Goal: Task Accomplishment & Management: Manage account settings

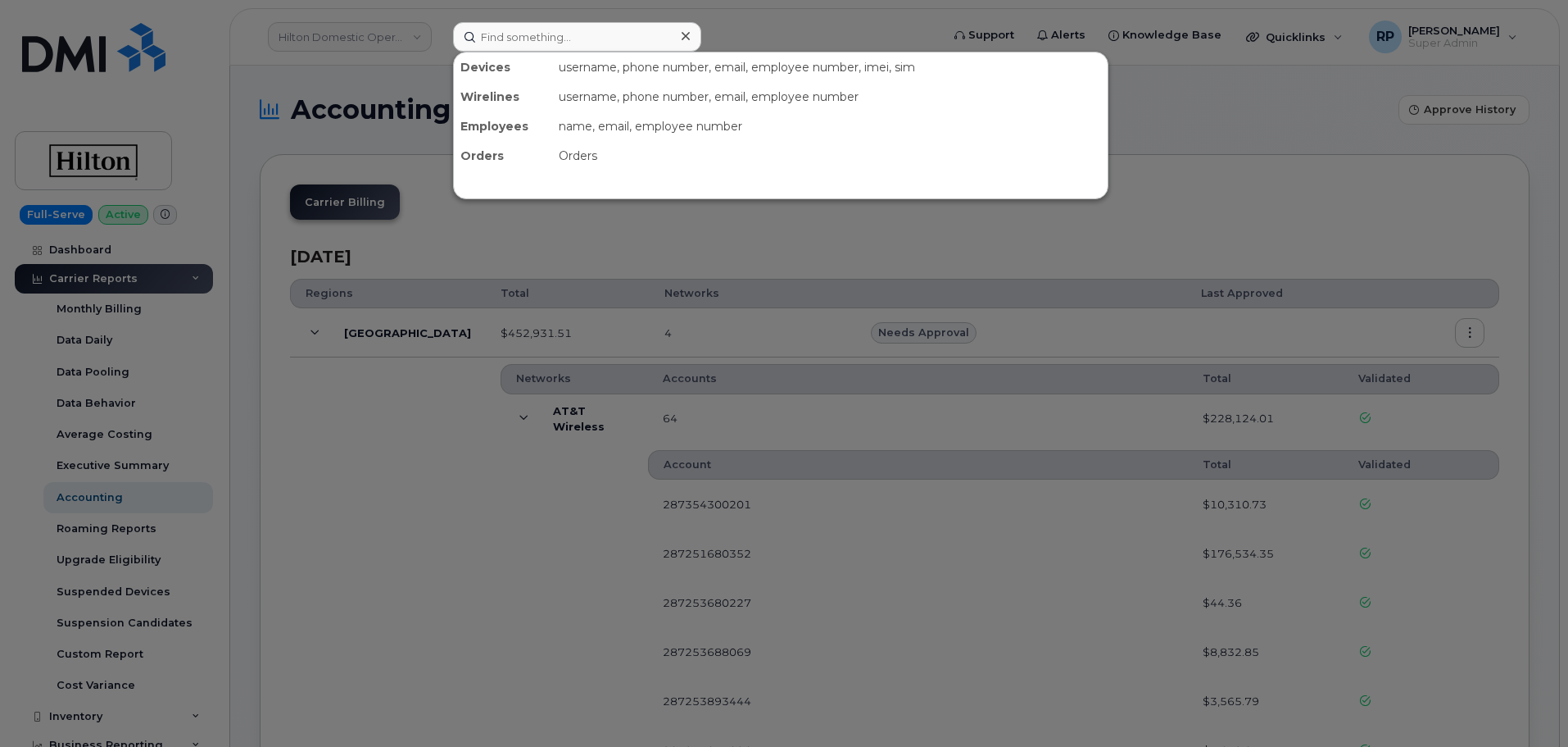
scroll to position [136, 0]
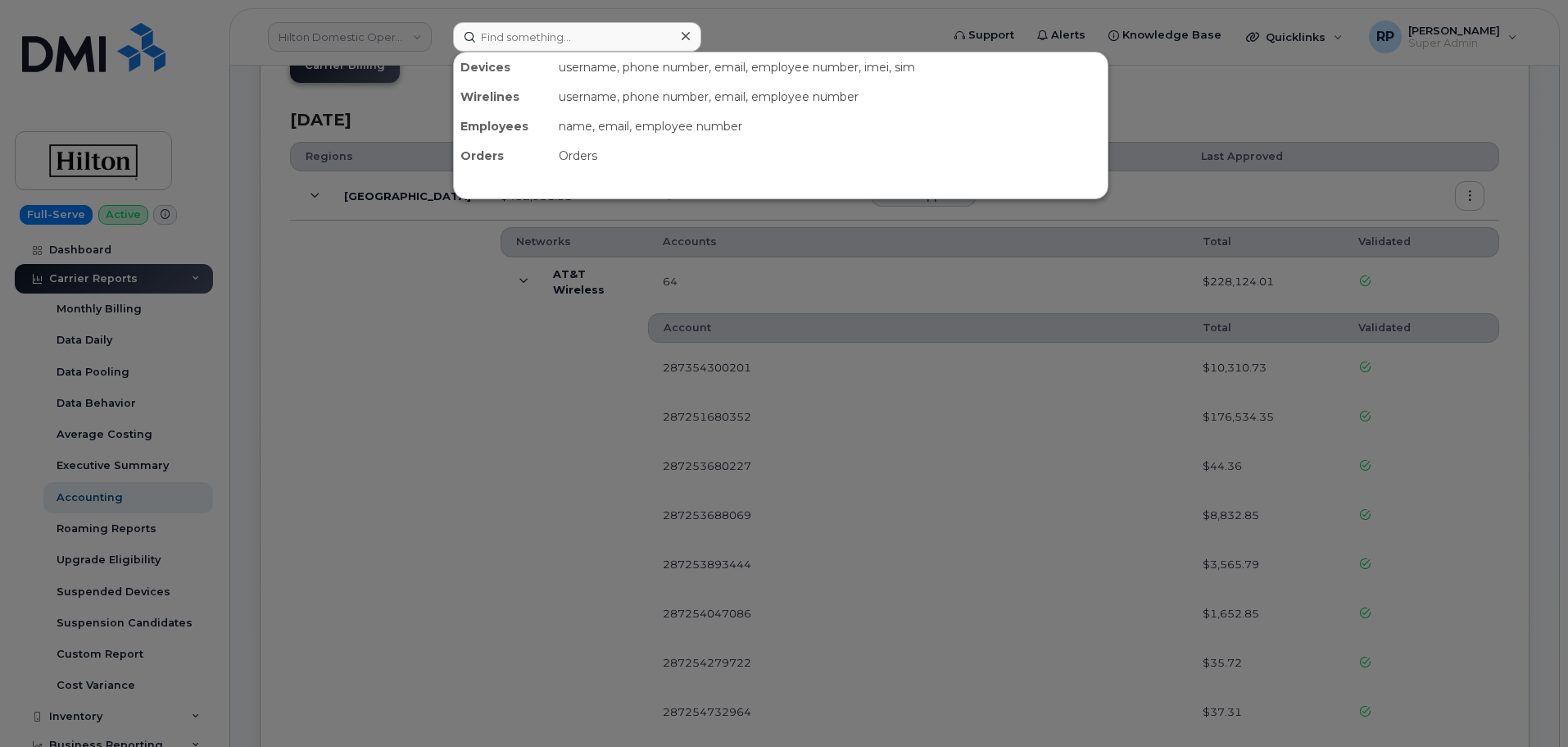
click at [387, 31] on div at bounding box center [784, 374] width 1568 height 747
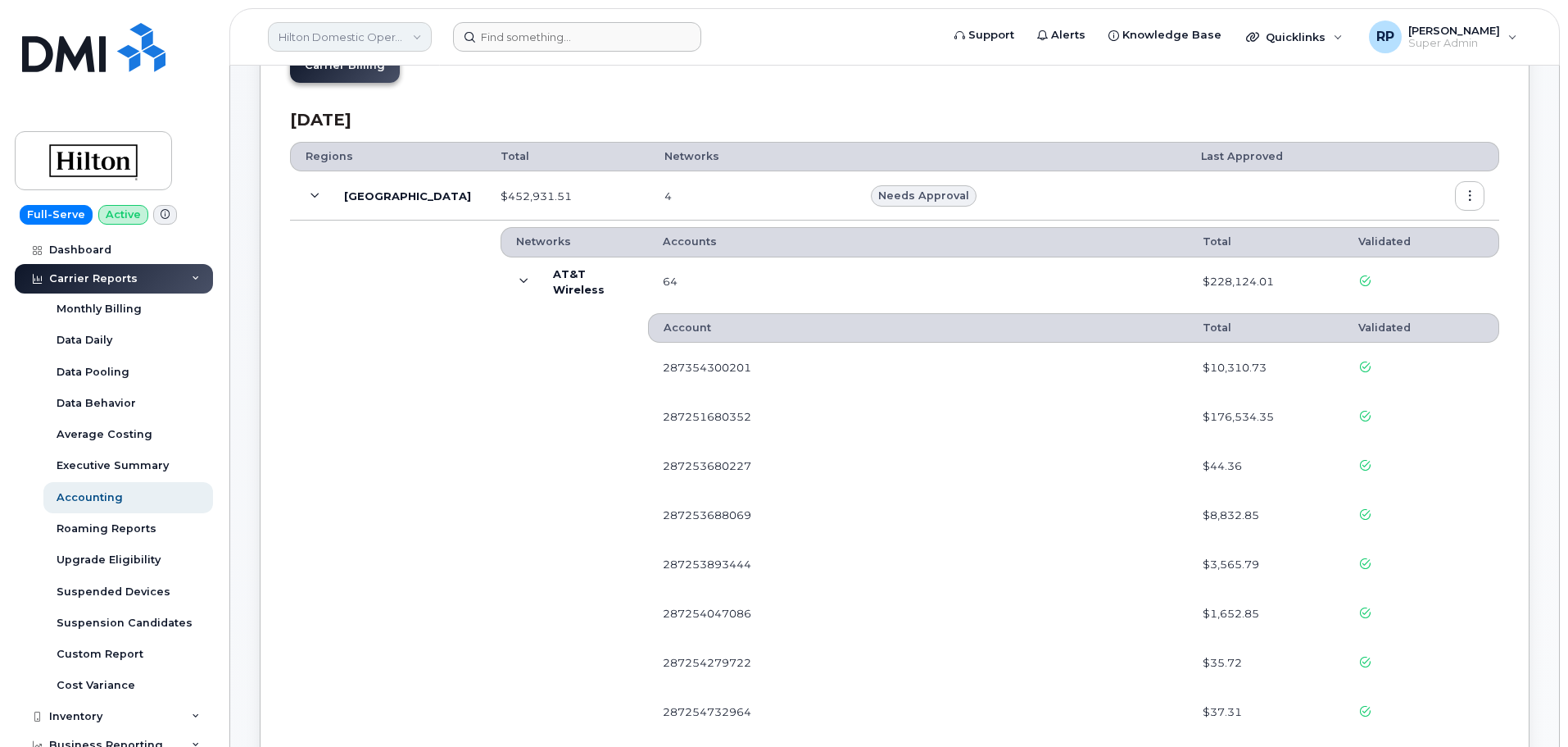
click at [387, 41] on link "Hilton Domestic Operating Company Inc" at bounding box center [349, 37] width 164 height 30
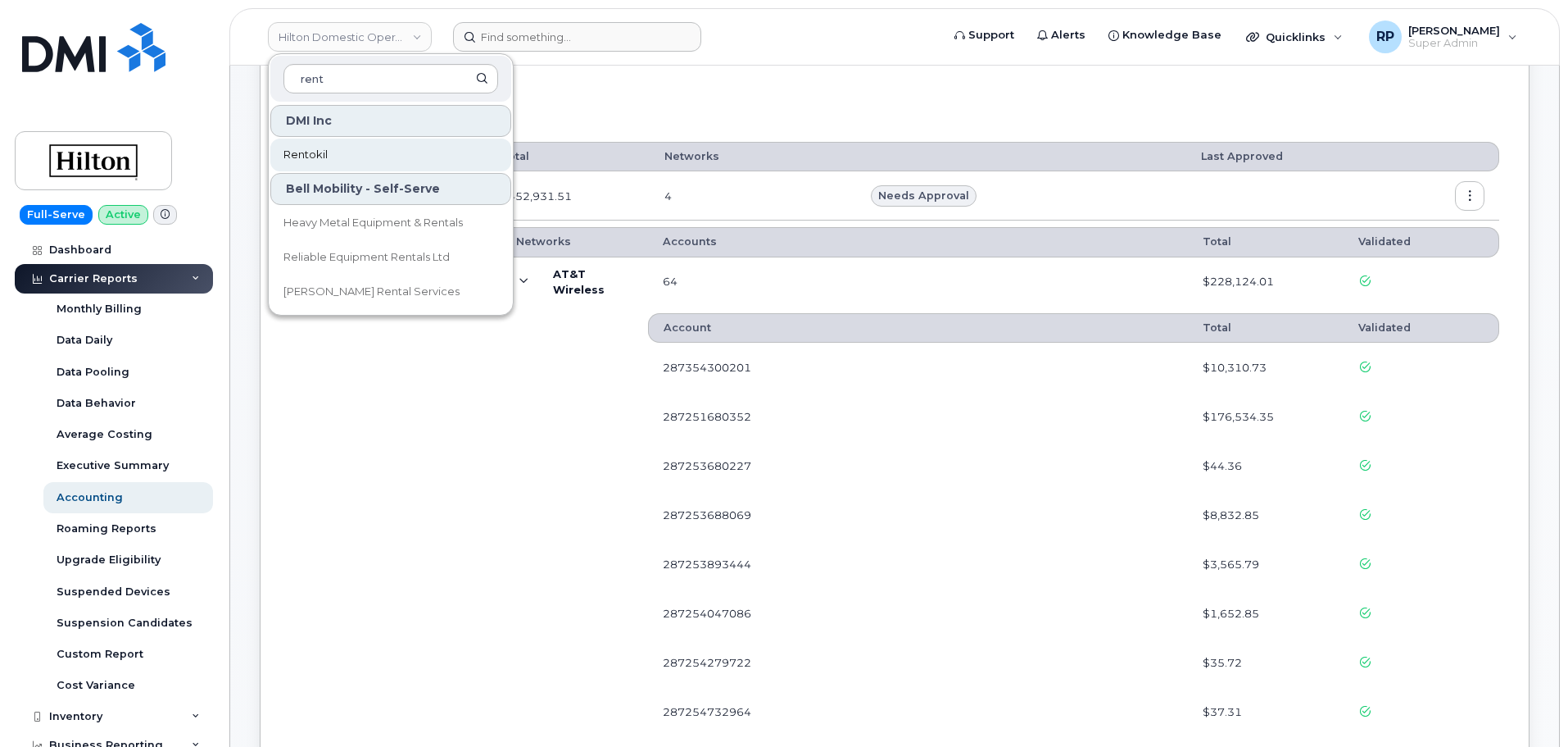
type input "rent"
click at [316, 151] on span "Rentokil" at bounding box center [305, 155] width 45 height 17
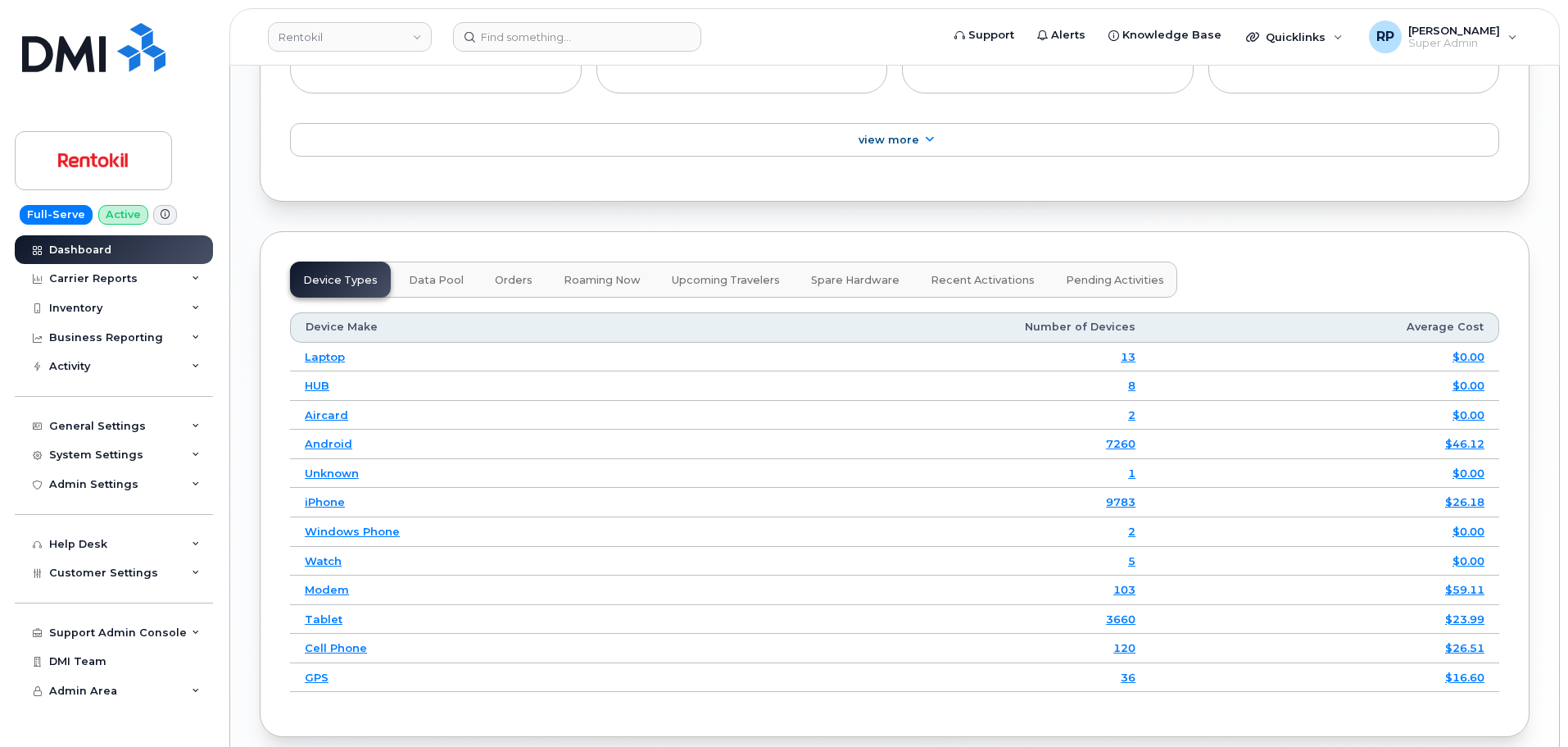
scroll to position [2321, 0]
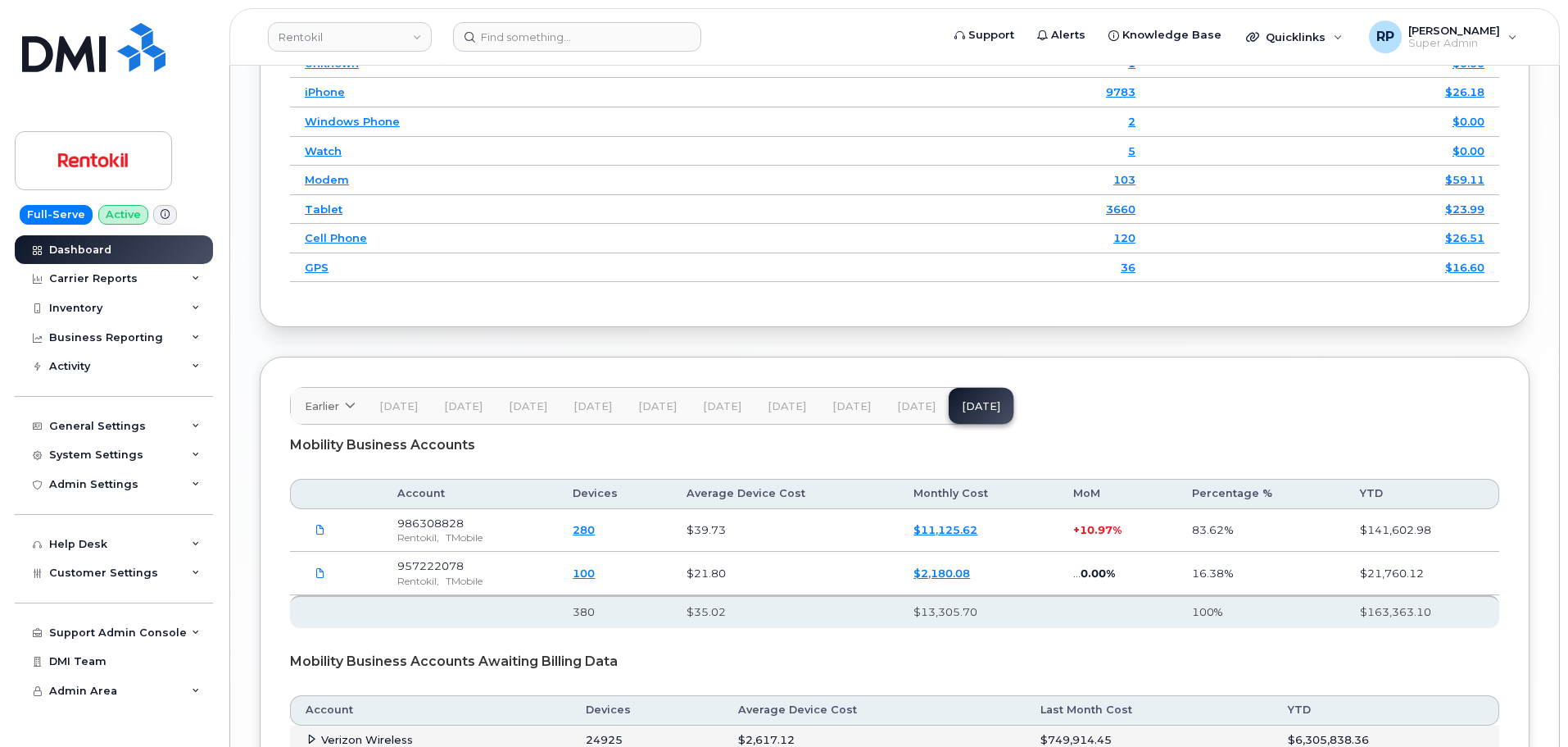
click at [911, 410] on span "Sep 25" at bounding box center [916, 406] width 38 height 13
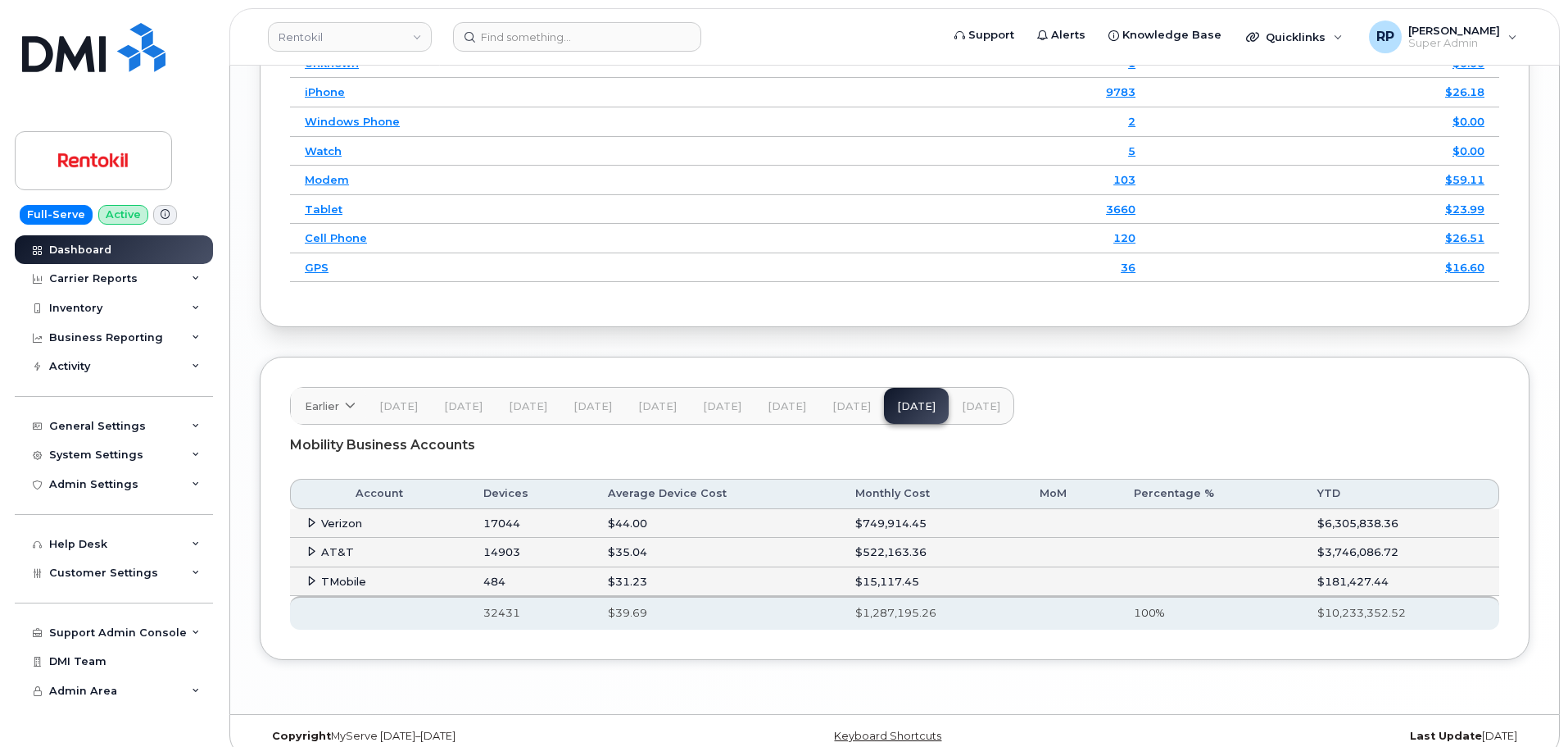
scroll to position [2342, 0]
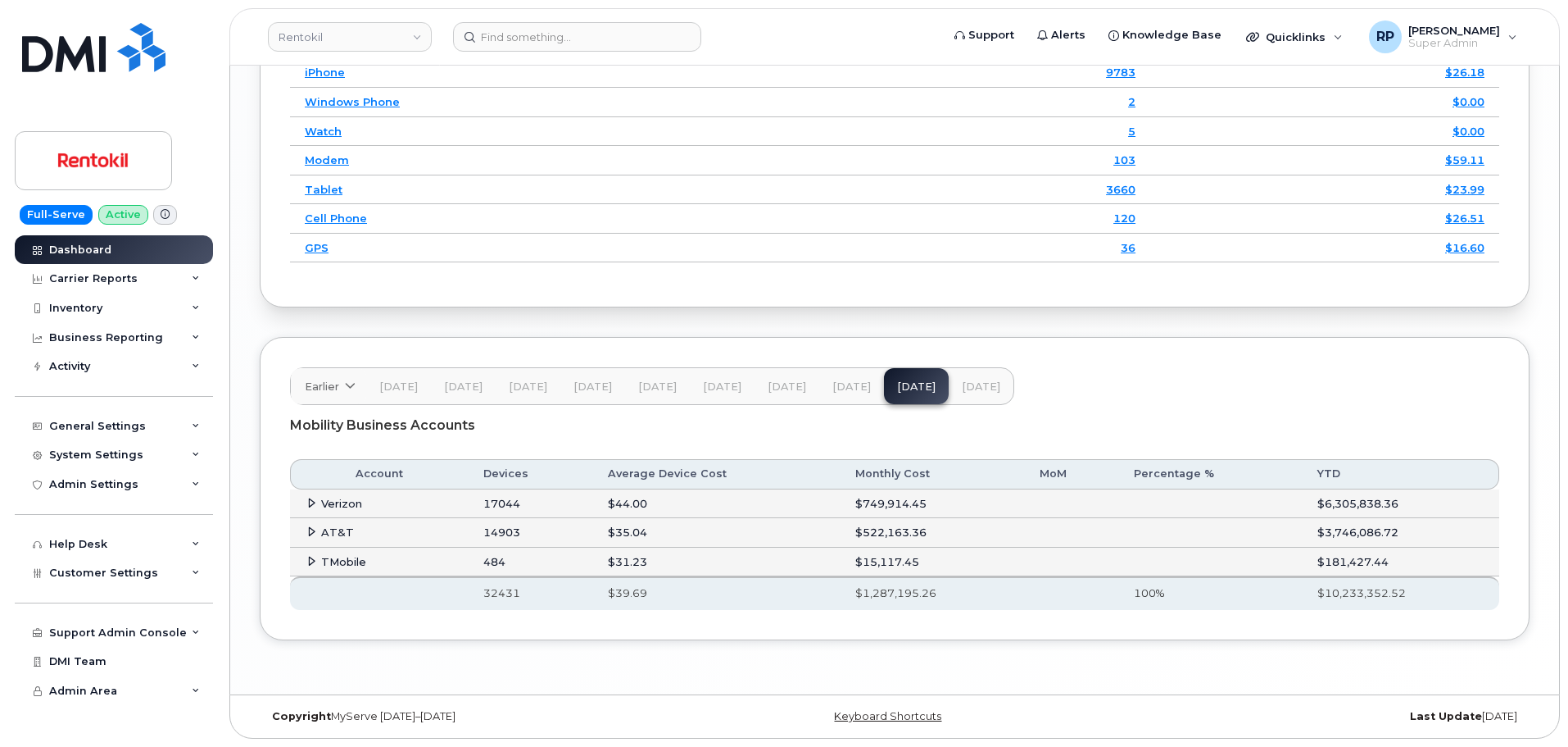
drag, startPoint x: 480, startPoint y: 596, endPoint x: 547, endPoint y: 592, distance: 67.1
click at [547, 592] on th "32431" at bounding box center [531, 592] width 124 height 32
click at [981, 377] on button "Oct 25" at bounding box center [981, 386] width 65 height 36
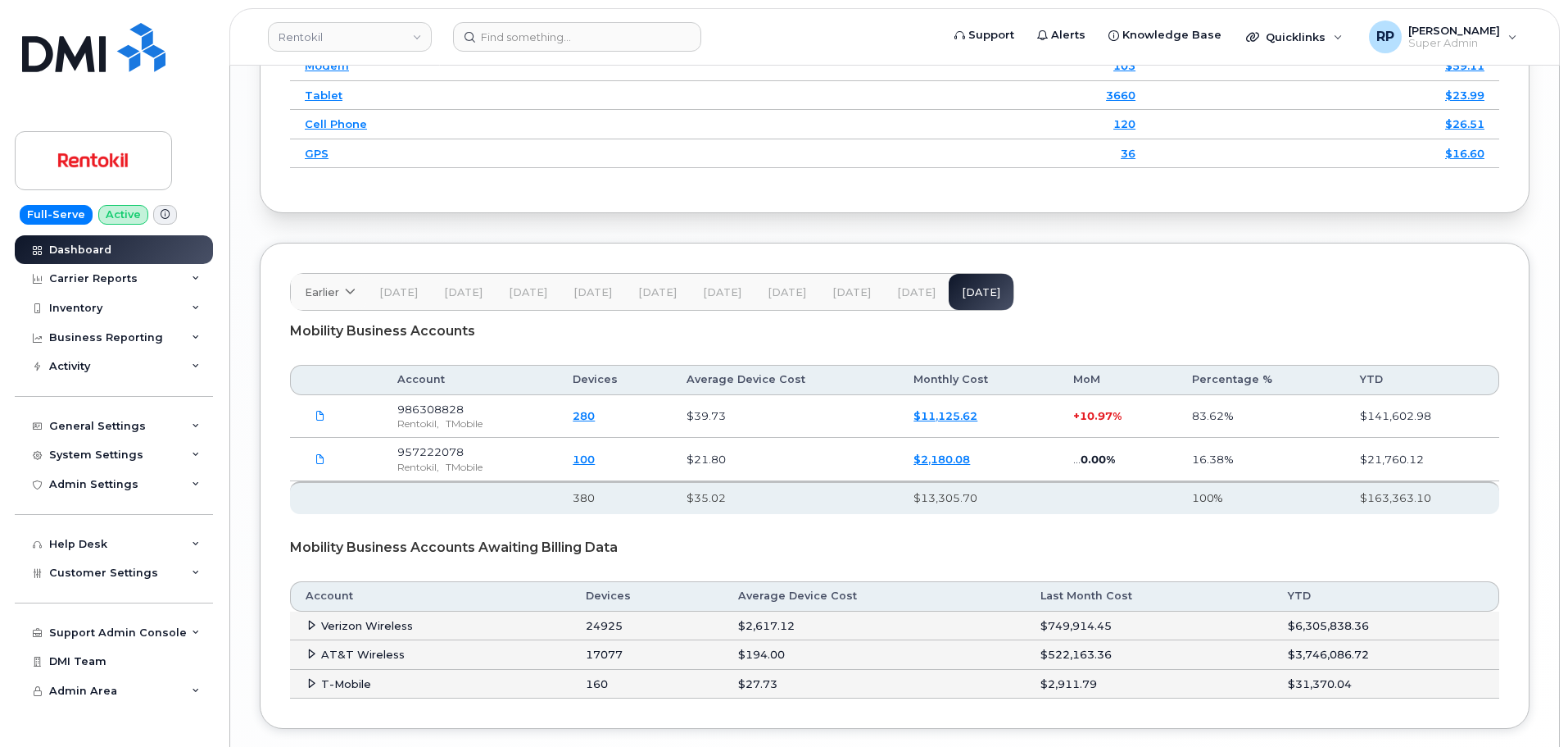
scroll to position [2524, 0]
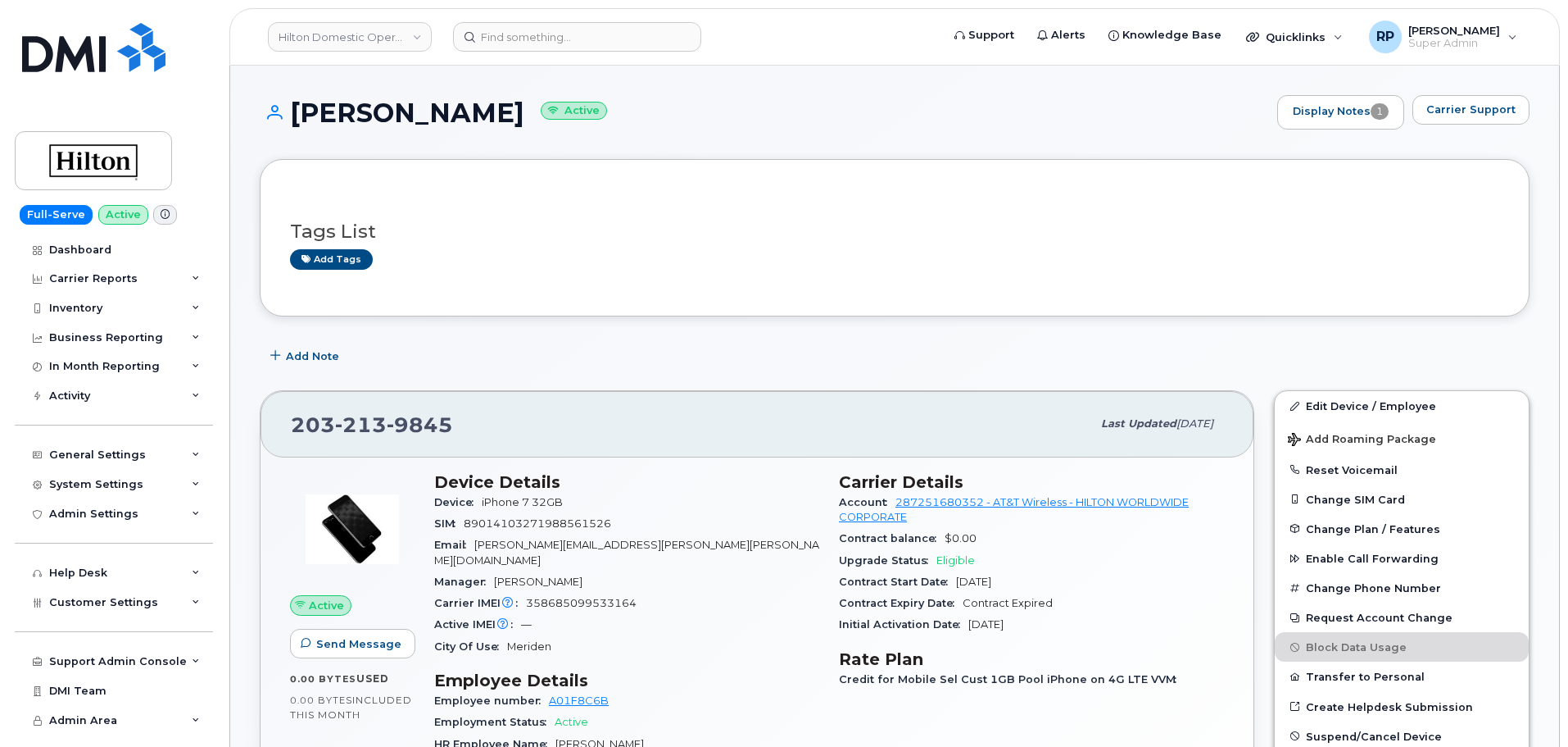
scroll to position [956, 0]
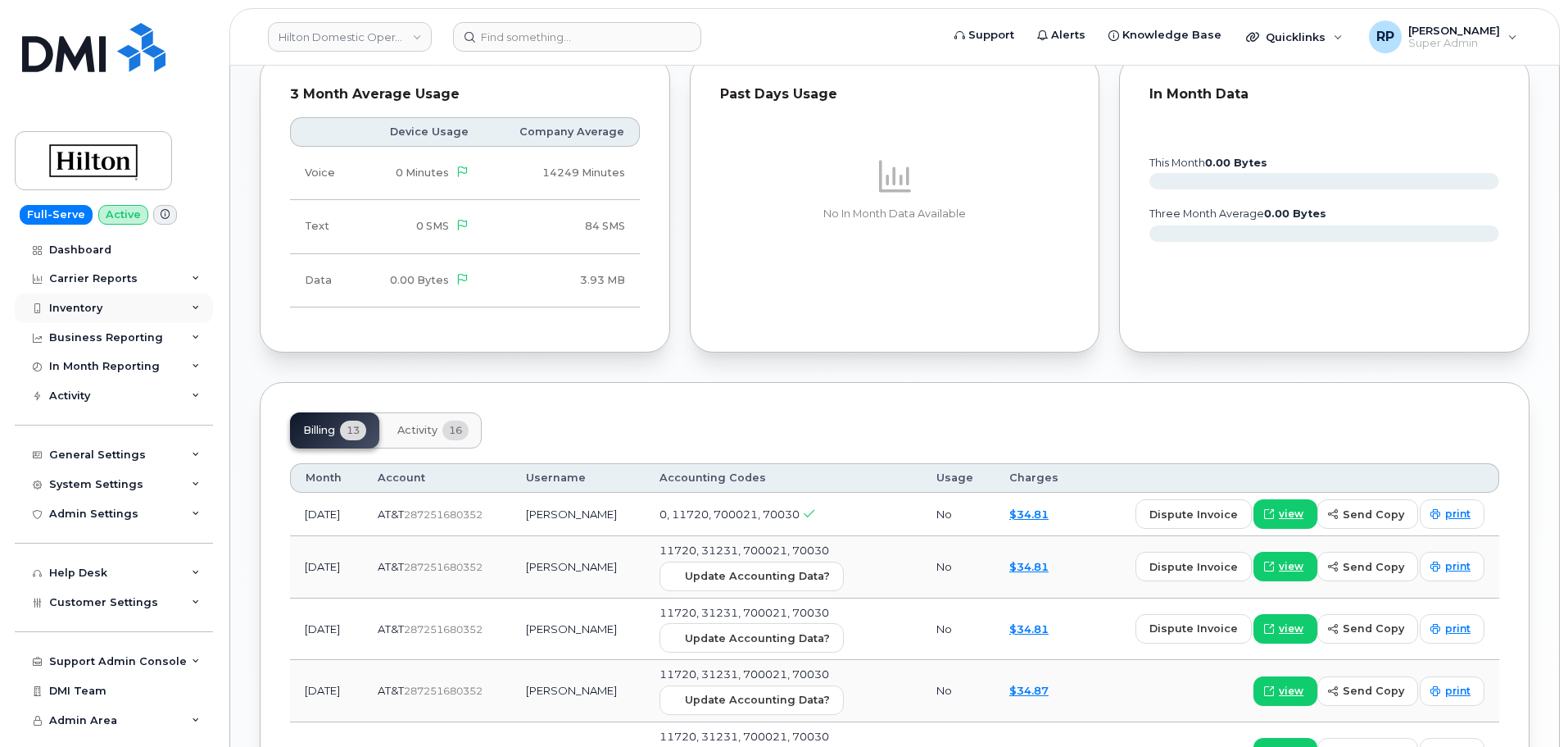
click at [86, 307] on div "Inventory" at bounding box center [75, 308] width 53 height 13
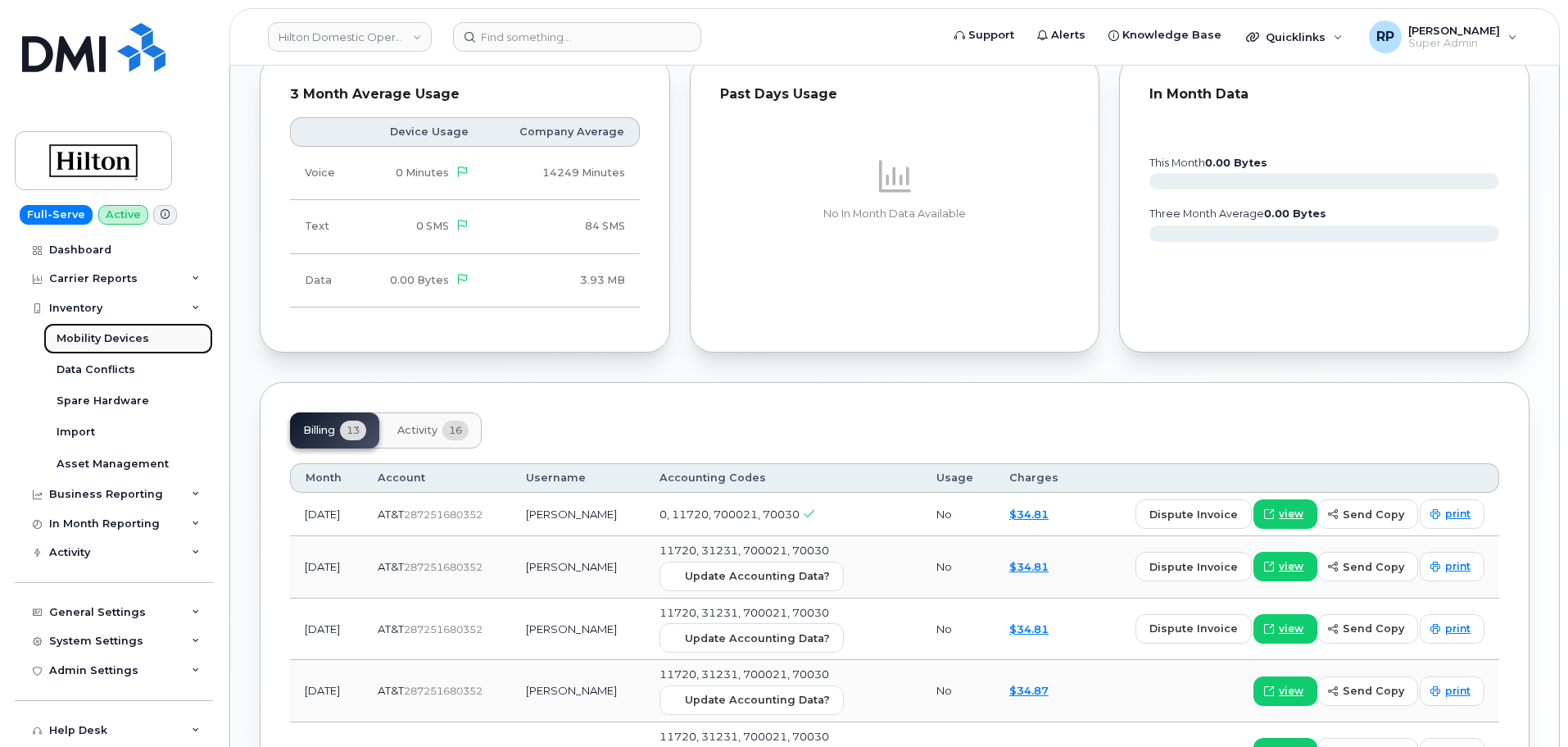
click at [143, 337] on div "Mobility Devices" at bounding box center [103, 339] width 93 height 15
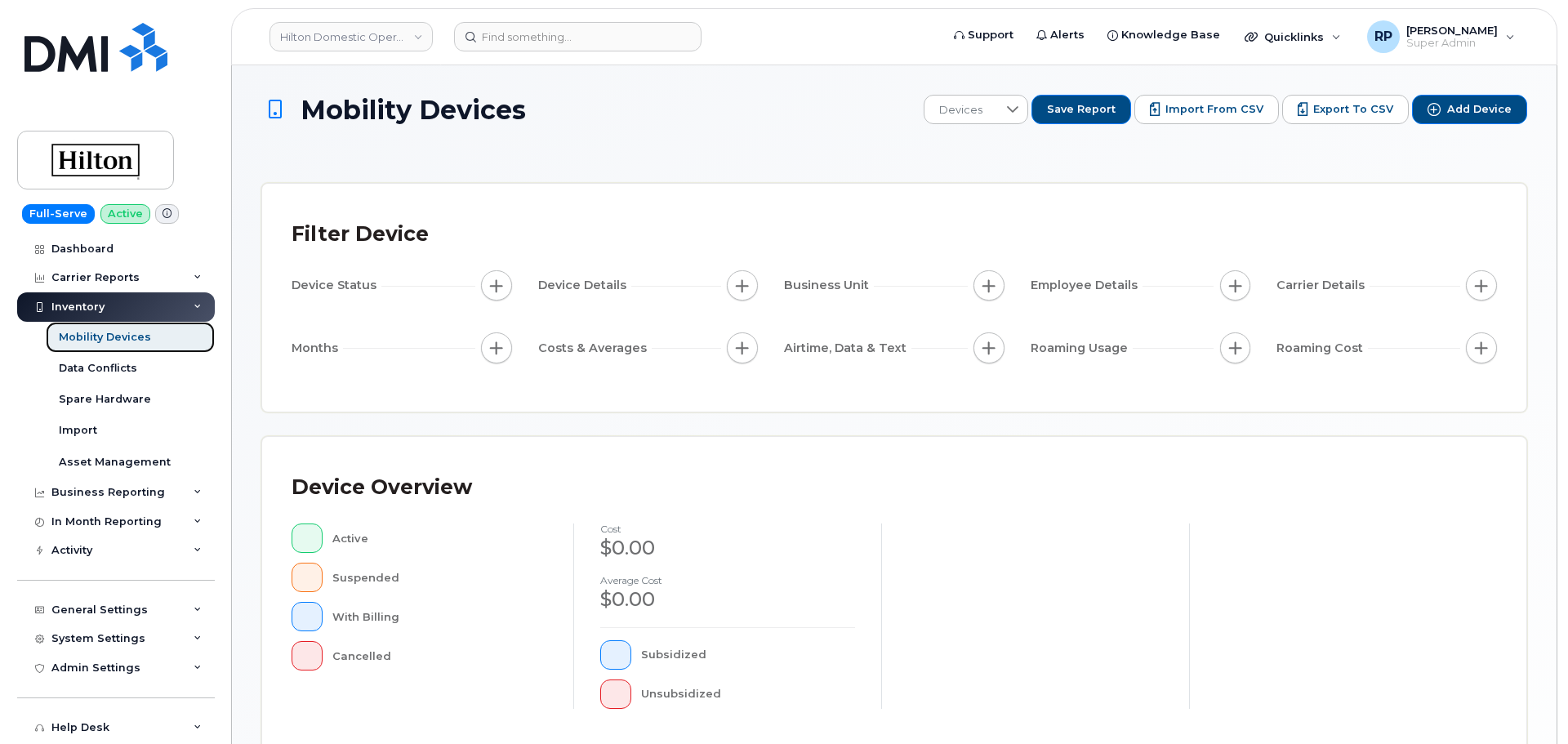
scroll to position [413, 0]
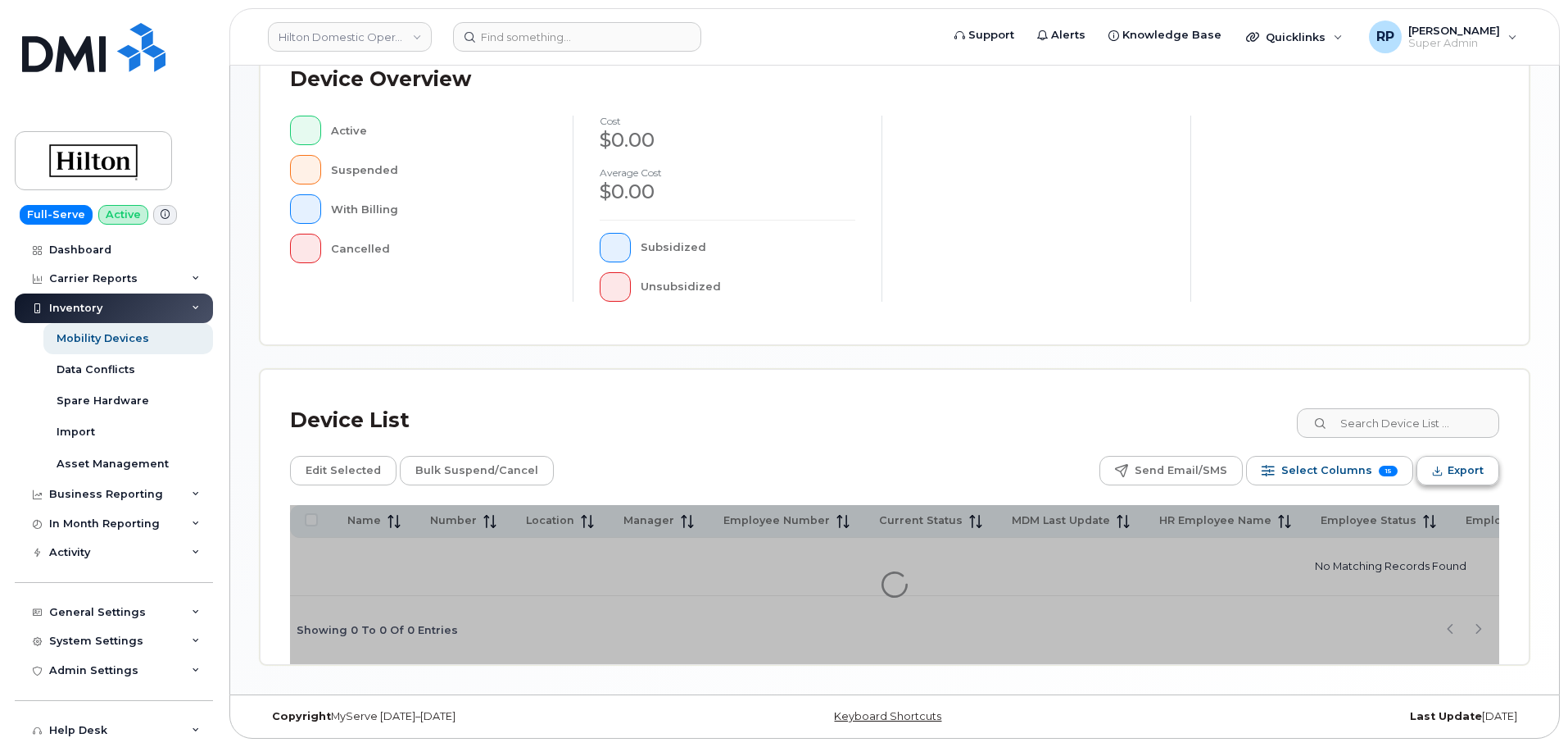
click at [1474, 465] on span "Export" at bounding box center [1465, 471] width 36 height 24
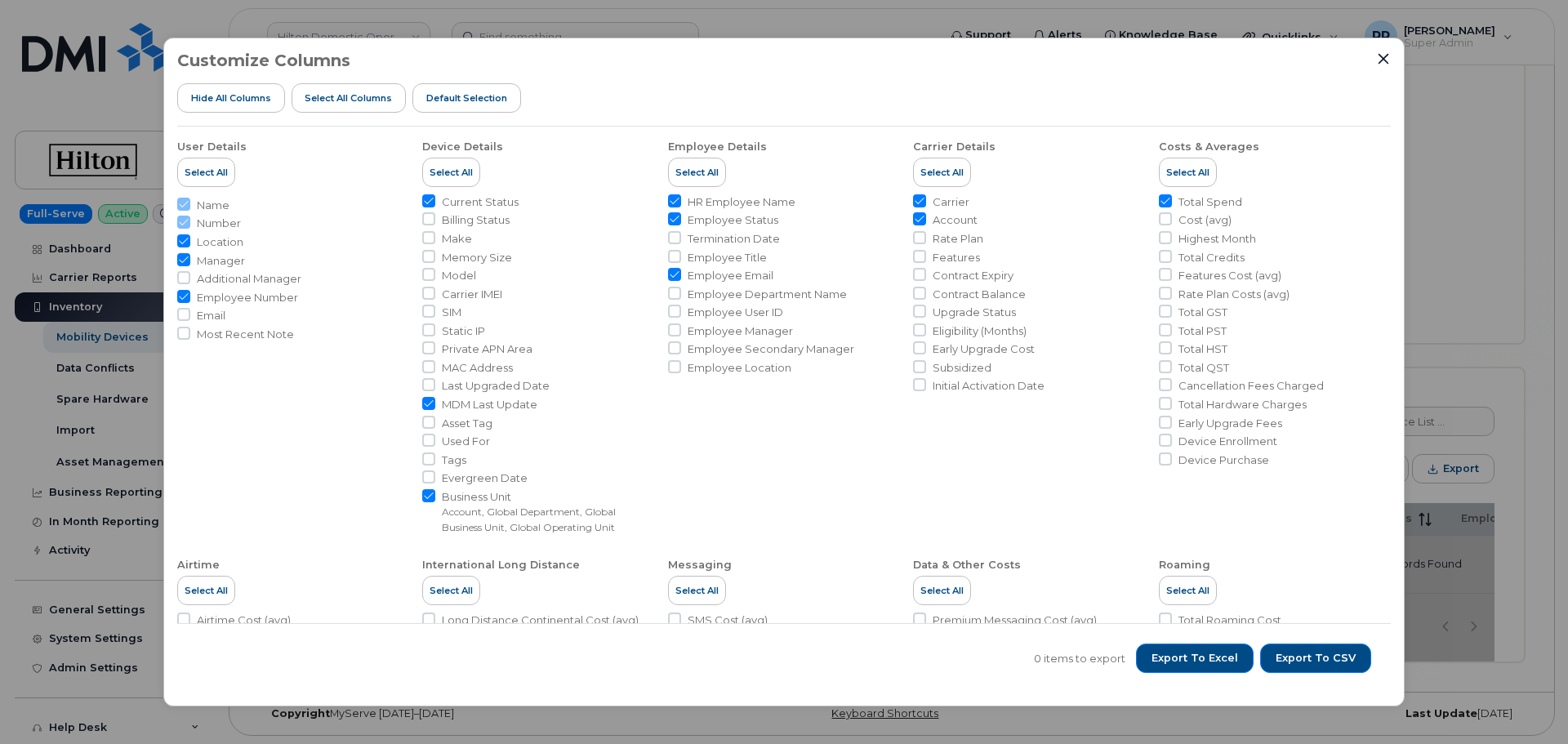
click at [1161, 200] on input "Total Spend" at bounding box center [1164, 200] width 13 height 13
checkbox input "false"
click at [675, 272] on input "Employee Email" at bounding box center [674, 274] width 13 height 13
checkbox input "false"
click at [674, 215] on input "Employee Status" at bounding box center [674, 219] width 13 height 13
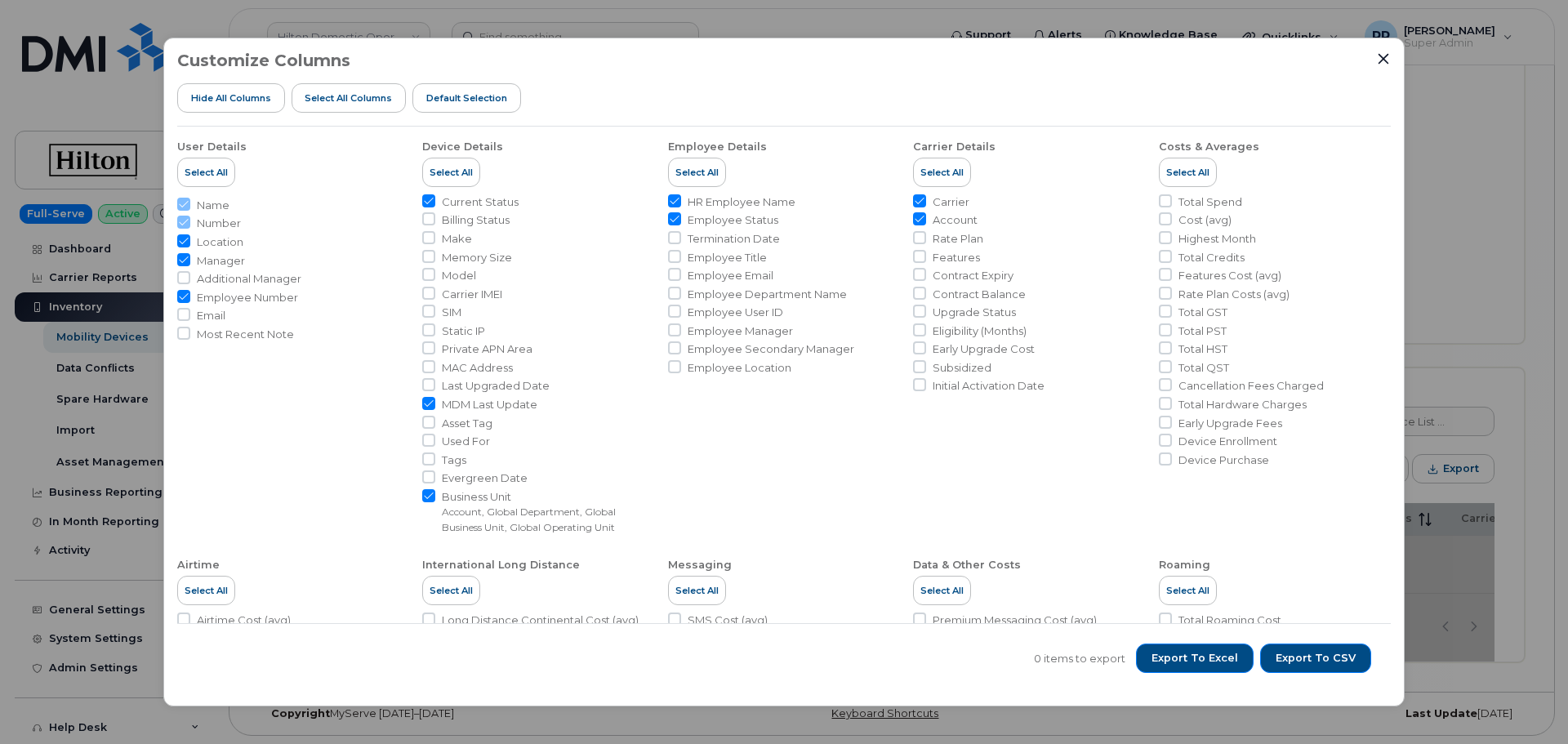
checkbox input "false"
click at [669, 200] on input "HR Employee Name" at bounding box center [674, 200] width 13 height 13
checkbox input "false"
click at [423, 402] on input "MDM Last Update" at bounding box center [428, 402] width 13 height 13
checkbox input "false"
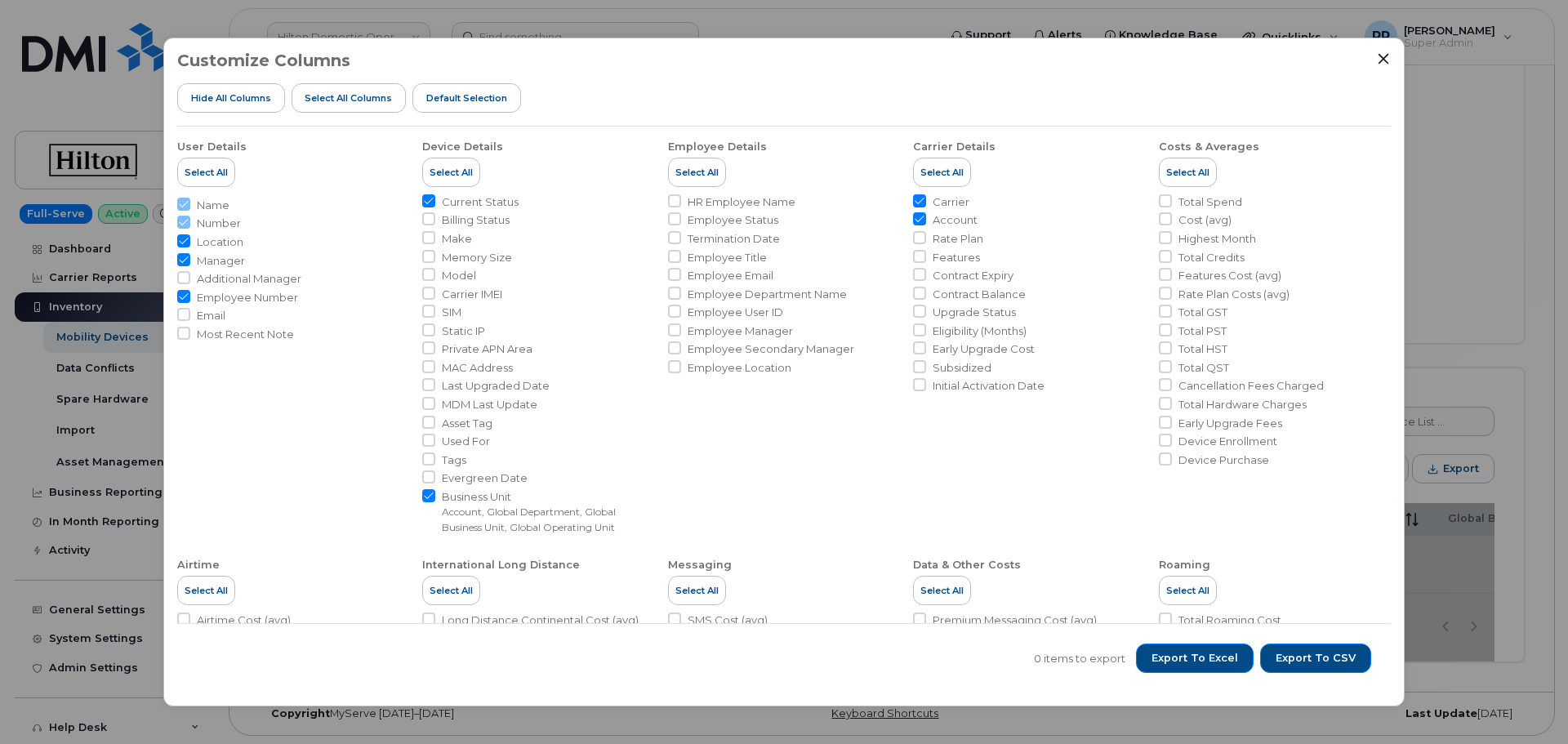
click at [424, 202] on input "Current Status" at bounding box center [428, 200] width 13 height 13
checkbox input "false"
click at [1312, 658] on span "Export to CSV" at bounding box center [1315, 658] width 80 height 15
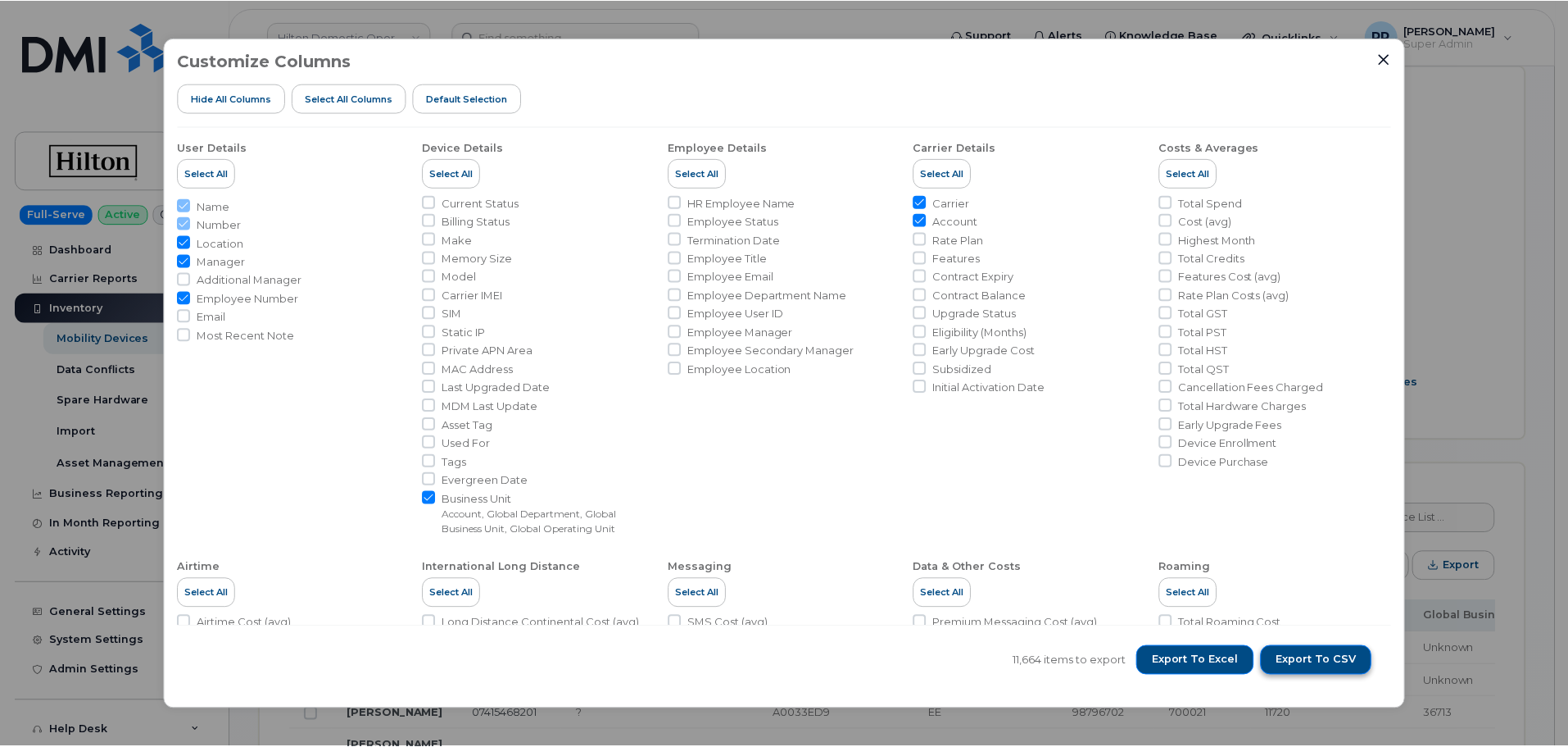
scroll to position [443, 0]
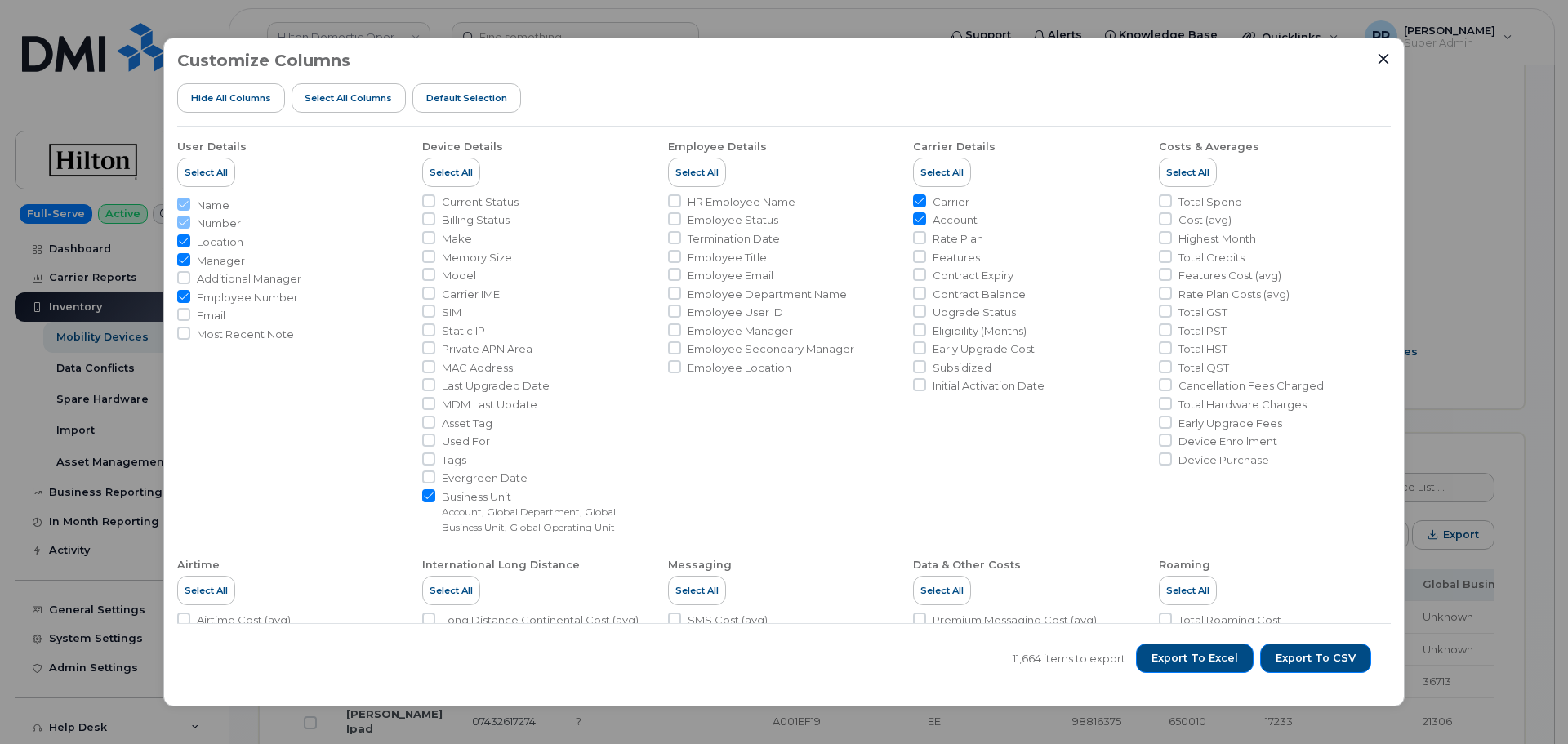
drag, startPoint x: 1381, startPoint y: 60, endPoint x: 1356, endPoint y: 84, distance: 34.7
click at [1381, 60] on icon "Close" at bounding box center [1383, 58] width 10 height 10
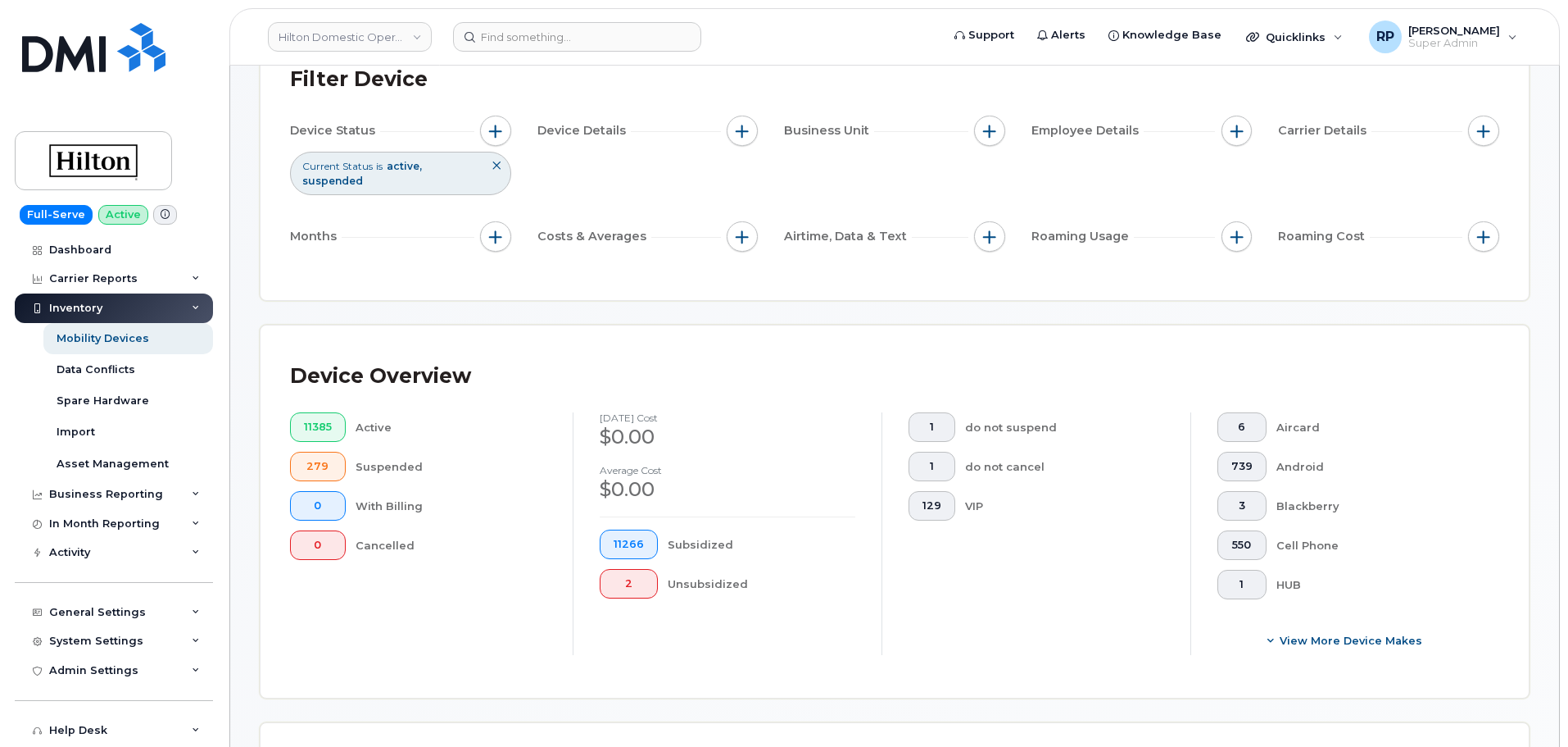
scroll to position [0, 0]
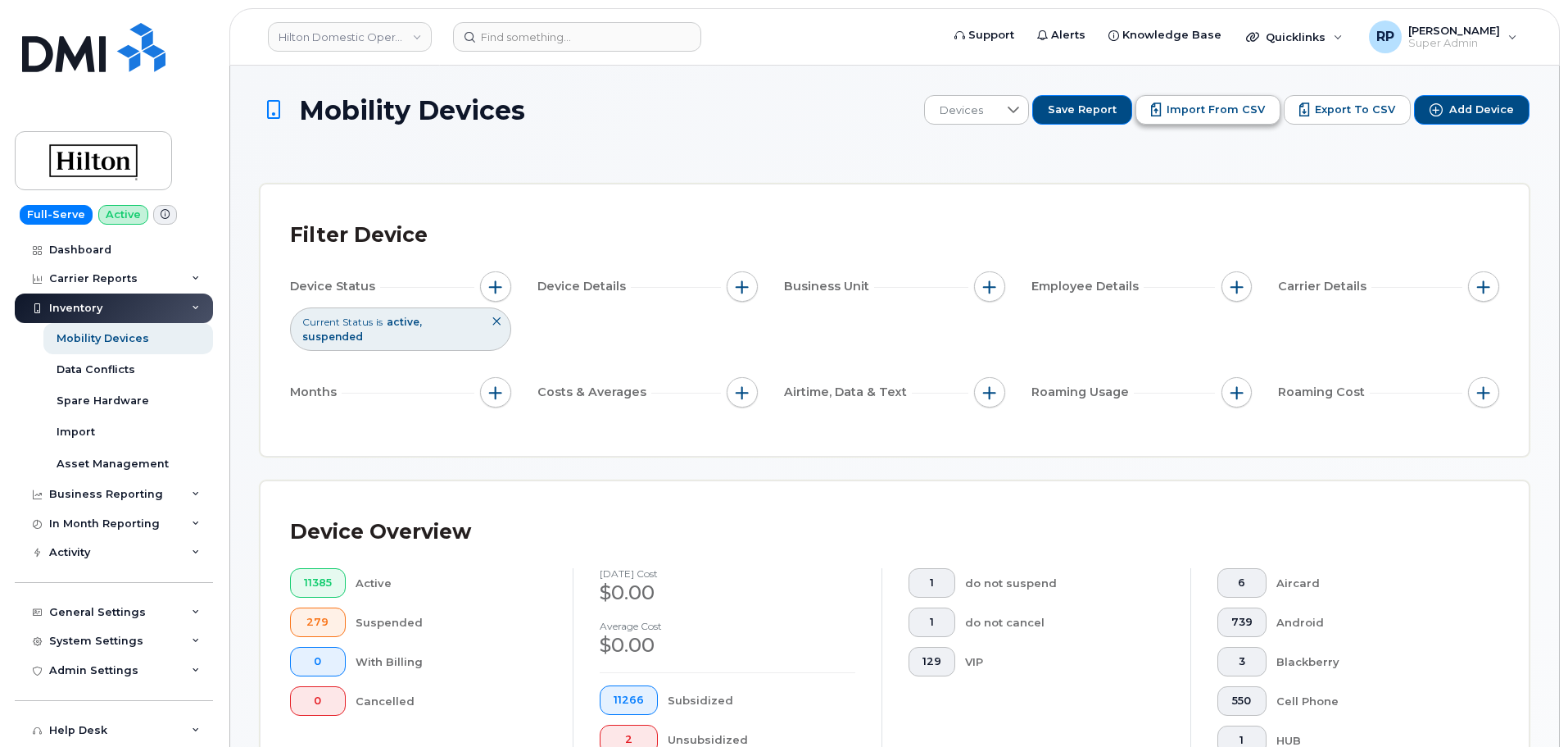
click at [1214, 111] on span "Import from CSV" at bounding box center [1216, 109] width 98 height 15
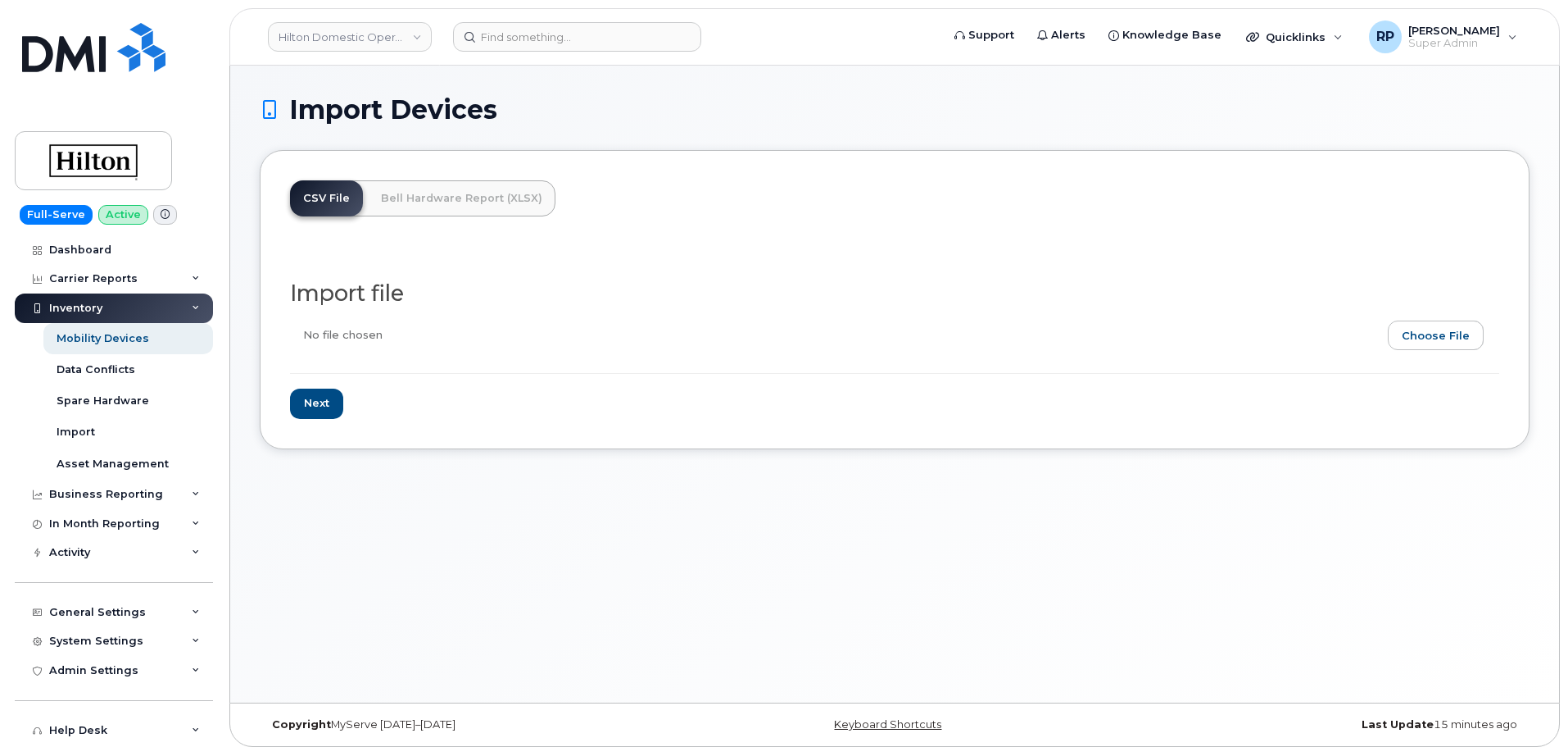
click at [1455, 336] on input "file" at bounding box center [889, 339] width 1196 height 38
type input "C:\fakepath\Hilton Updates 10.14.2025.csv"
click at [325, 401] on input "Next" at bounding box center [317, 403] width 53 height 31
type input "Loading..."
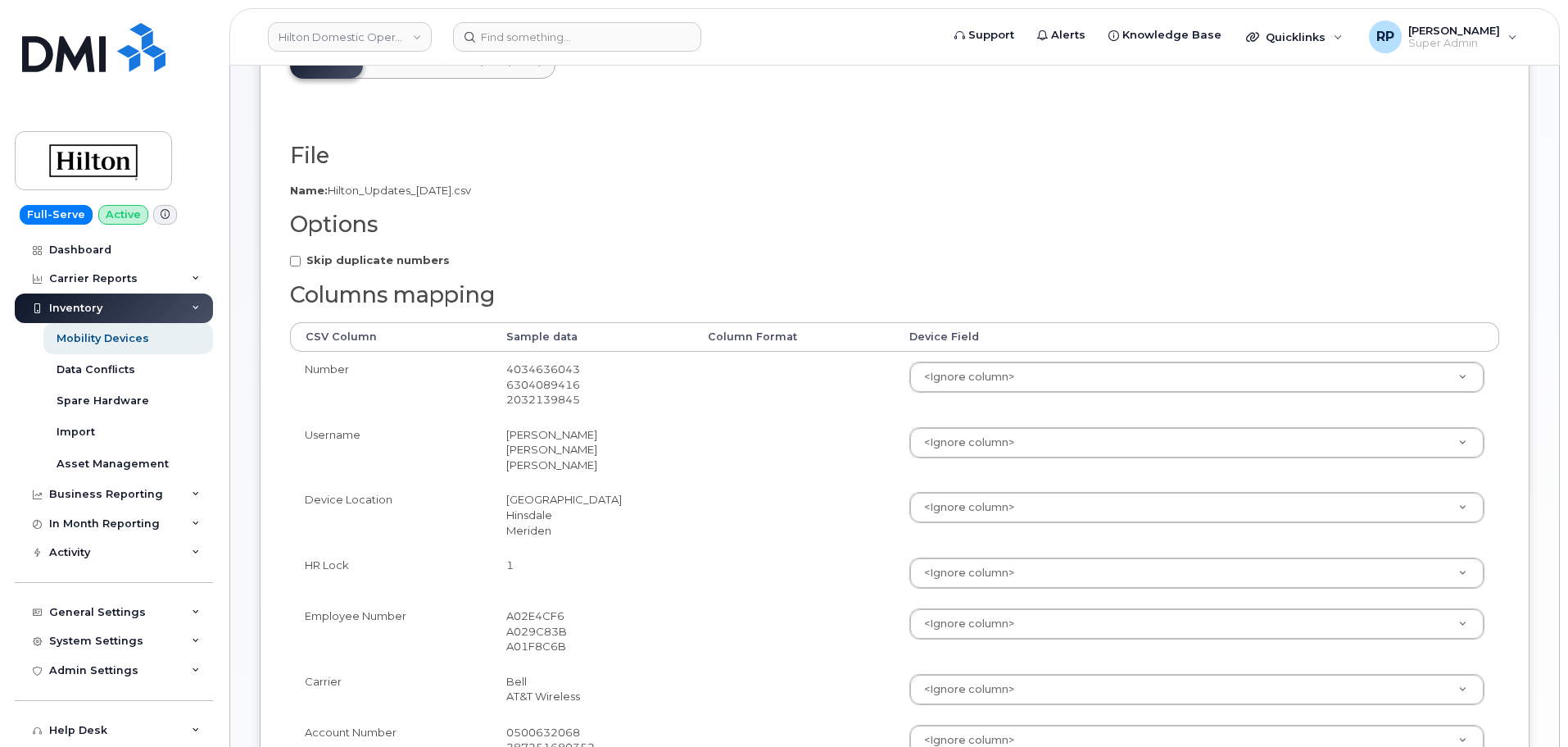
scroll to position [273, 0]
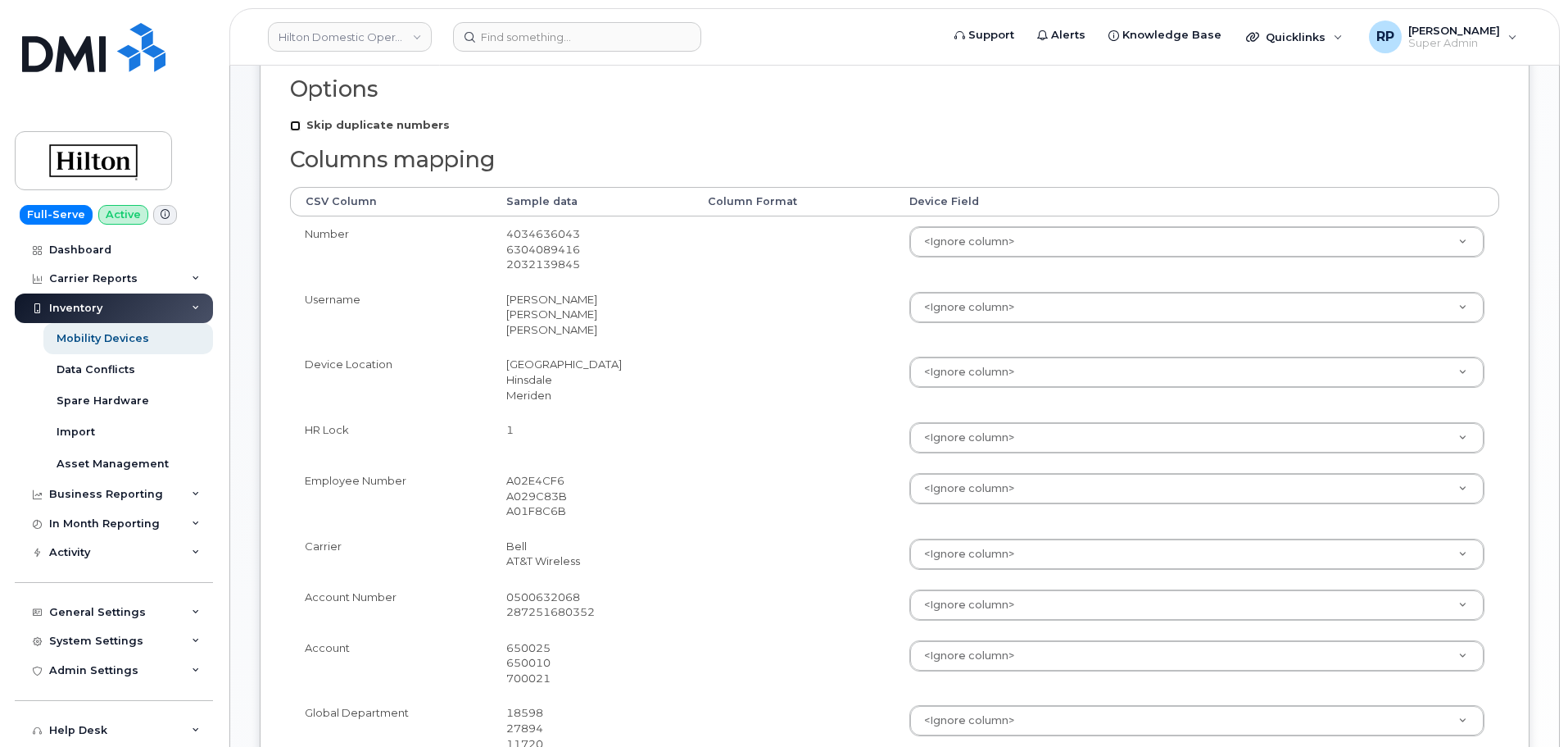
click at [295, 124] on input "Skip duplicate numbers" at bounding box center [296, 126] width 10 height 10
checkbox input "true"
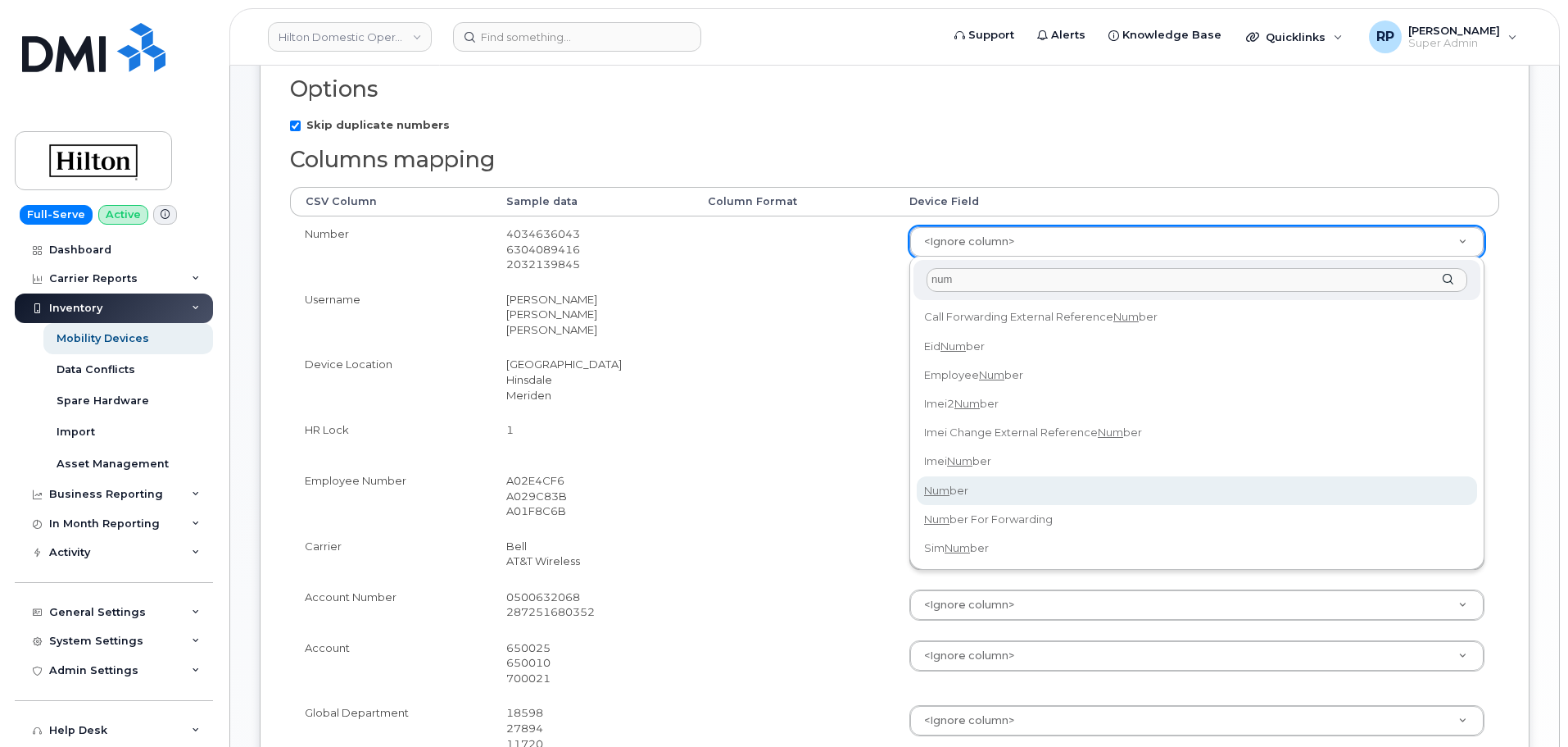
type input "num"
select select "number"
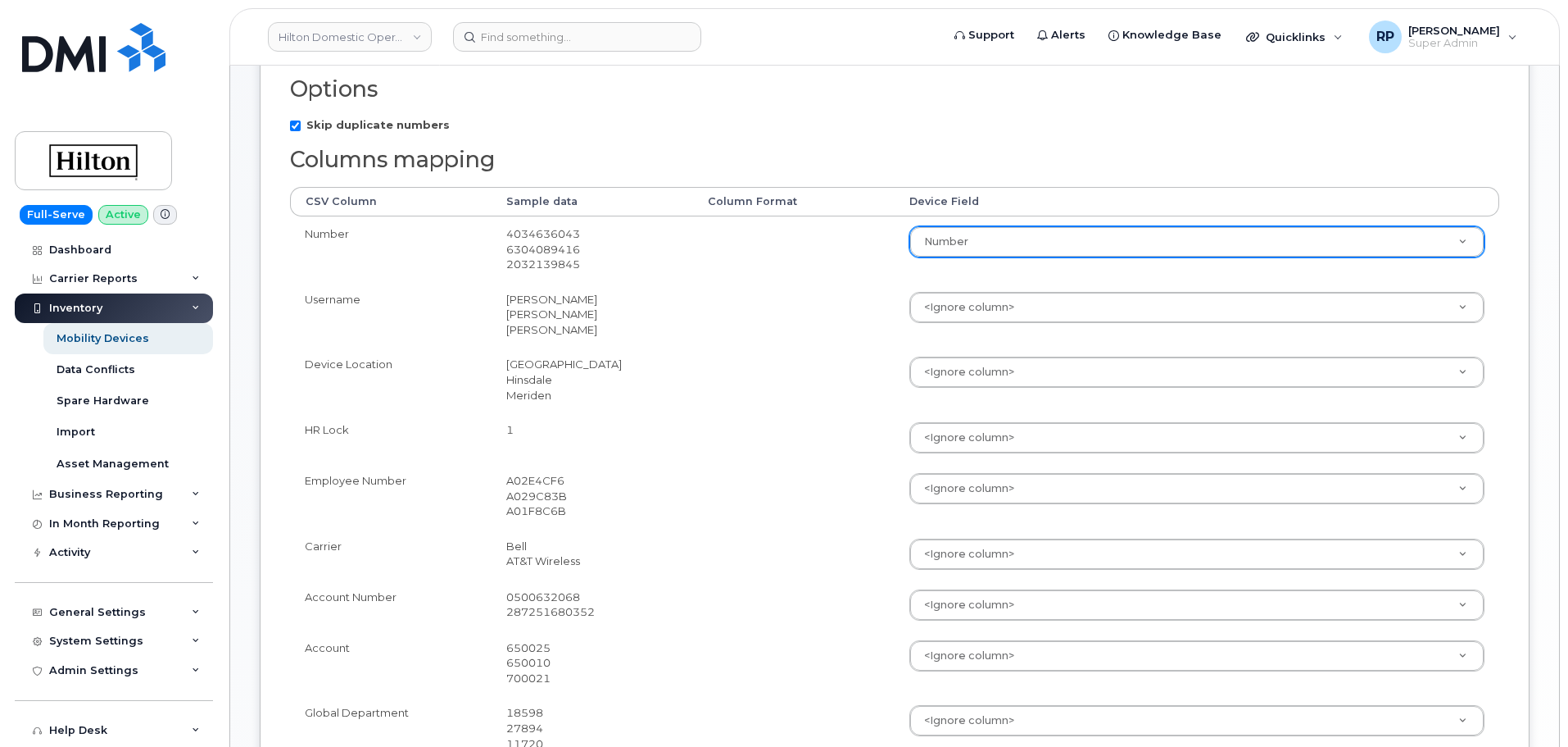
click at [845, 461] on td at bounding box center [794, 437] width 201 height 51
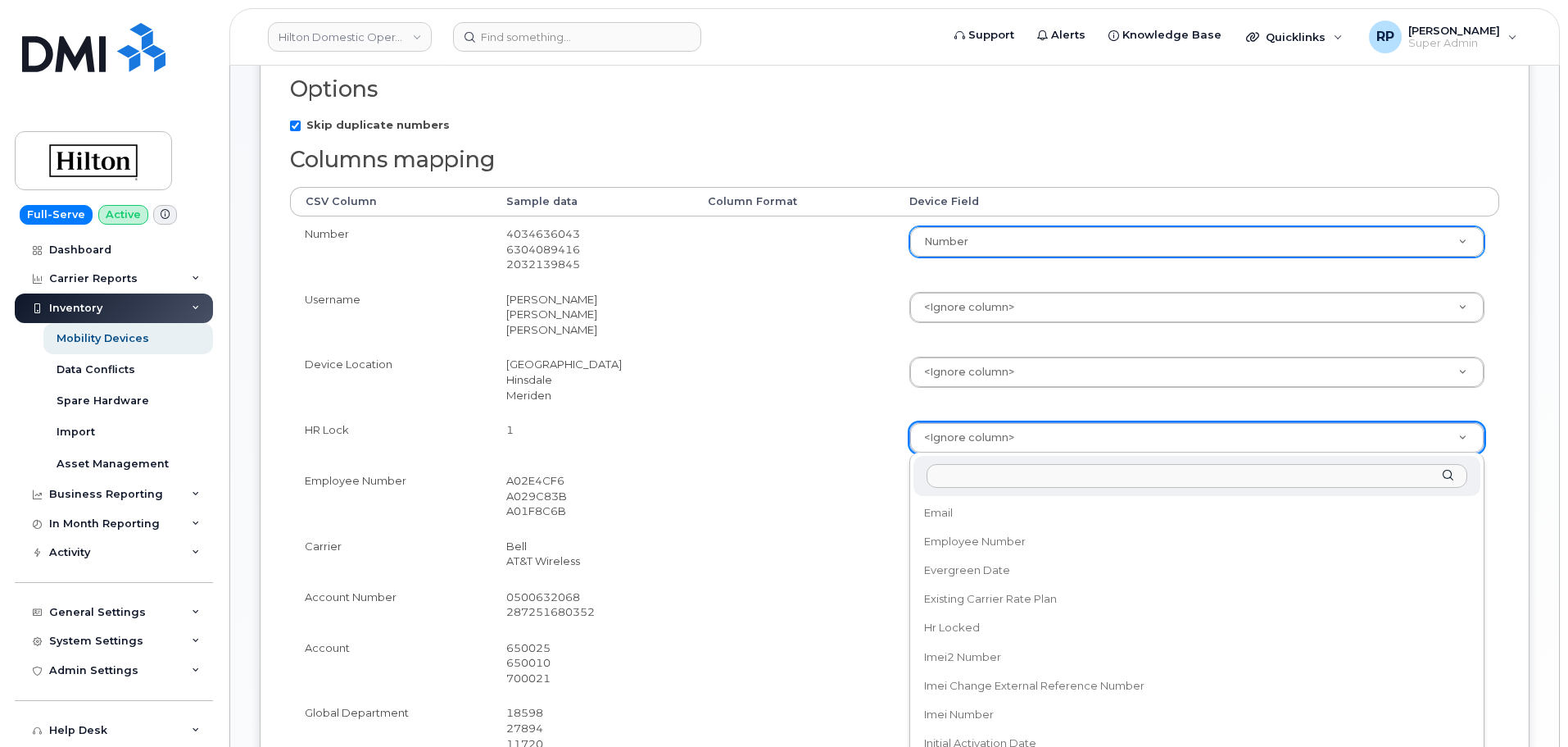
scroll to position [682, 0]
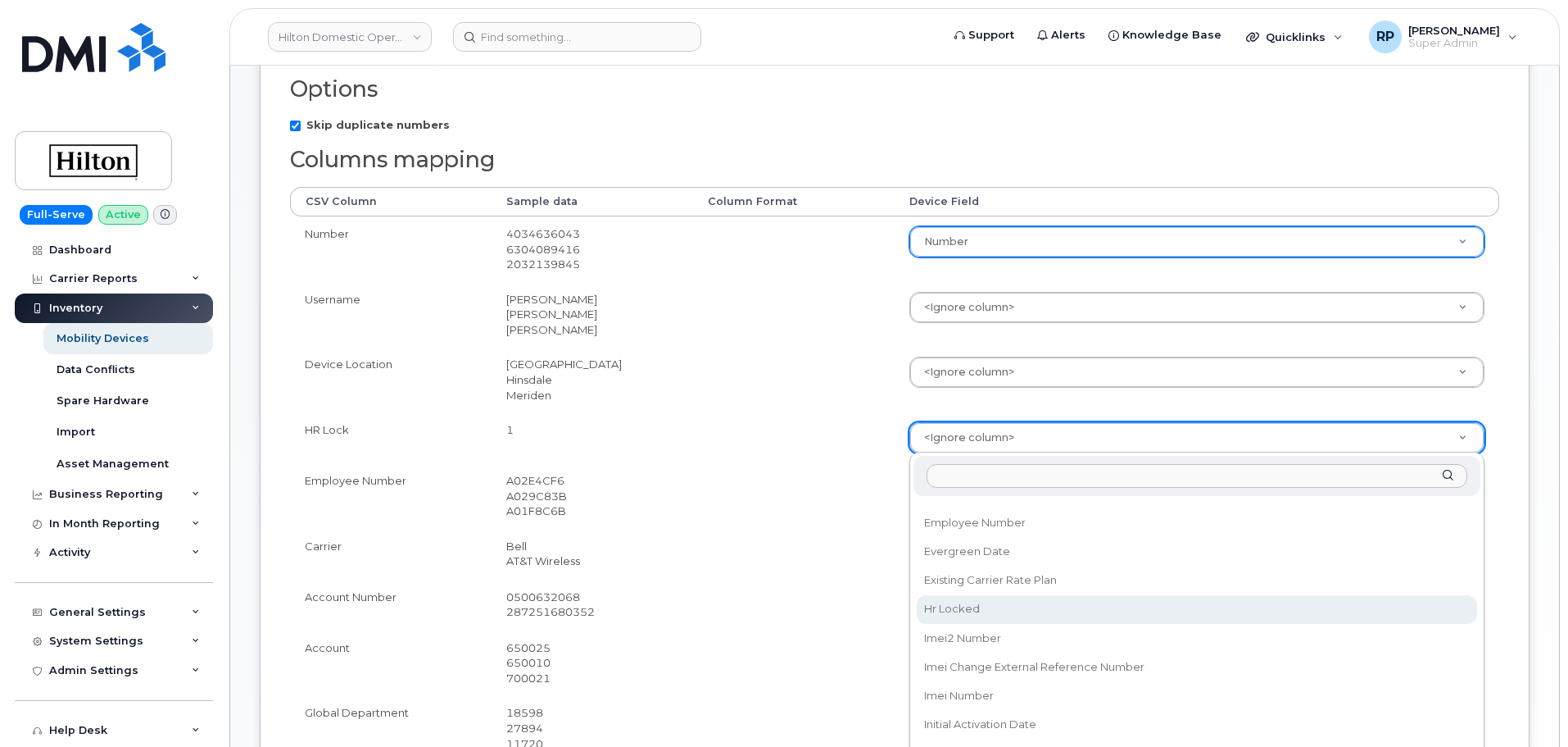
select select "hr_locked"
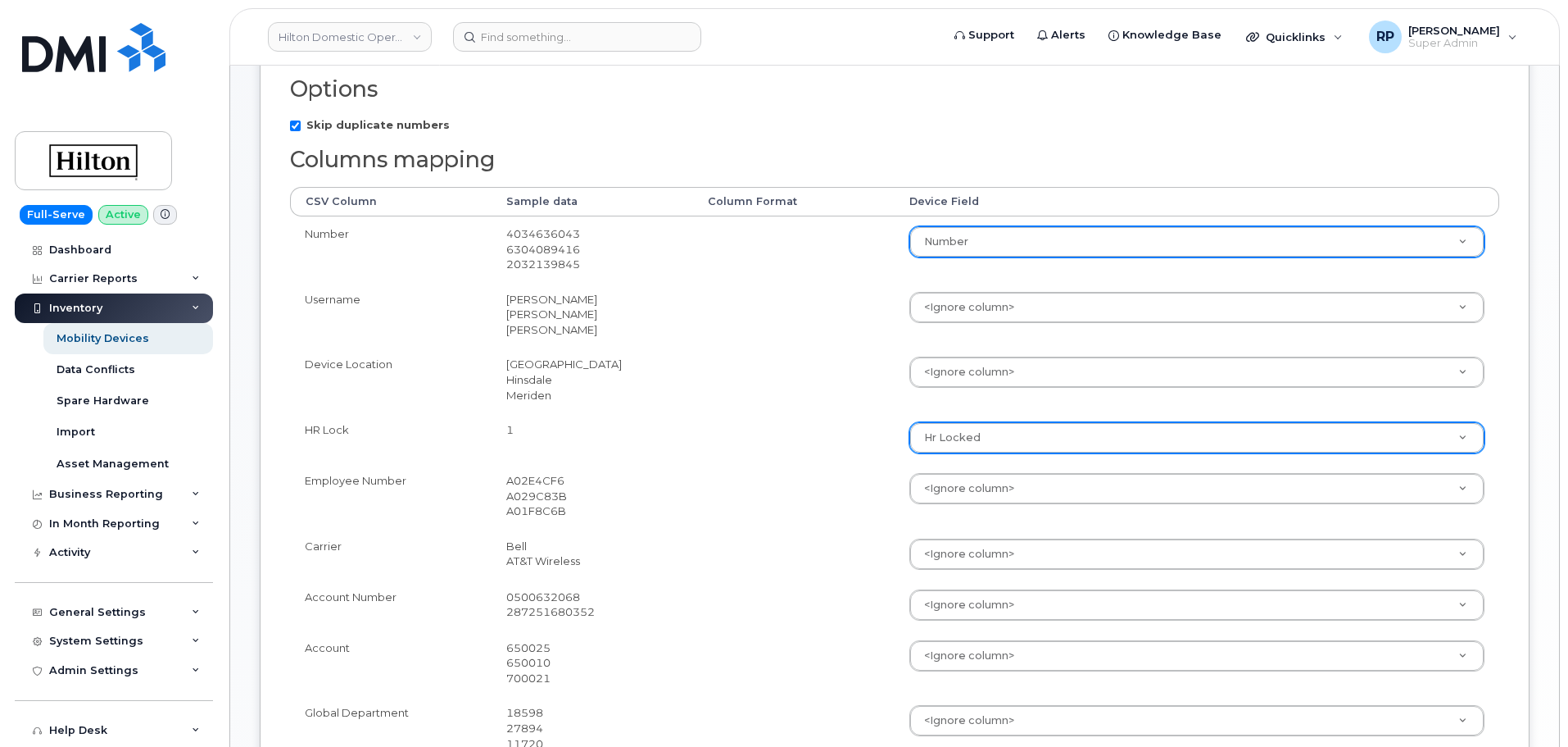
click at [718, 394] on td at bounding box center [794, 379] width 201 height 66
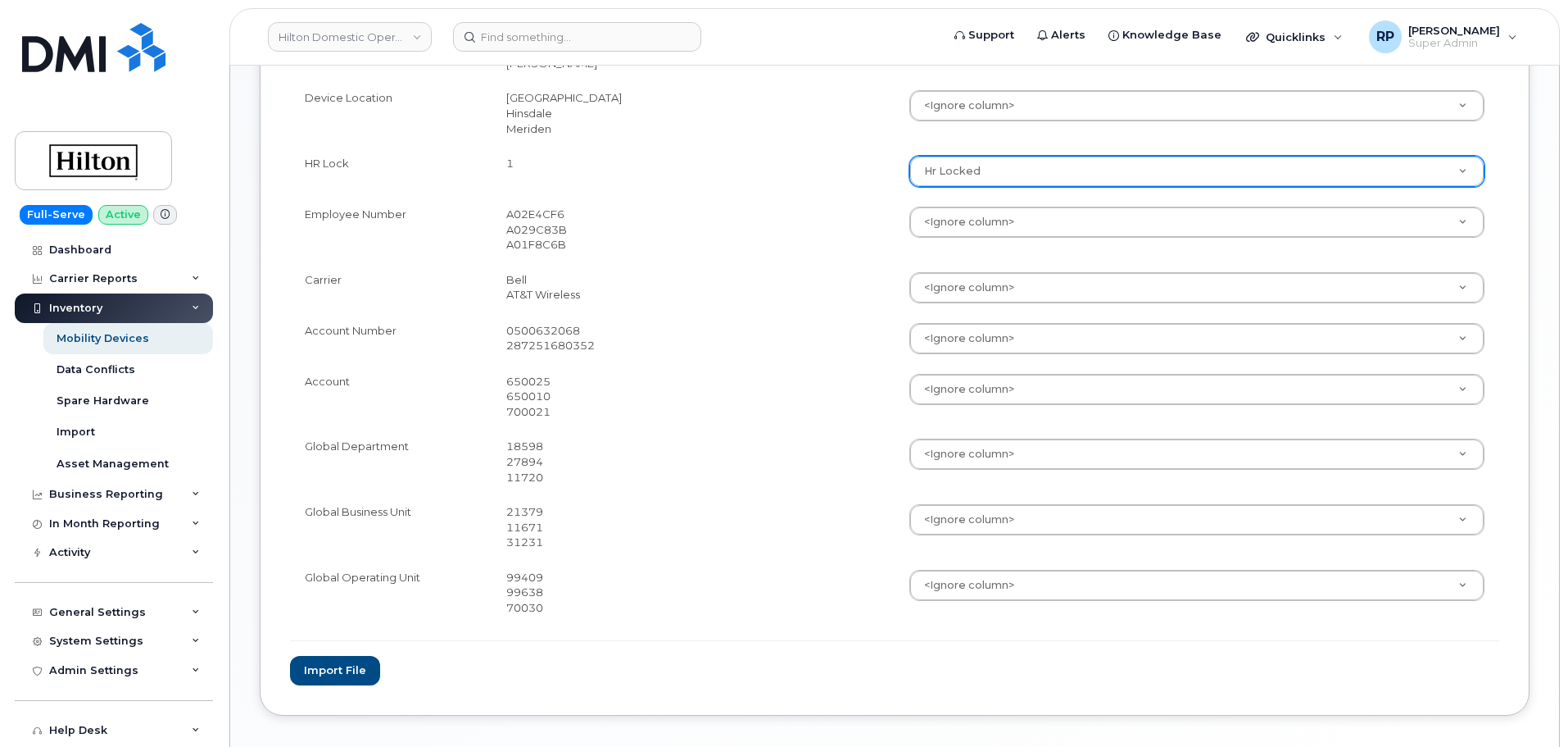
scroll to position [547, 0]
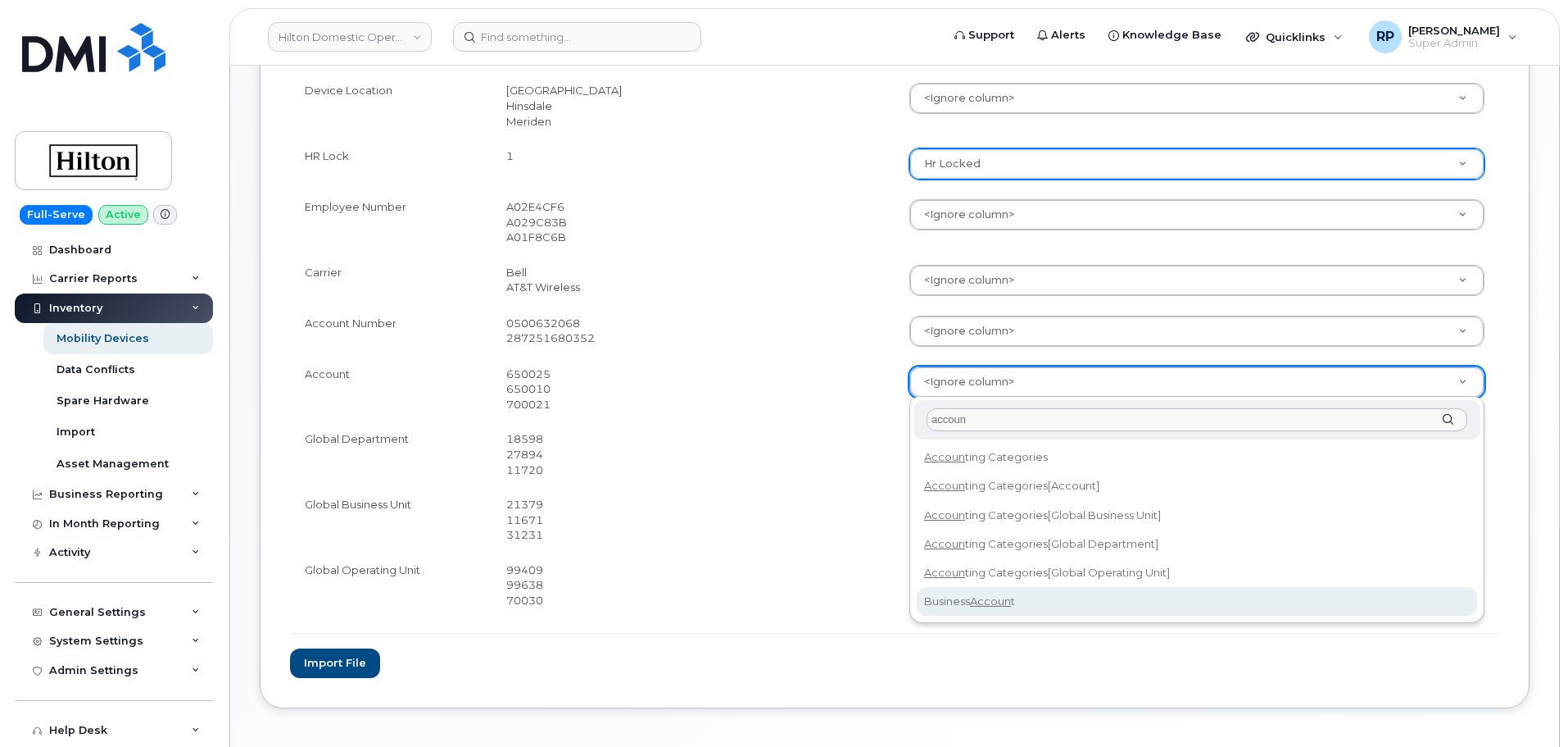
type input "accoun"
drag, startPoint x: 948, startPoint y: 610, endPoint x: 741, endPoint y: 504, distance: 232.6
click at [741, 504] on body "Hilton Domestic Operating Company Inc Support Alerts Knowledge Base Quicklinks …" at bounding box center [784, 134] width 1568 height 1361
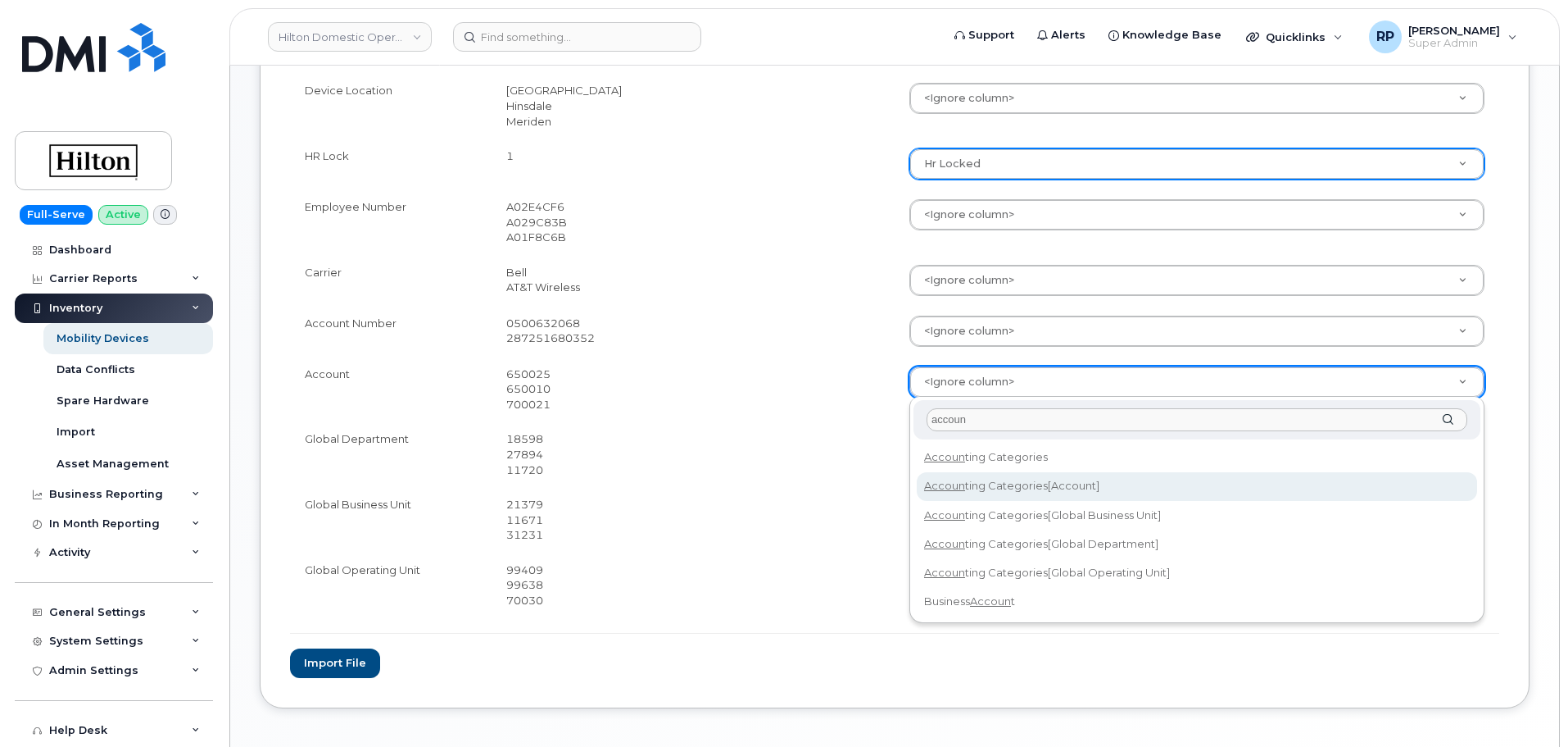
select select "accounting_categories[Account]"
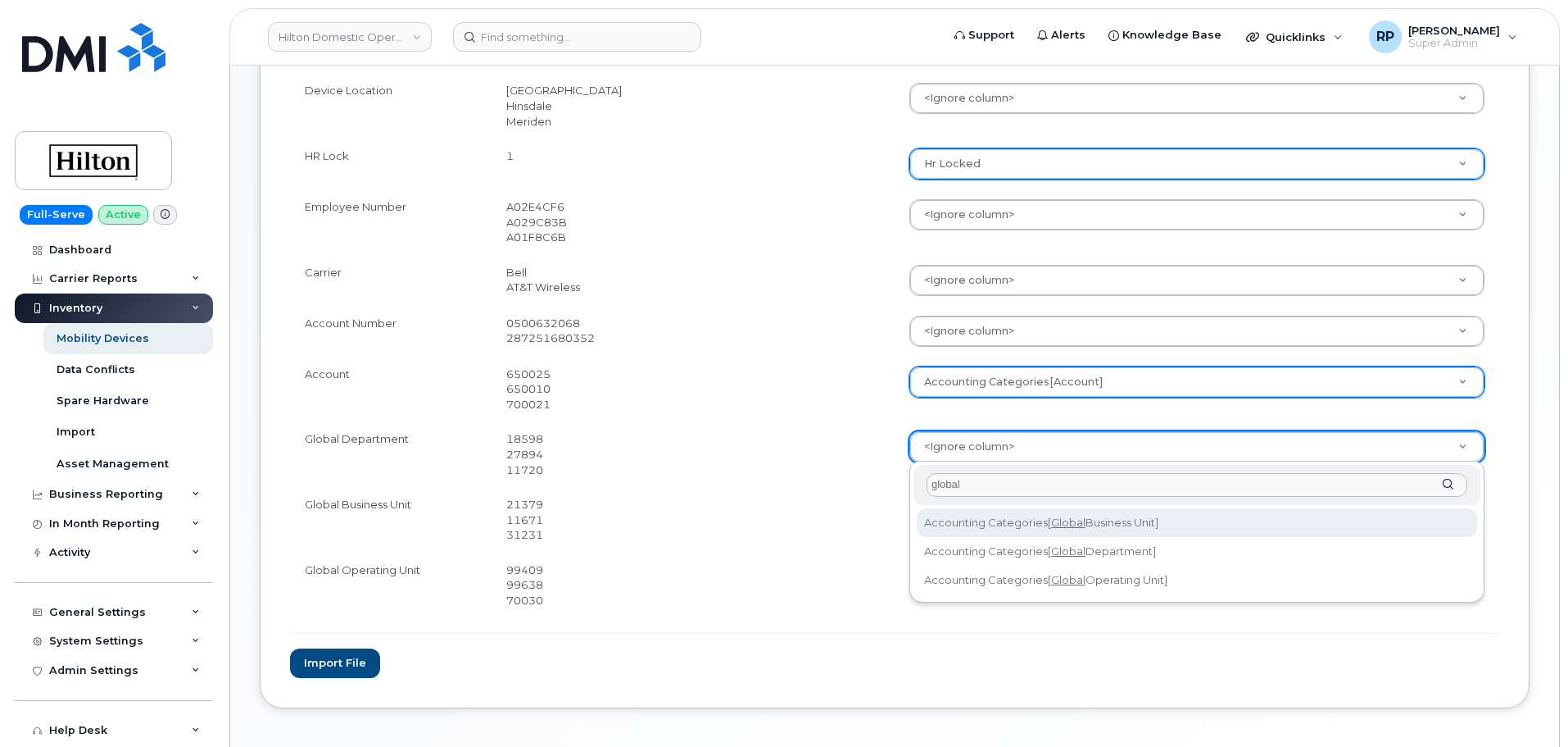
type input "global"
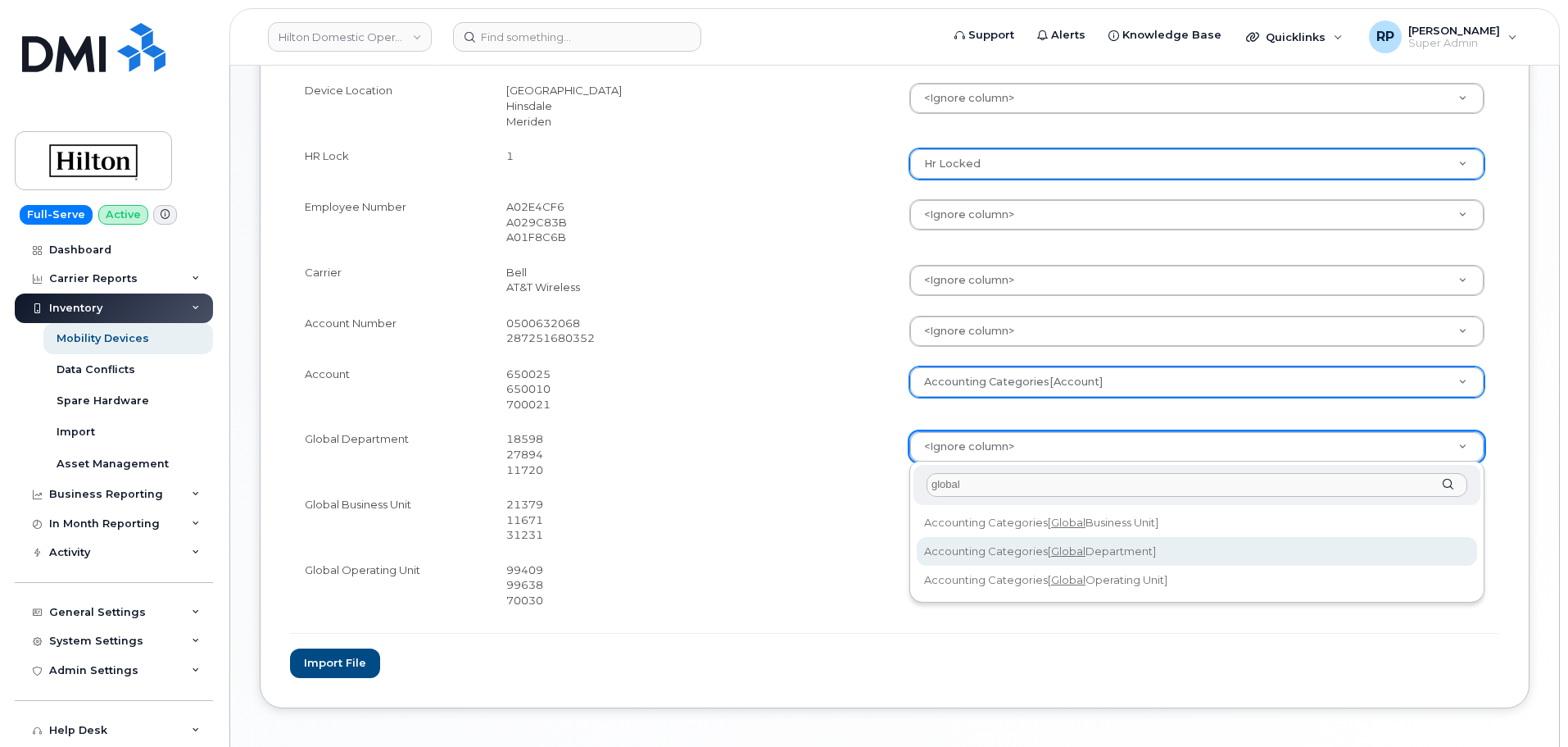
select select "accounting_categories[Global Department]"
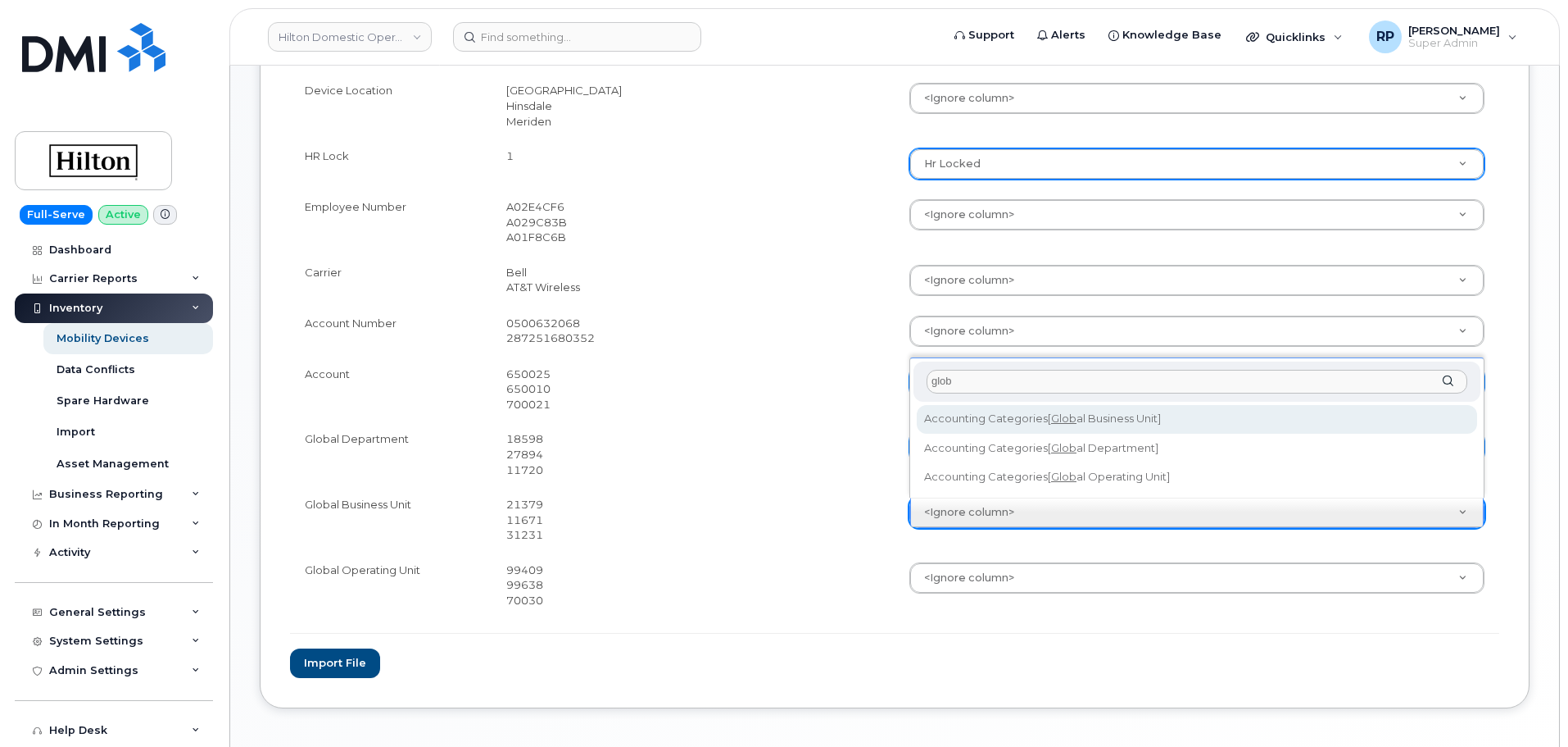
type input "glob"
select select "accounting_categories[Global Business Unit]"
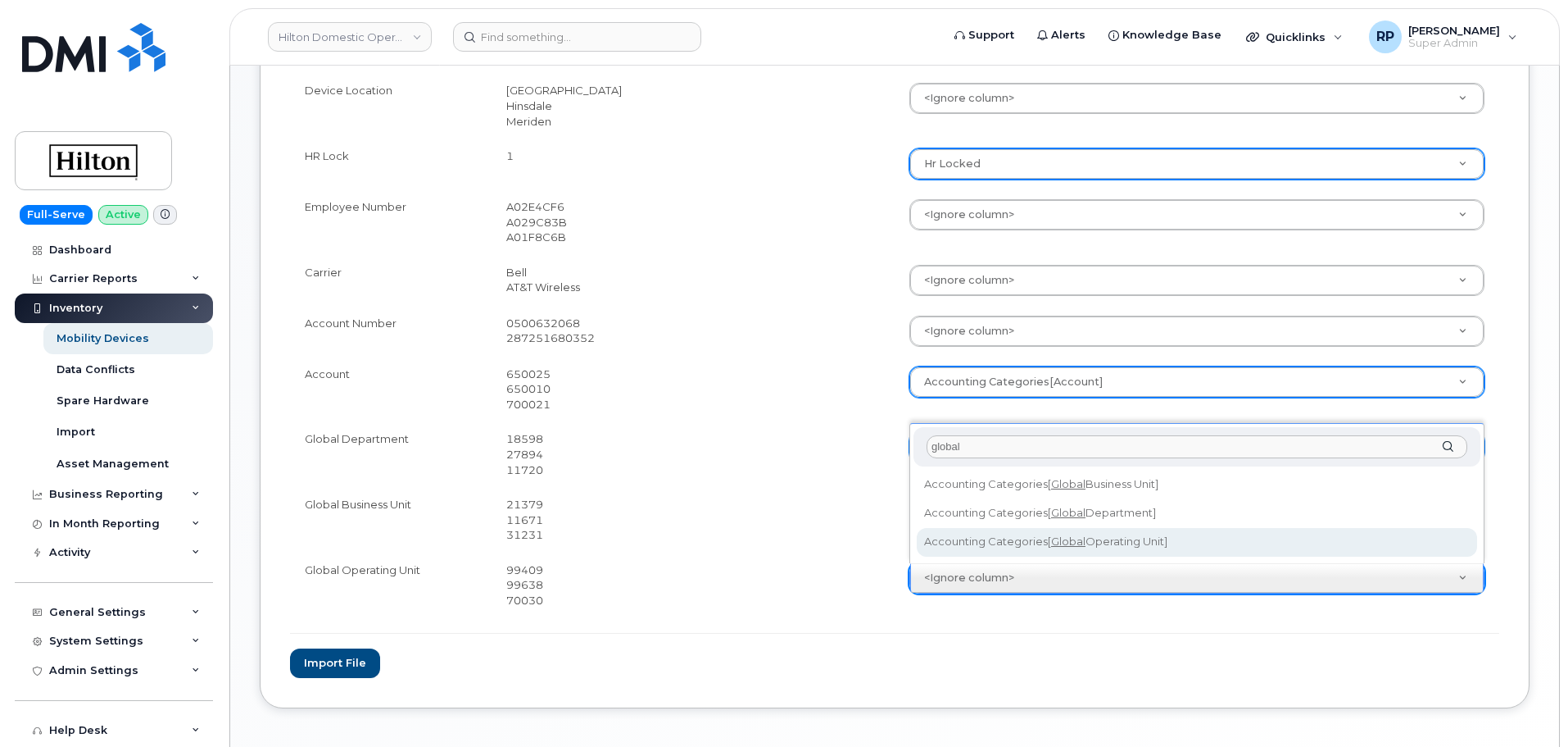
type input "global"
select select "accounting_categories[Global Operating Unit]"
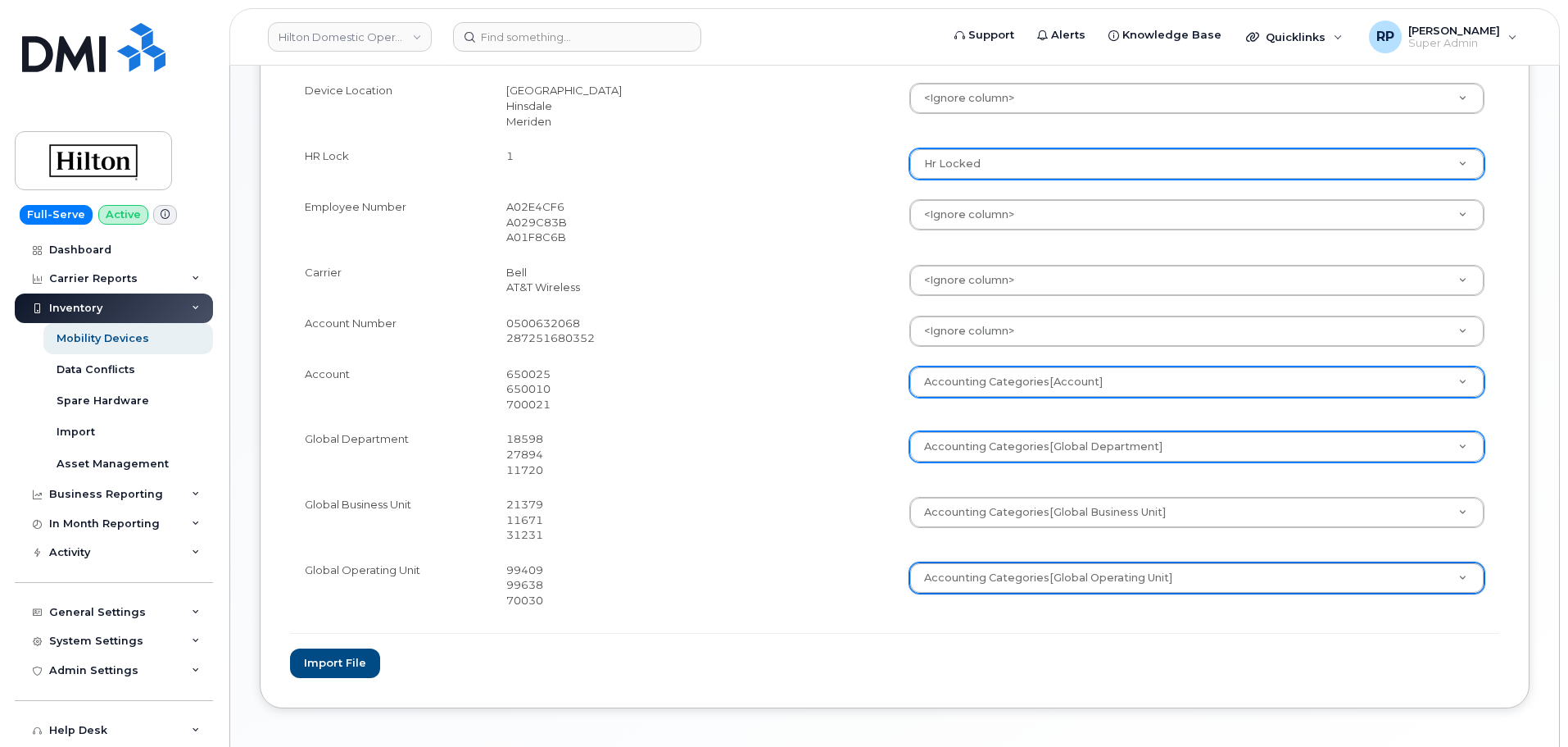
click at [785, 577] on td at bounding box center [794, 584] width 201 height 66
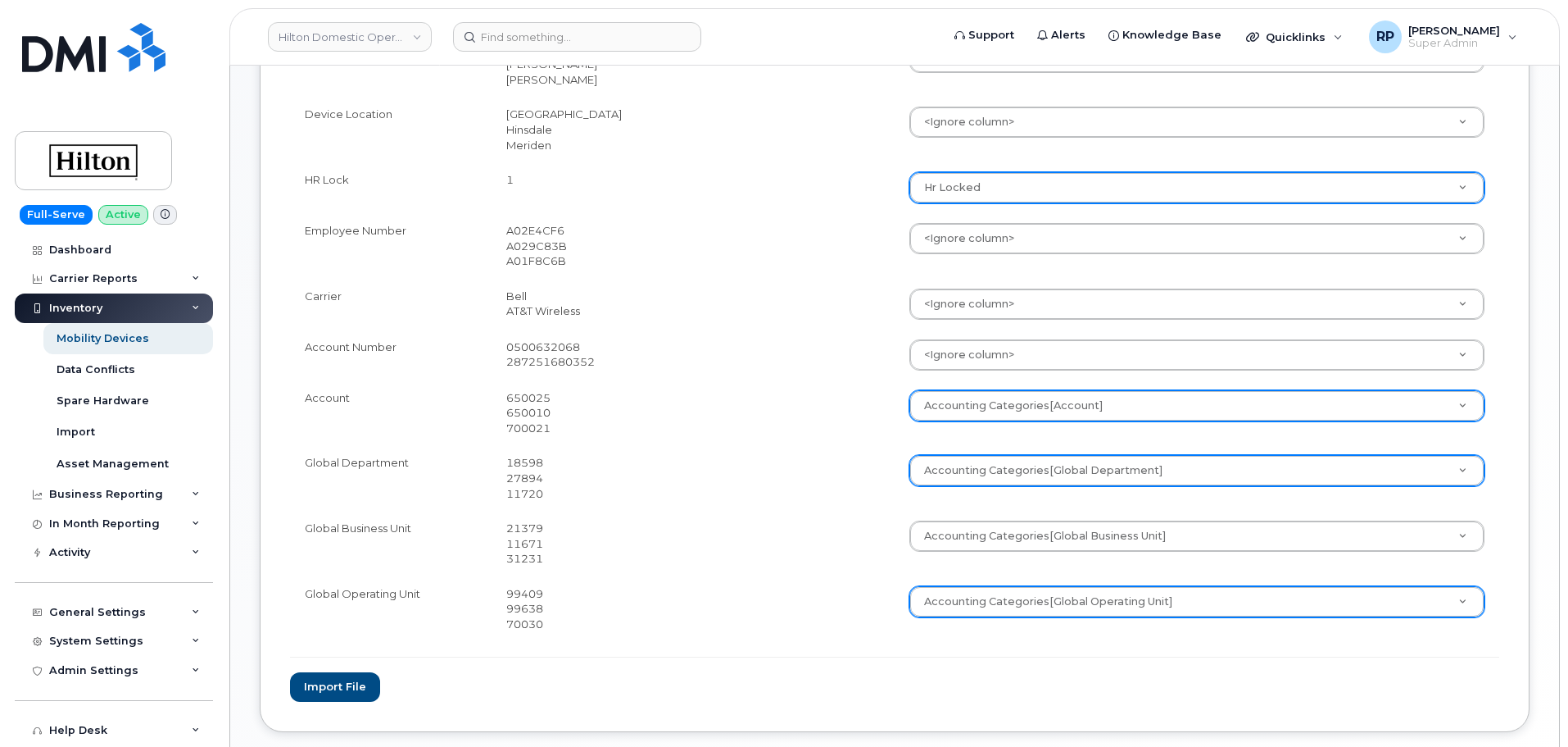
scroll to position [615, 0]
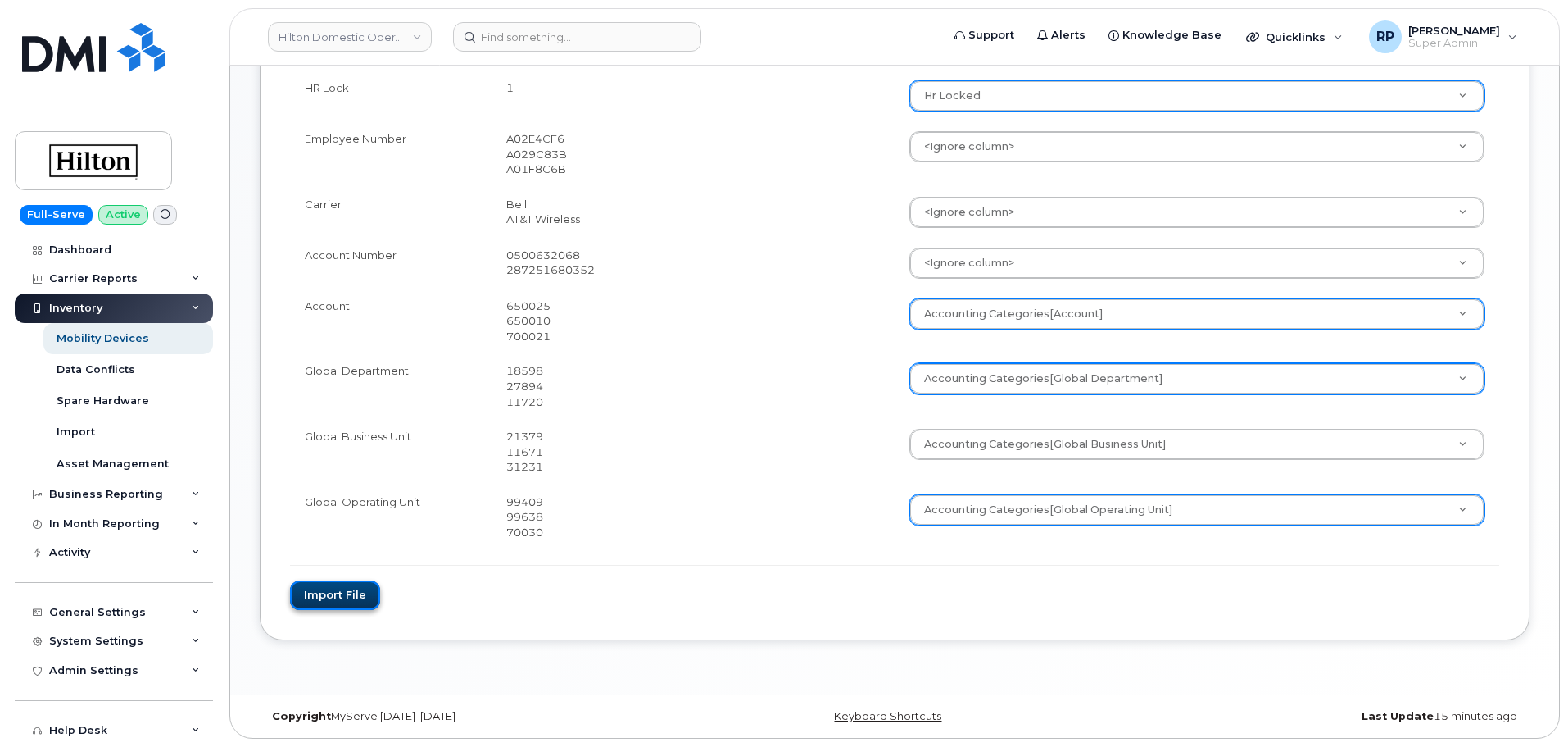
click at [314, 600] on button "Import file" at bounding box center [335, 595] width 90 height 31
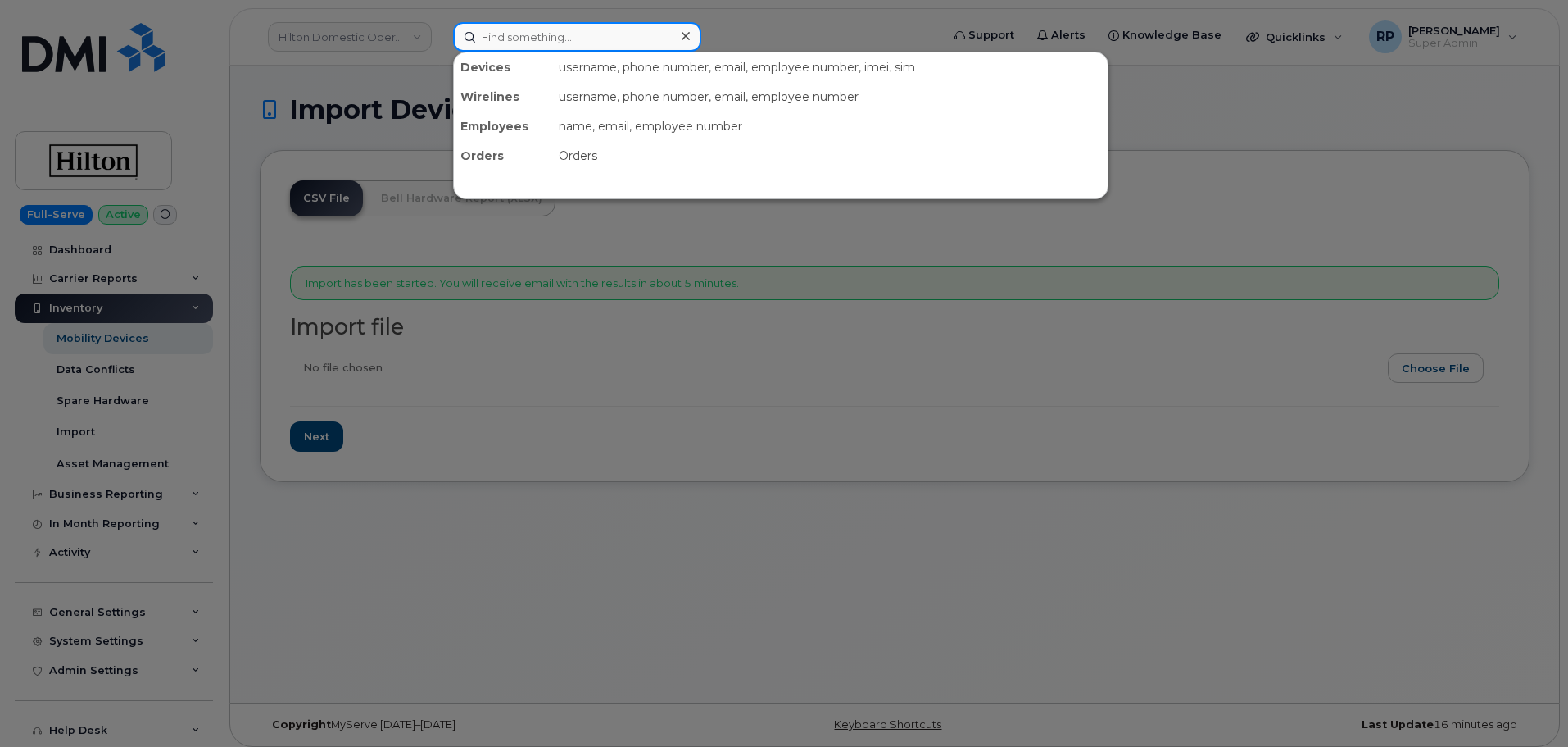
paste input "4034636043"
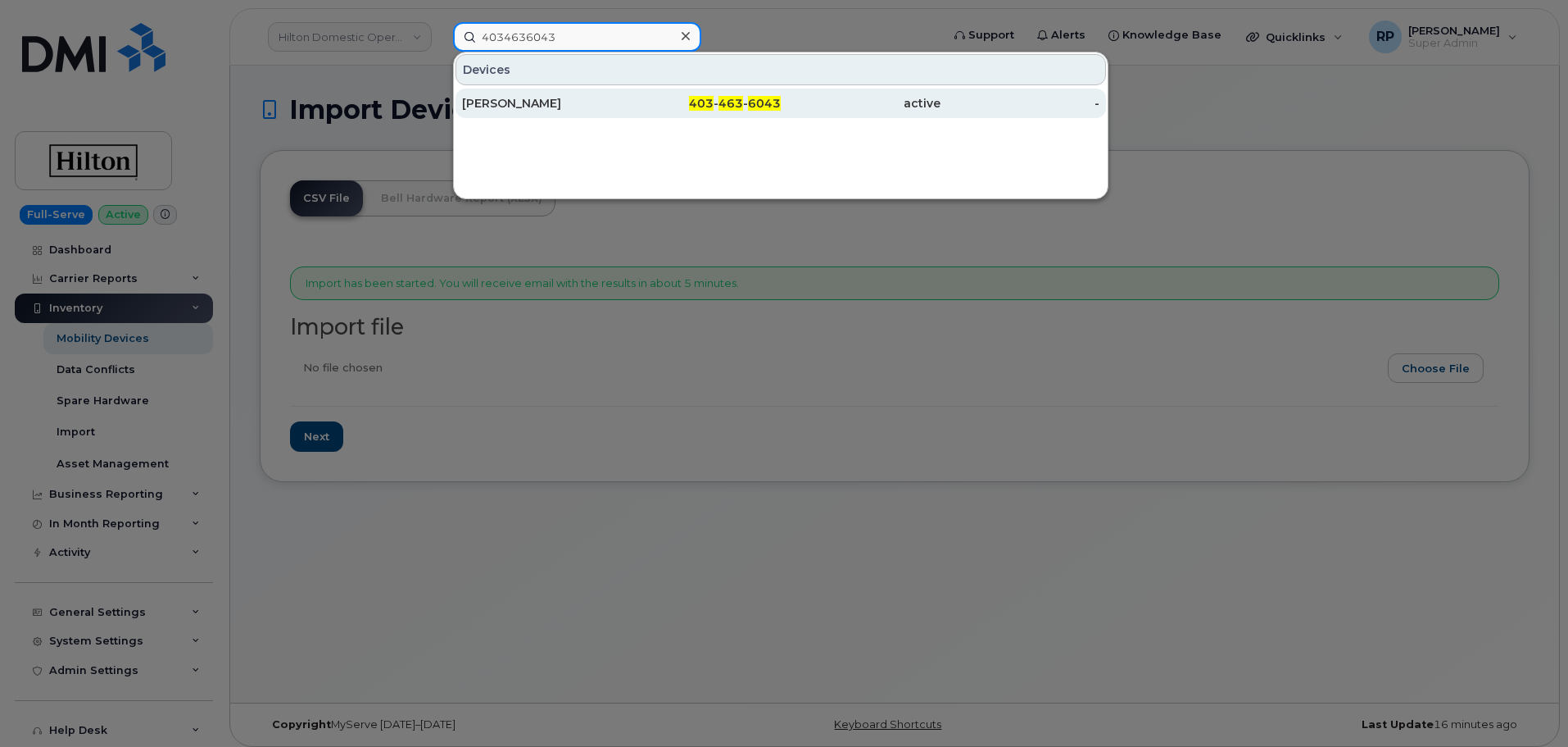
type input "4034636043"
click at [580, 101] on div "[PERSON_NAME]" at bounding box center [541, 103] width 160 height 17
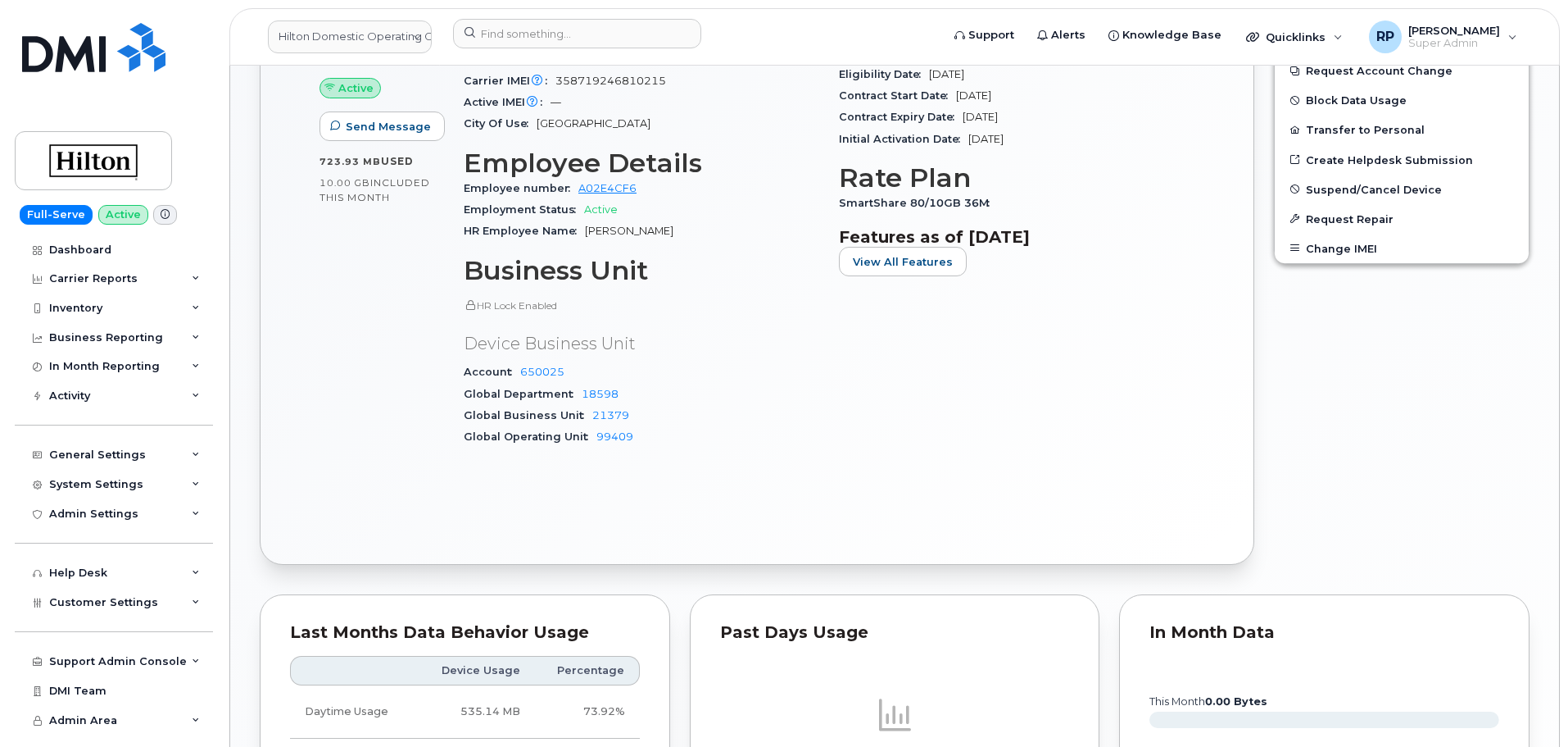
scroll to position [956, 0]
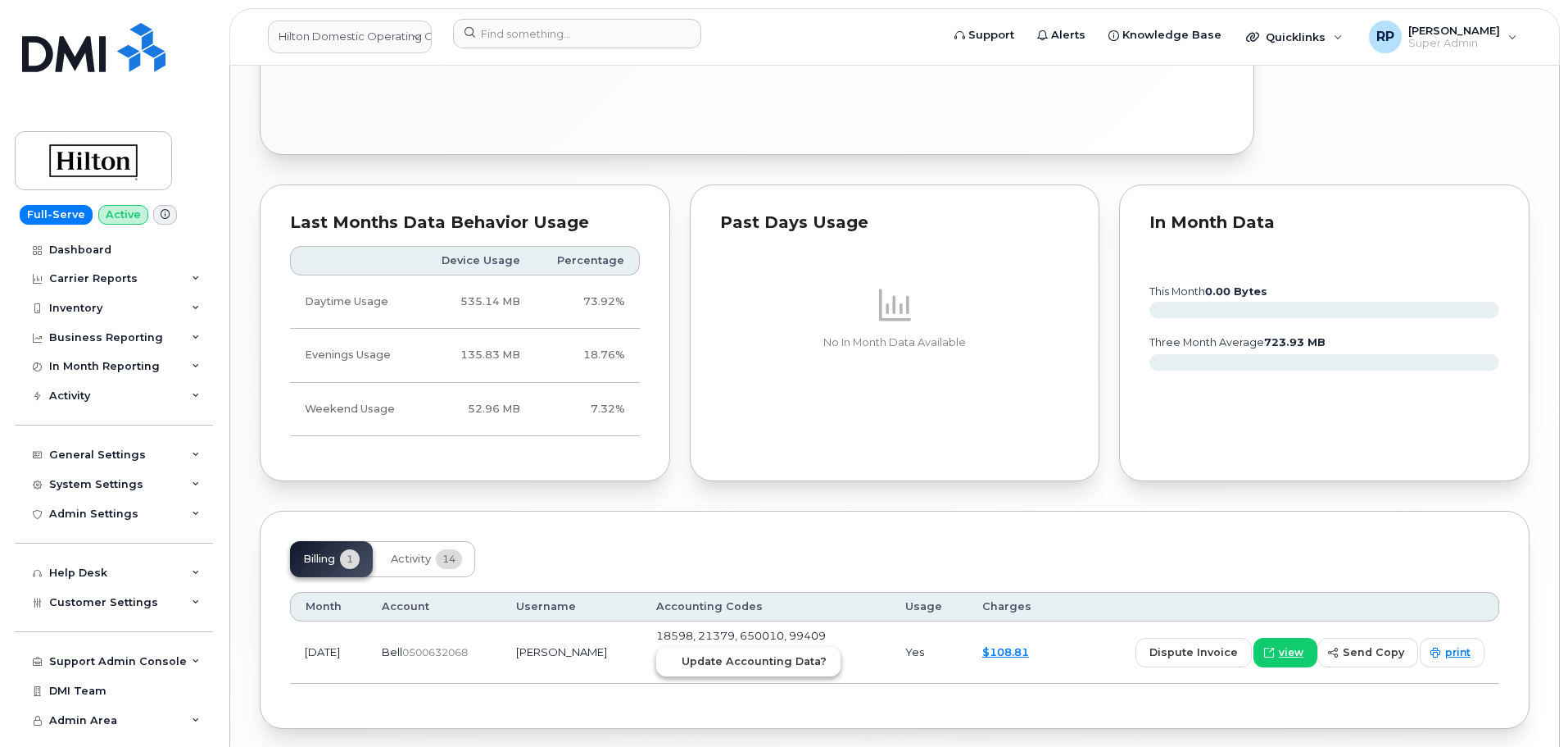
click at [772, 657] on span "Update Accounting Data?" at bounding box center [754, 661] width 145 height 16
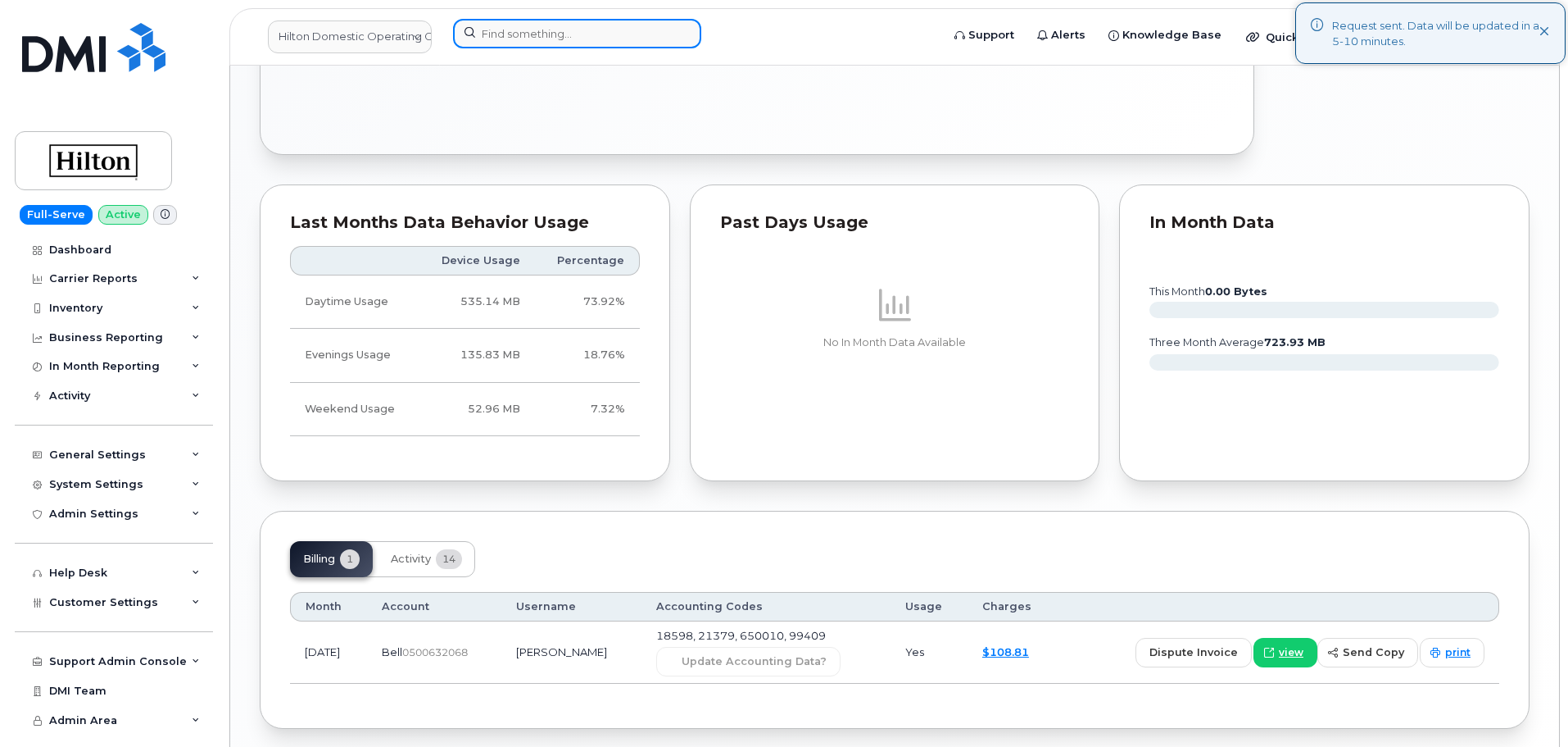
click at [590, 31] on input at bounding box center [577, 34] width 248 height 30
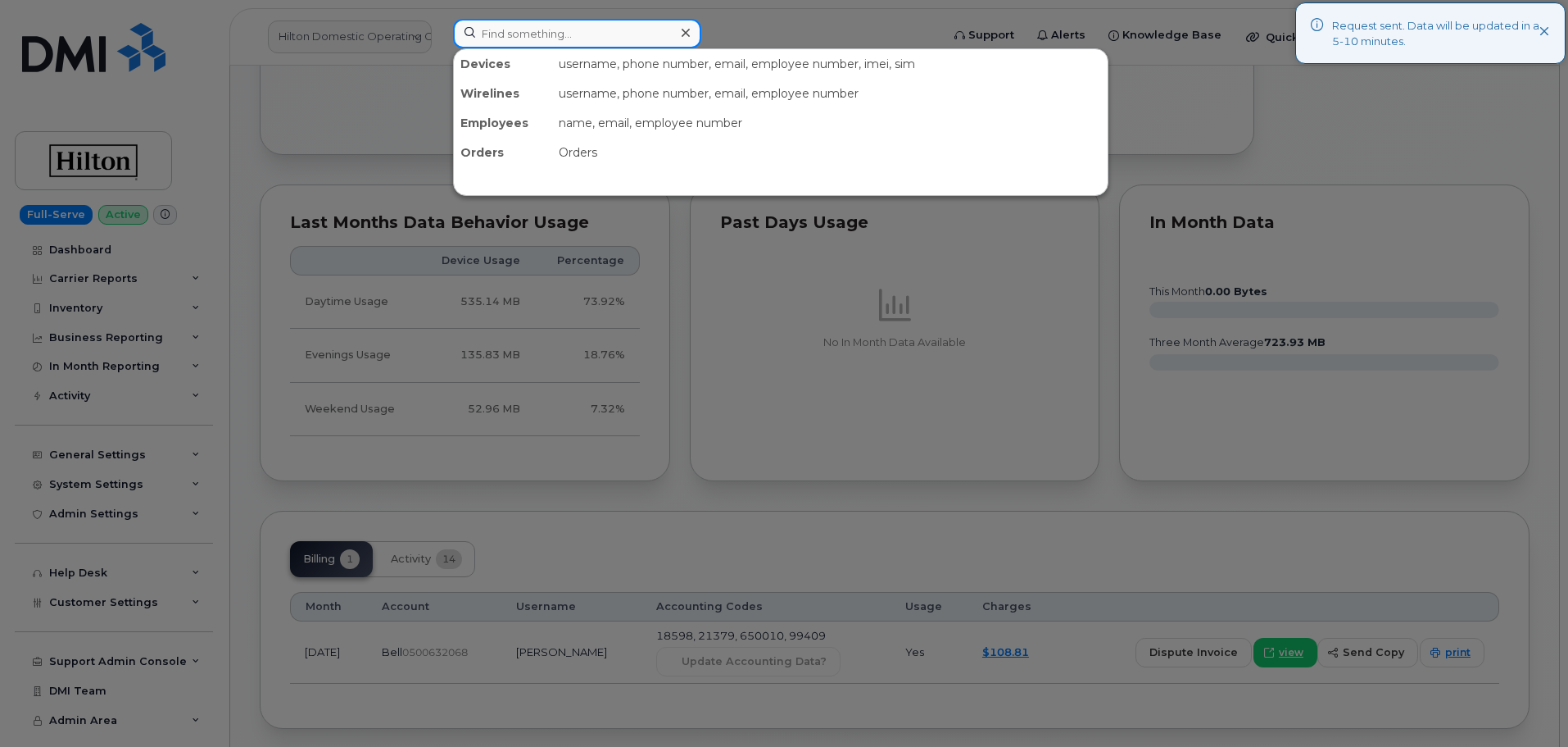
paste input "6304089416"
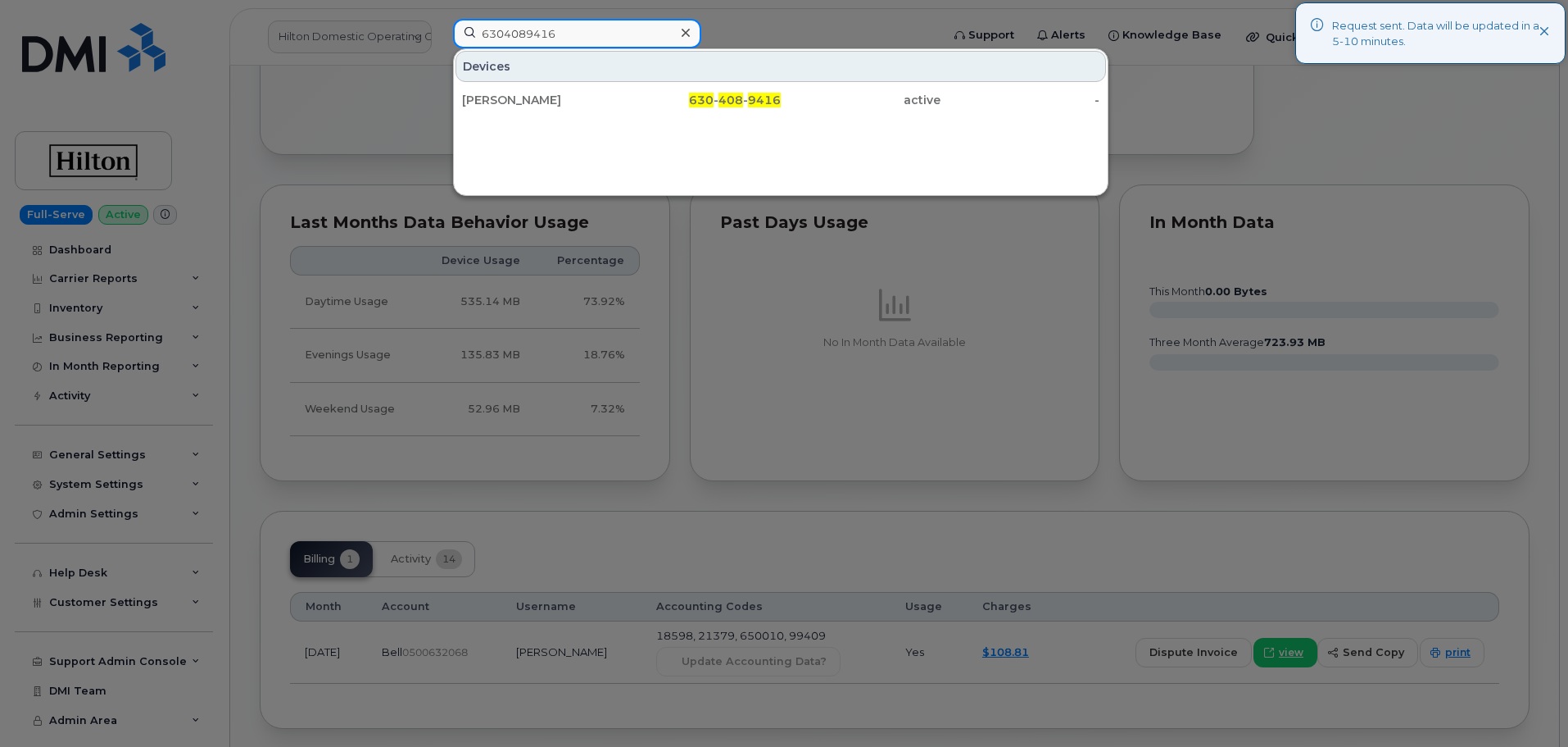
type input "6304089416"
click at [554, 110] on div "[PERSON_NAME]" at bounding box center [541, 100] width 160 height 30
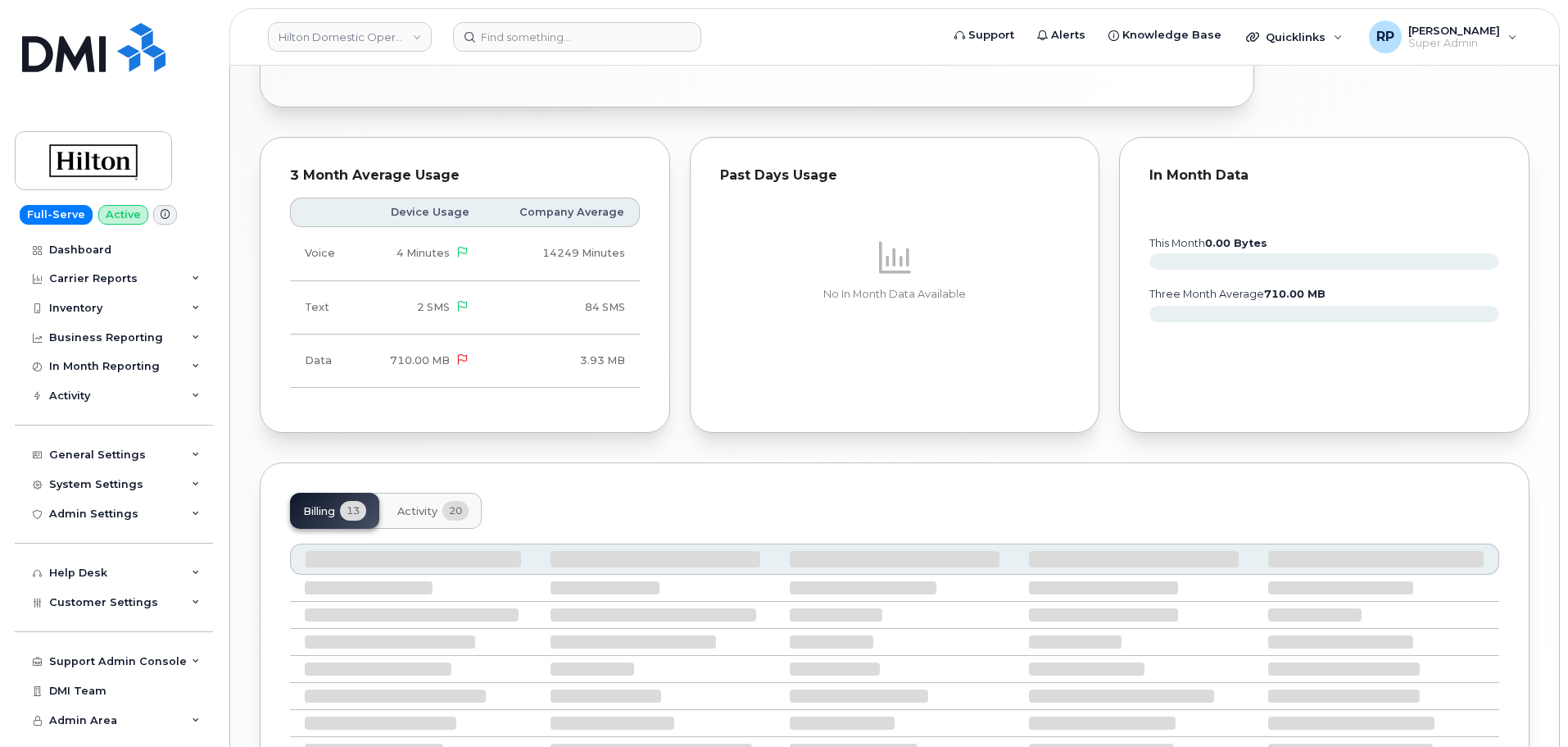
scroll to position [1060, 0]
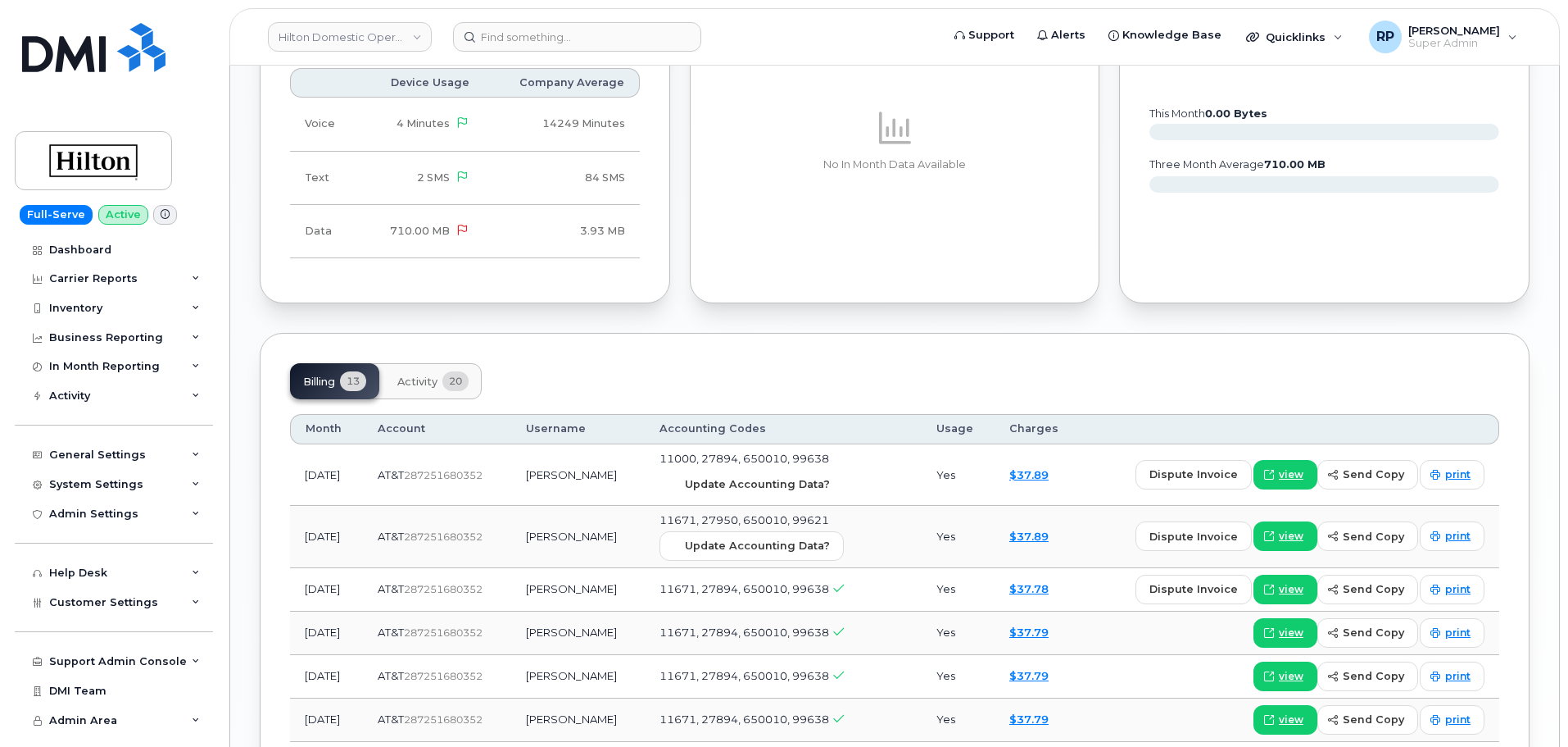
click at [771, 476] on span "Update Accounting Data?" at bounding box center [757, 484] width 145 height 16
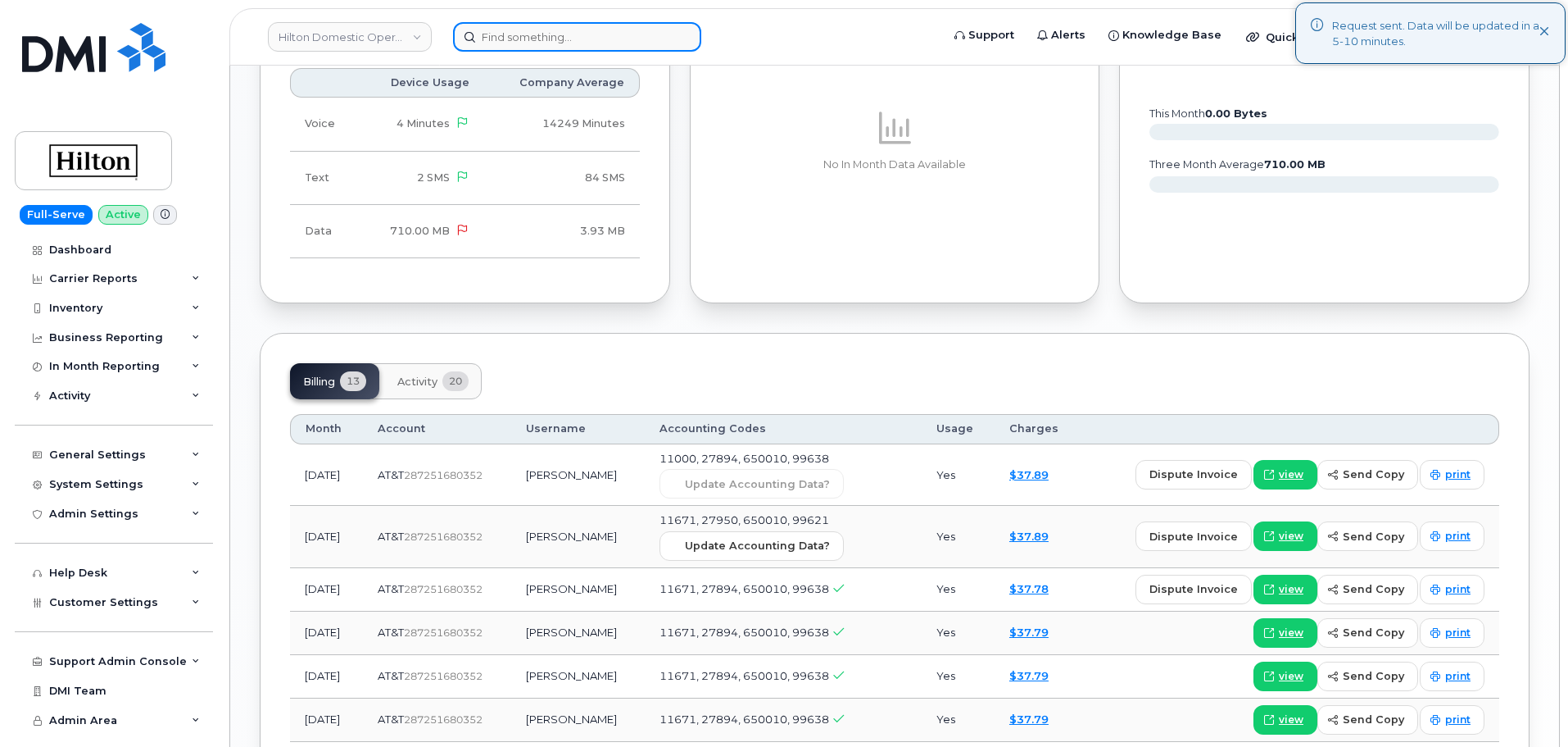
click at [561, 41] on input at bounding box center [577, 37] width 248 height 30
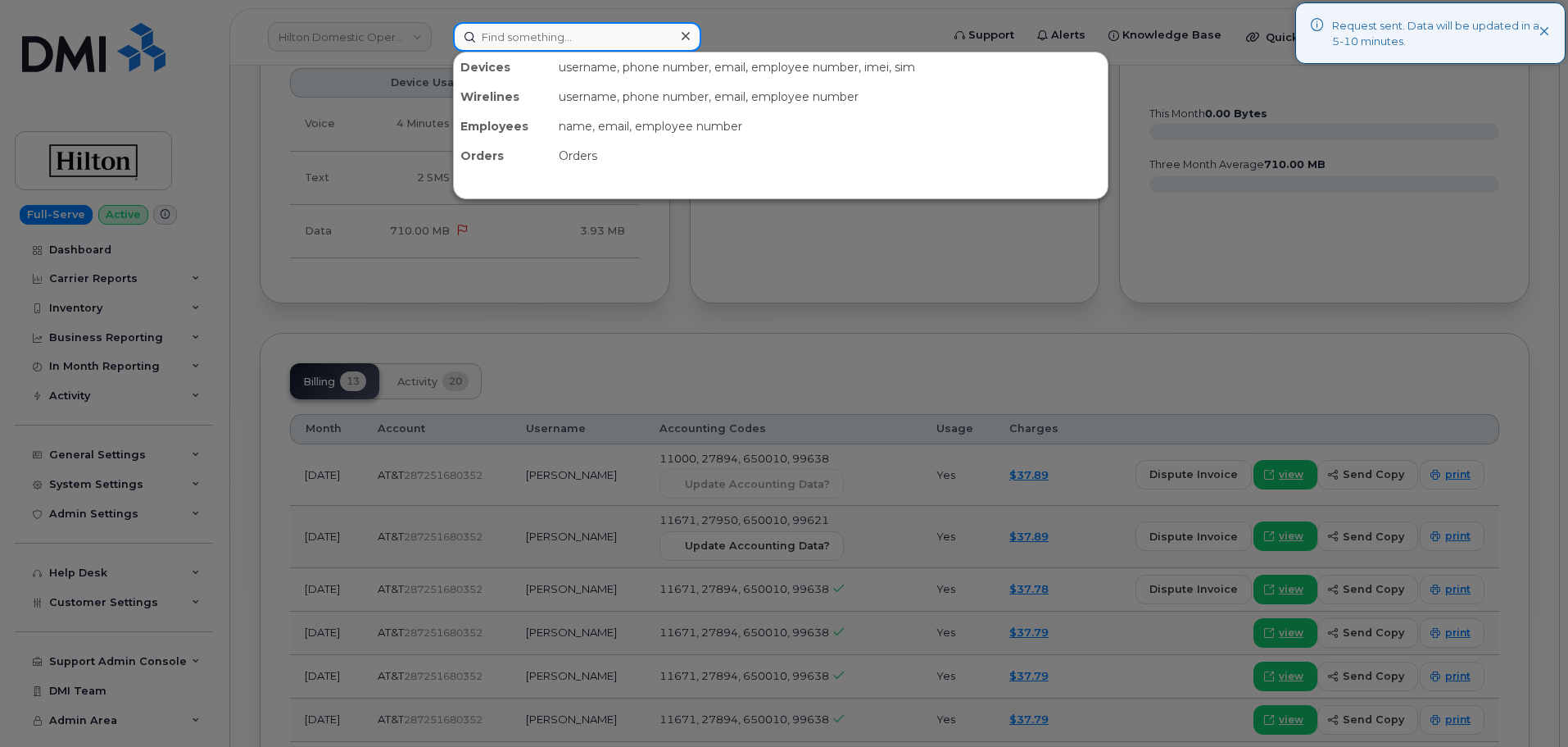
paste input "2032139845"
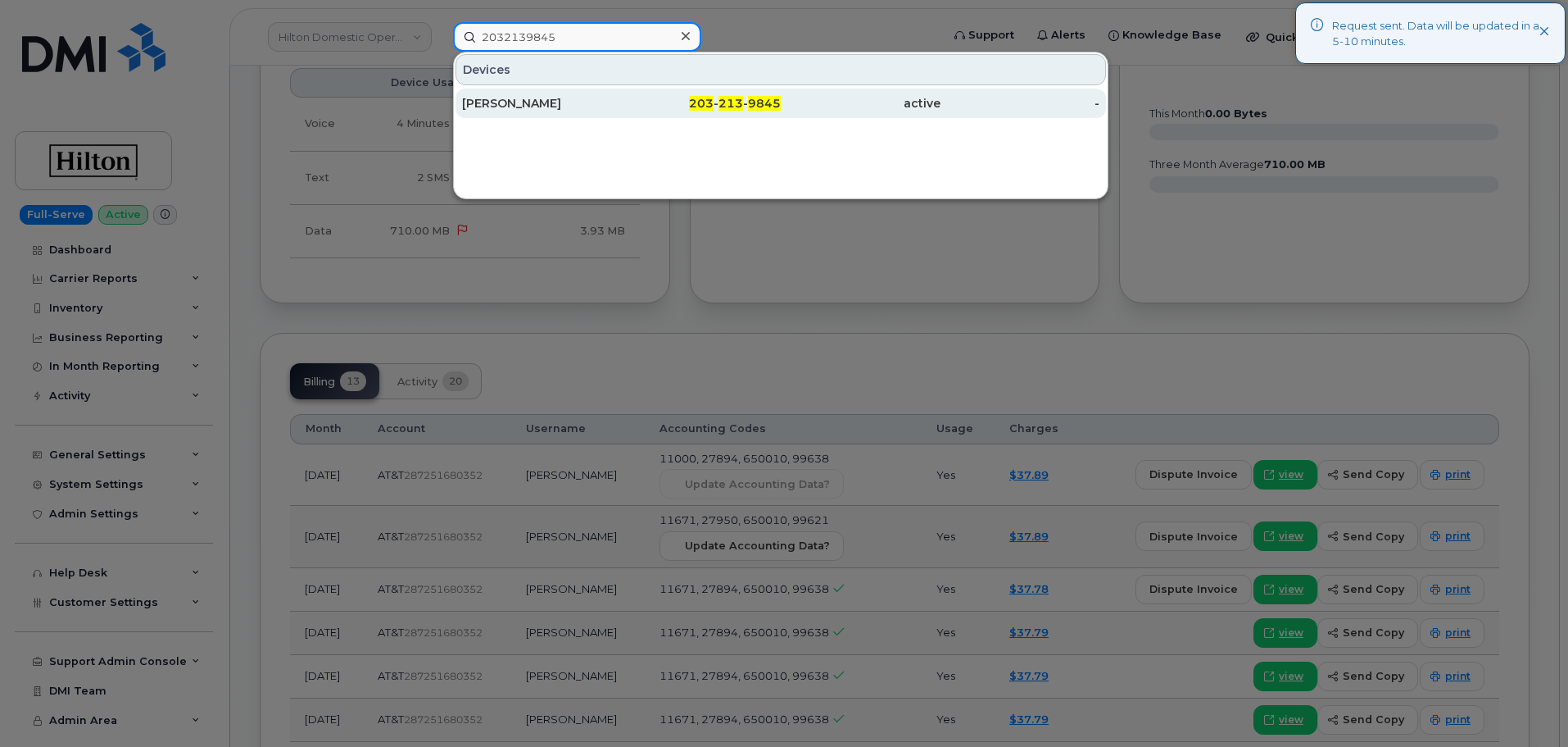
type input "2032139845"
click at [548, 108] on div "[PERSON_NAME]" at bounding box center [541, 103] width 160 height 17
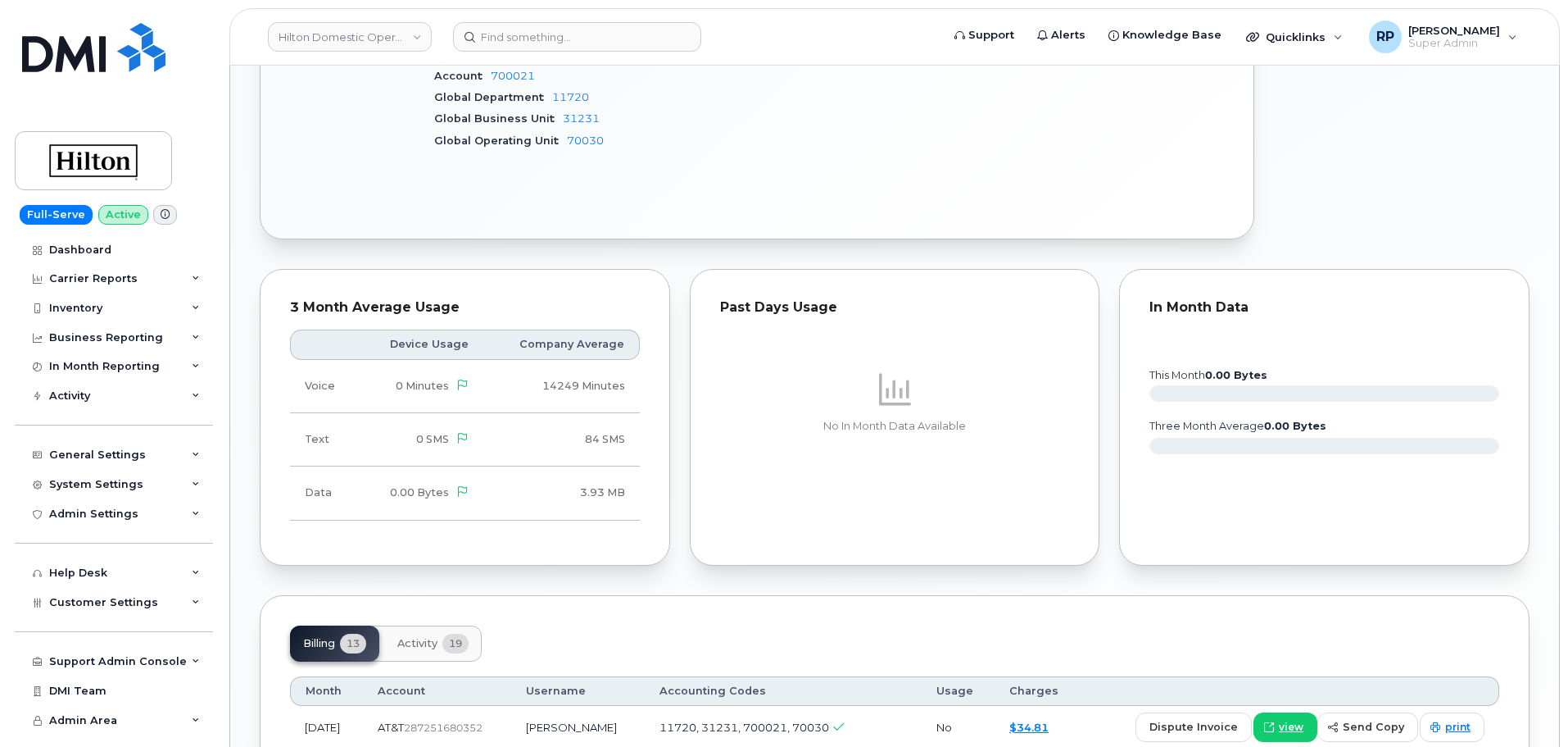
scroll to position [409, 0]
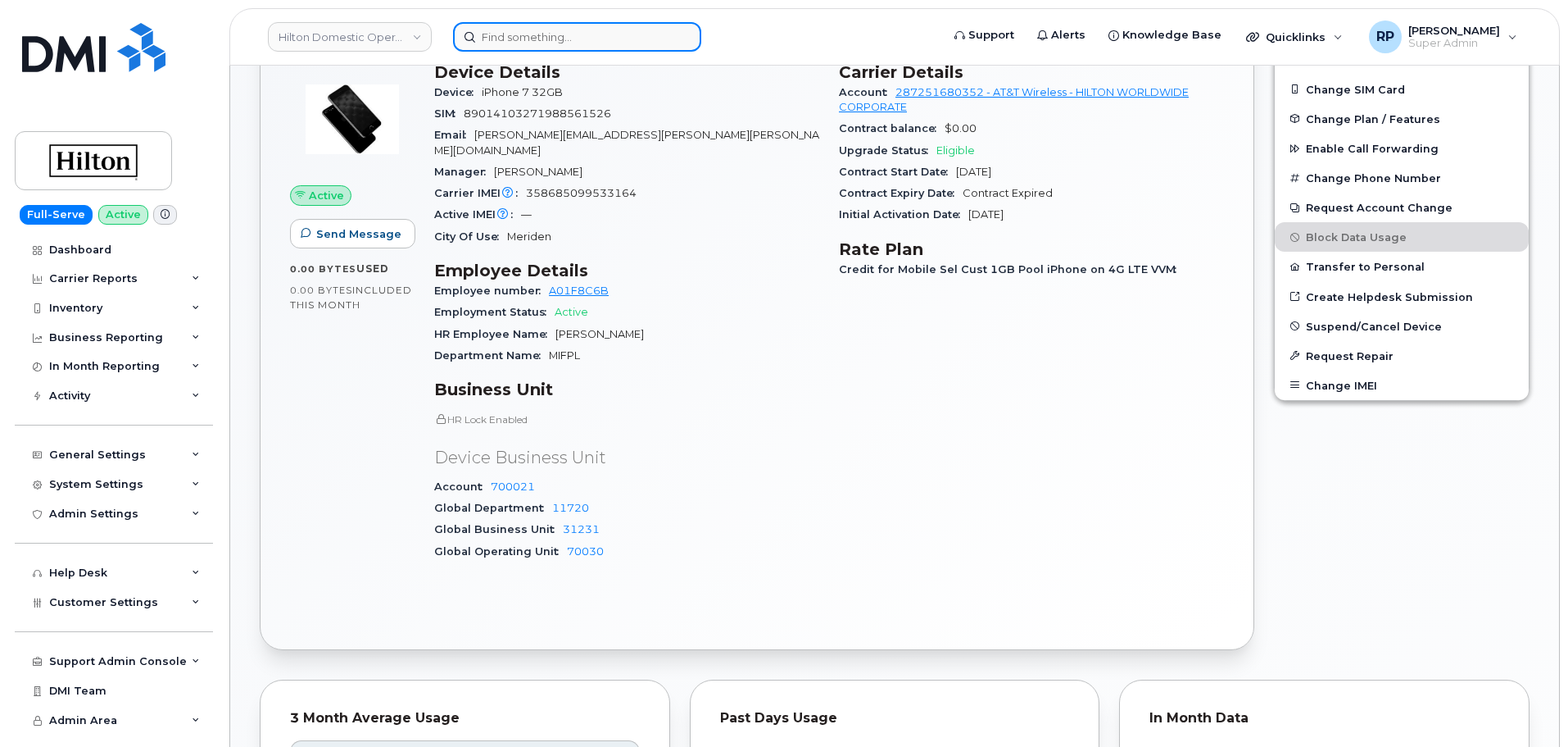
click at [499, 37] on input at bounding box center [577, 37] width 248 height 30
paste input "2033053940"
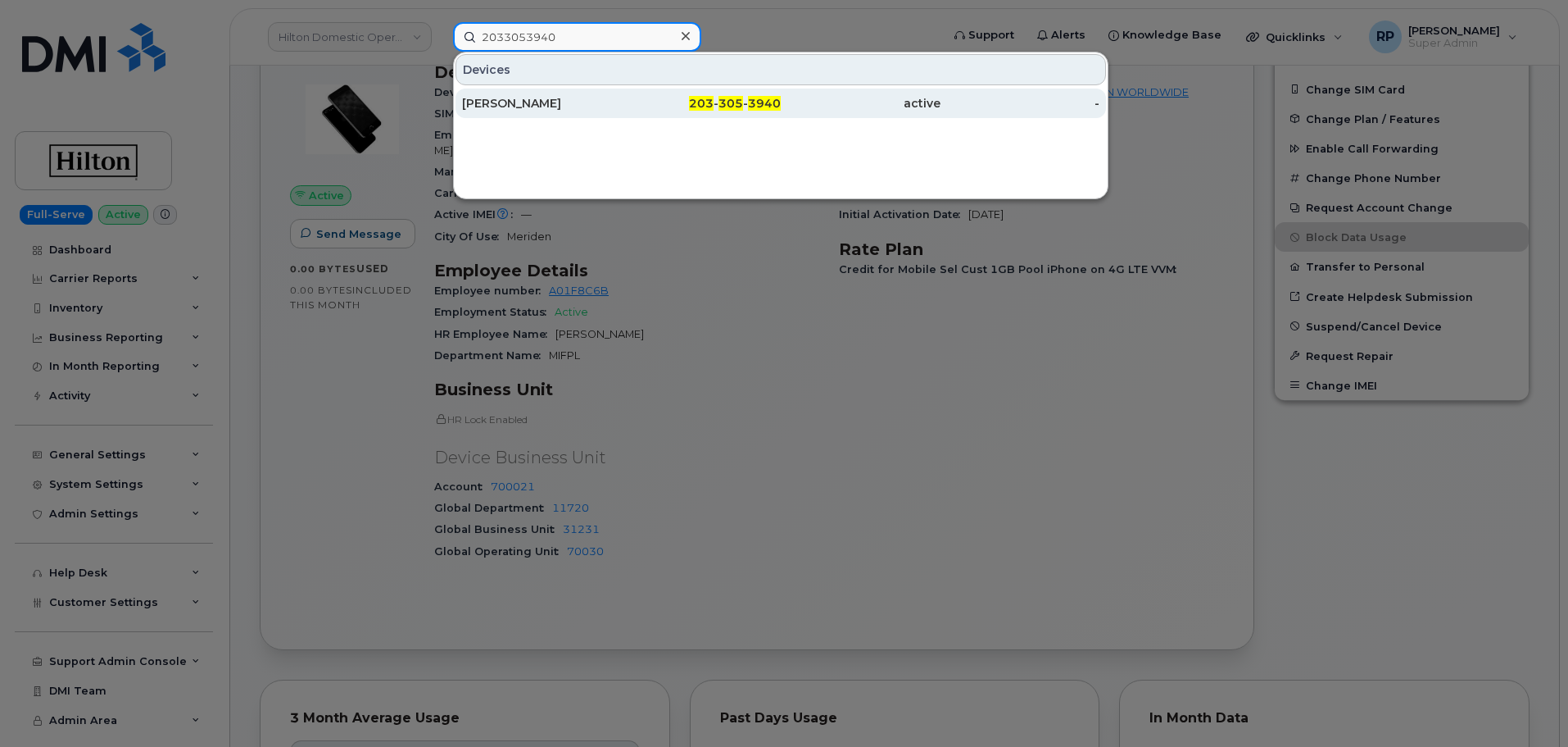
type input "2033053940"
click at [533, 108] on div "[PERSON_NAME]" at bounding box center [541, 103] width 160 height 17
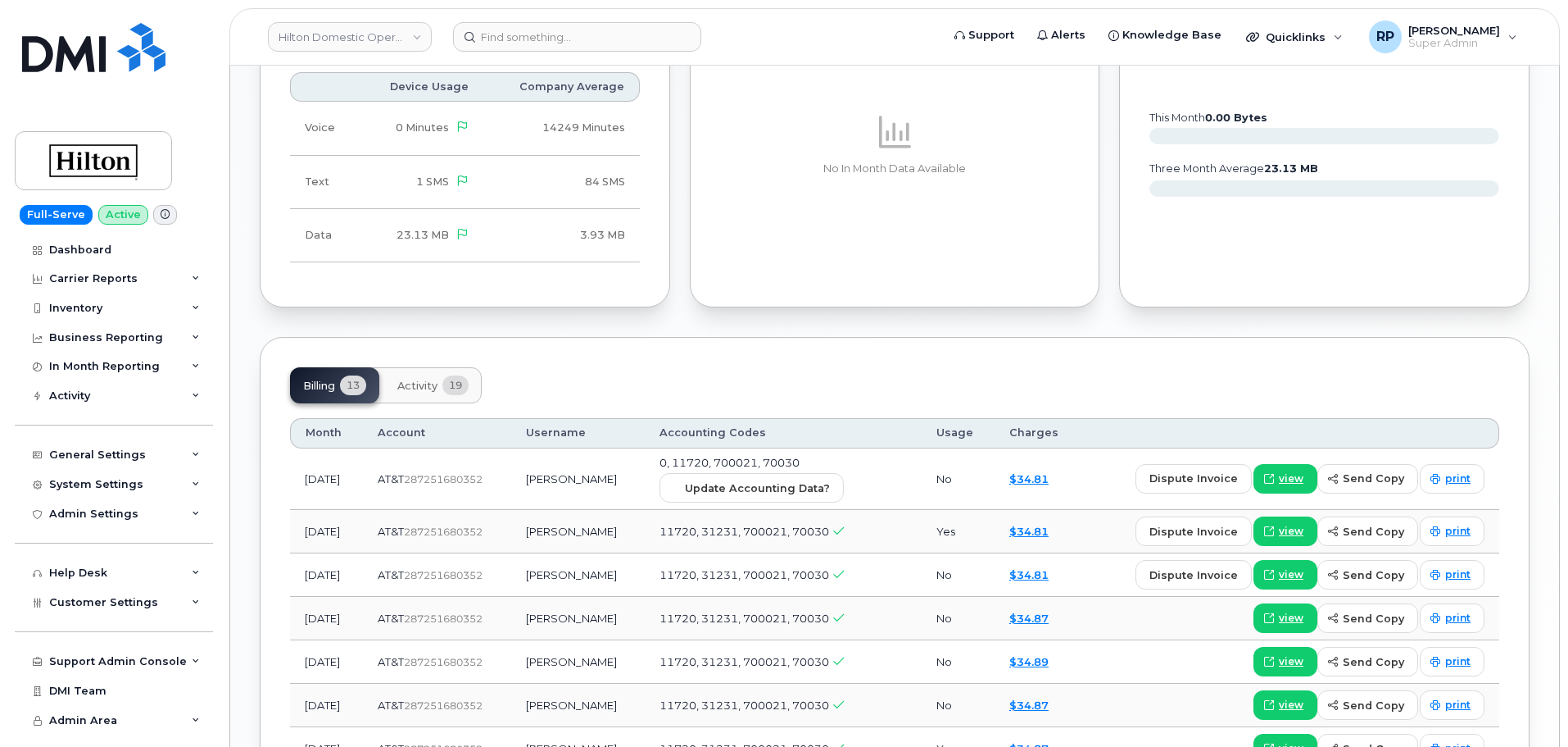
scroll to position [1093, 0]
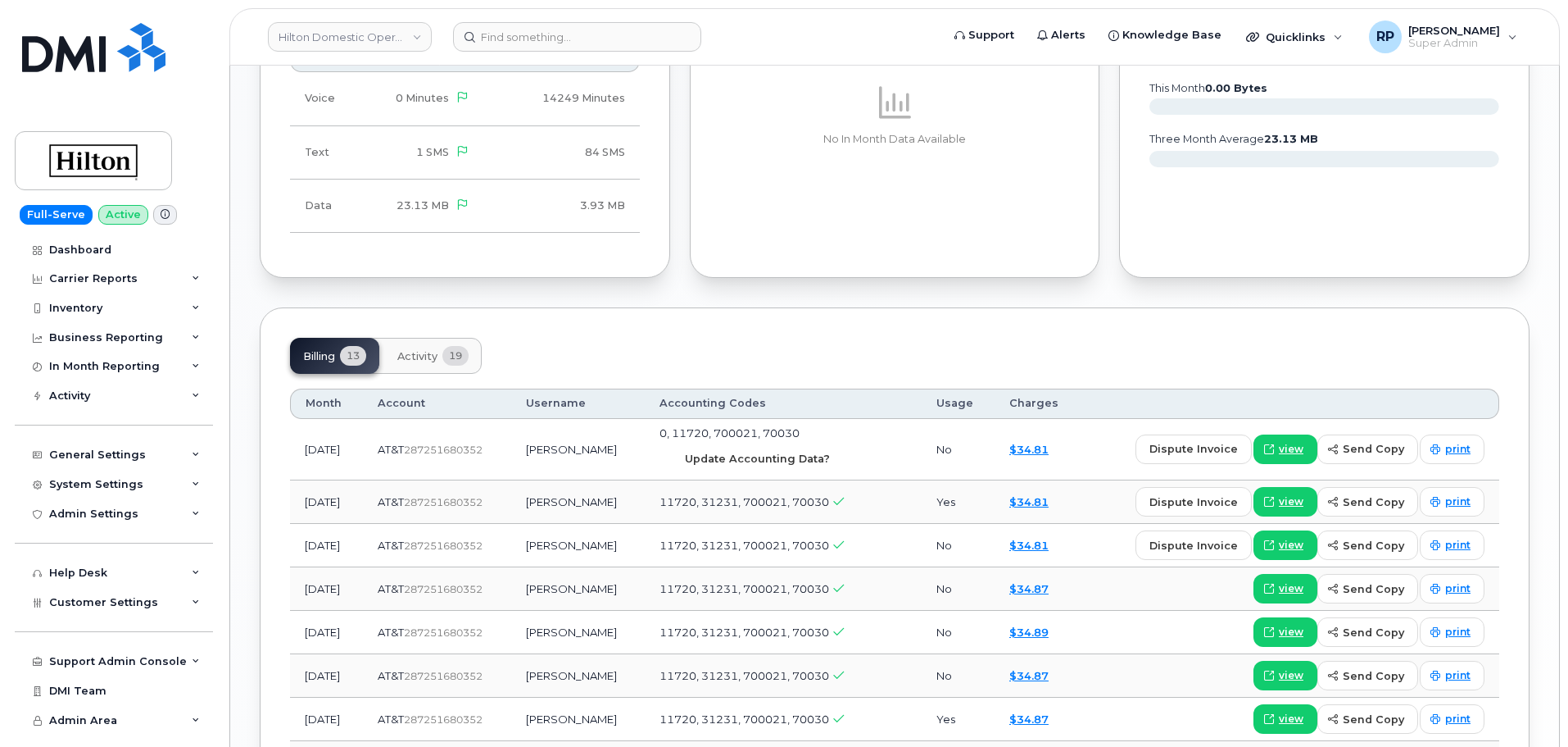
drag, startPoint x: 789, startPoint y: 459, endPoint x: 849, endPoint y: 74, distance: 389.6
click at [789, 459] on span "Update Accounting Data?" at bounding box center [757, 458] width 145 height 16
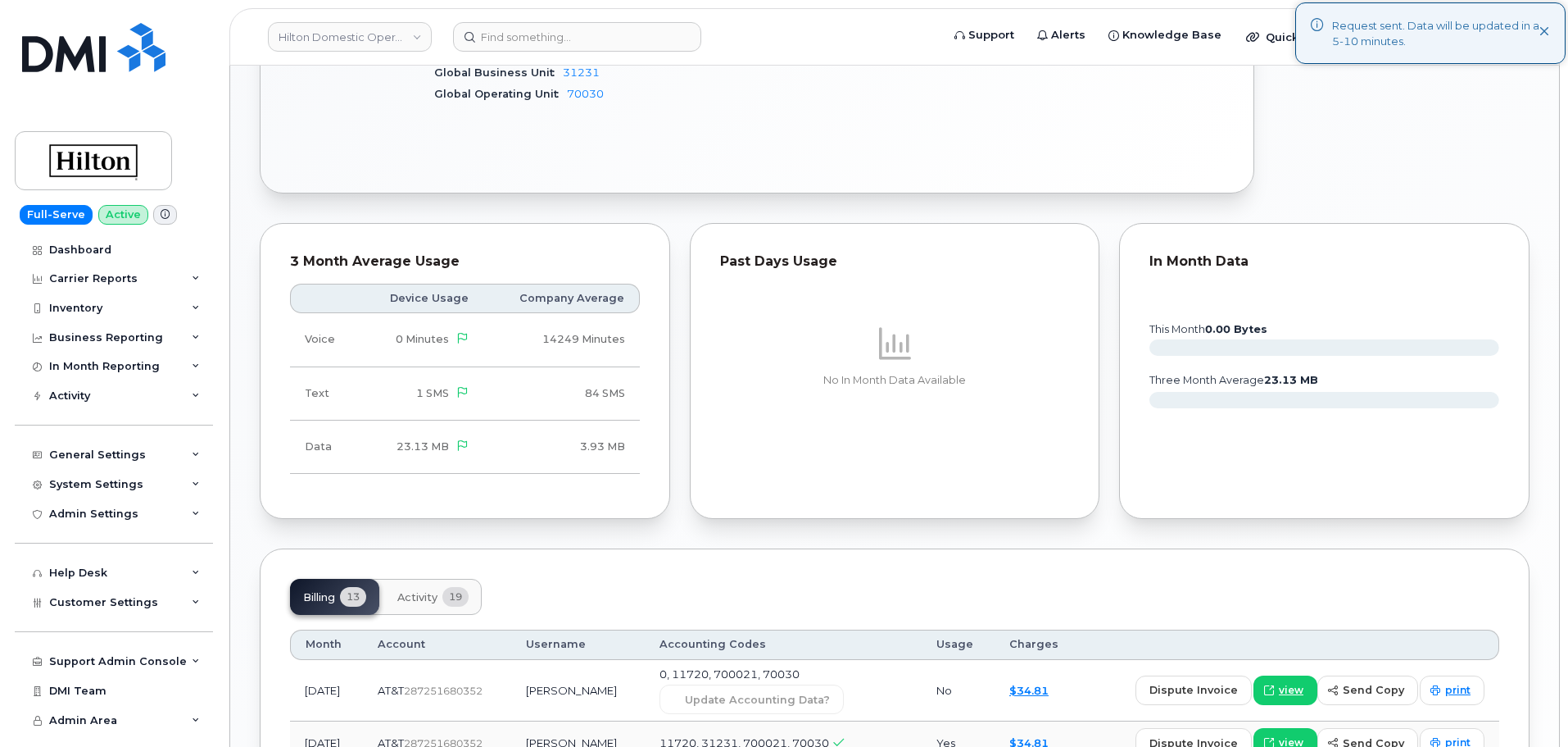
scroll to position [547, 0]
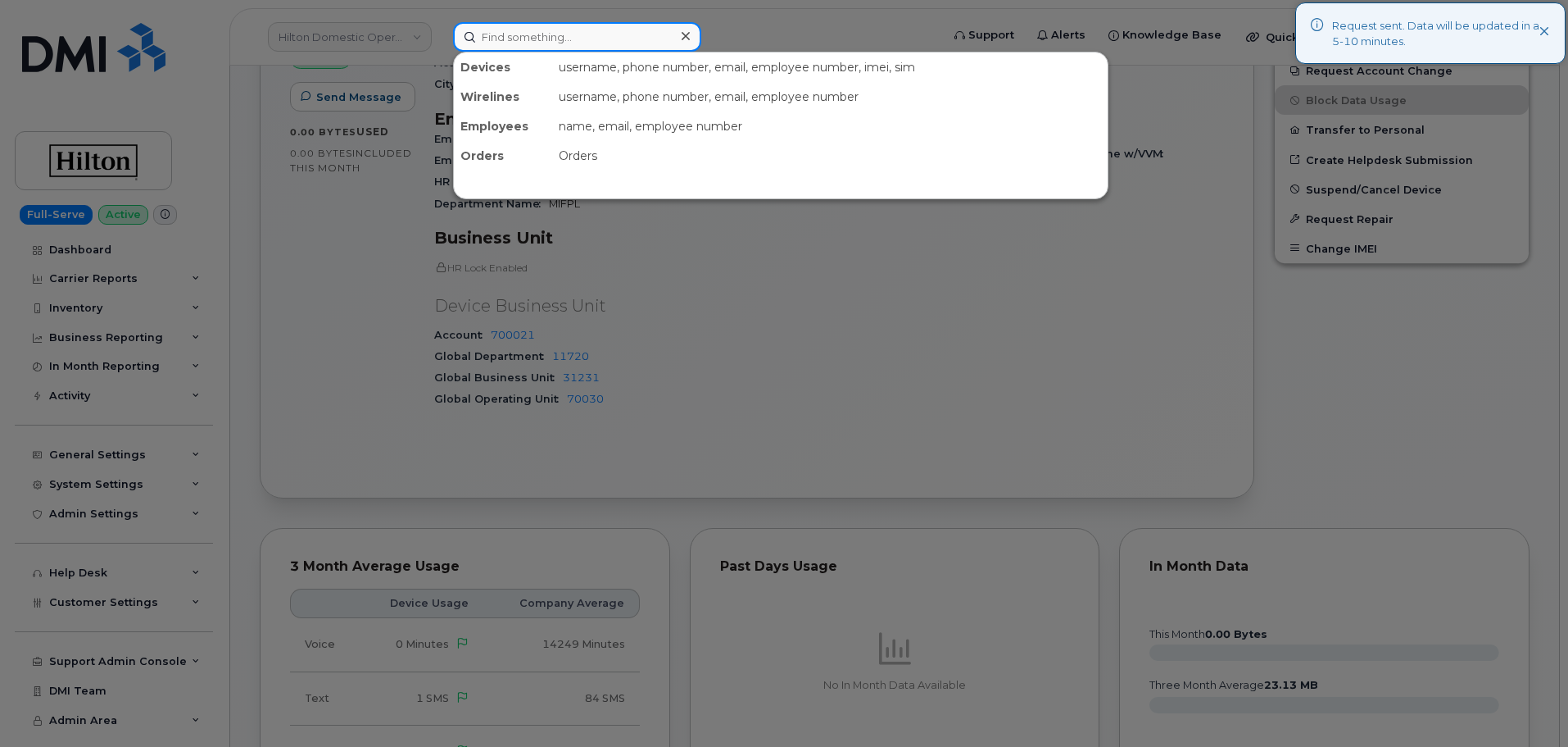
click at [552, 39] on input at bounding box center [577, 37] width 248 height 30
paste input "7864923315"
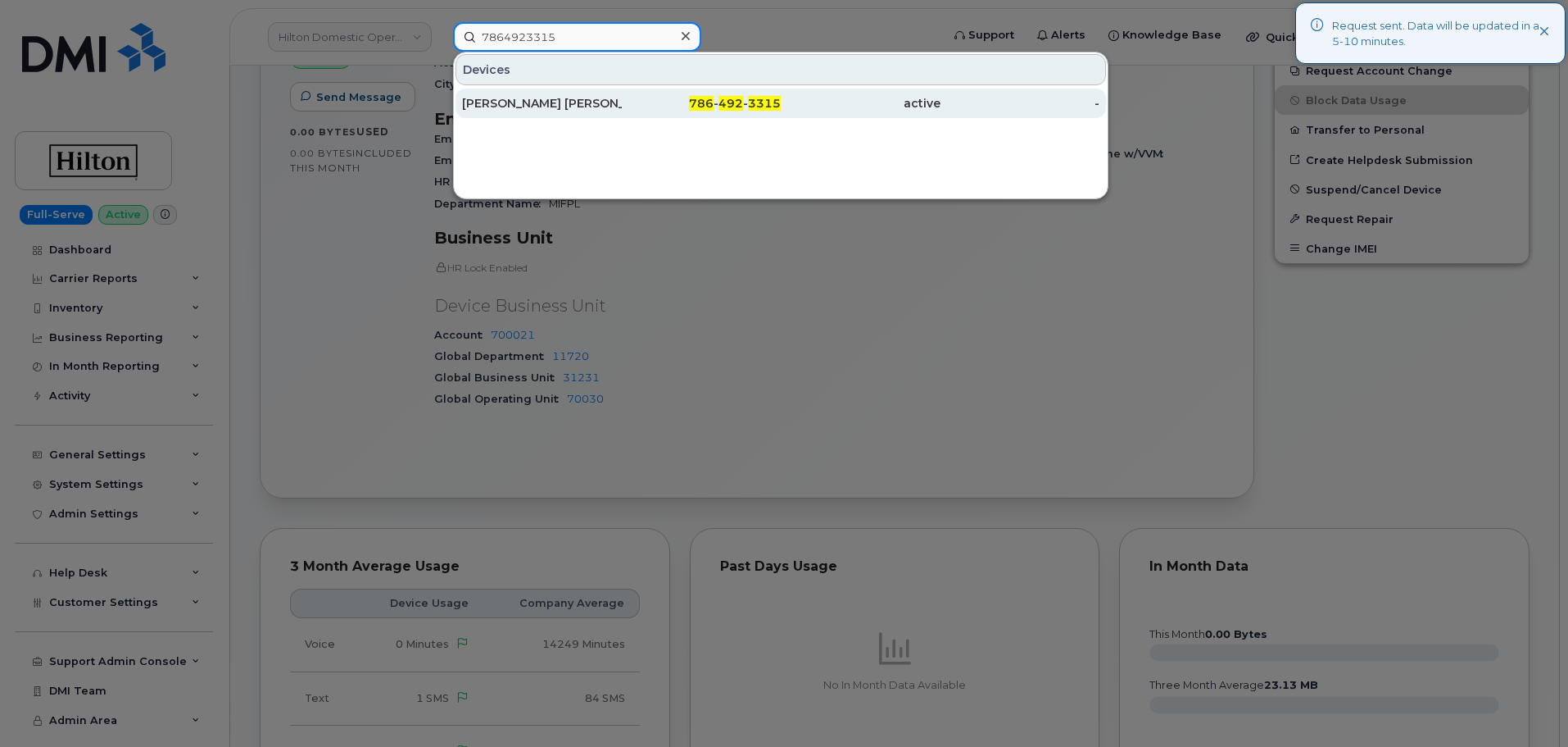
type input "7864923315"
click at [701, 89] on div "786 - 492 - 3315" at bounding box center [701, 103] width 160 height 30
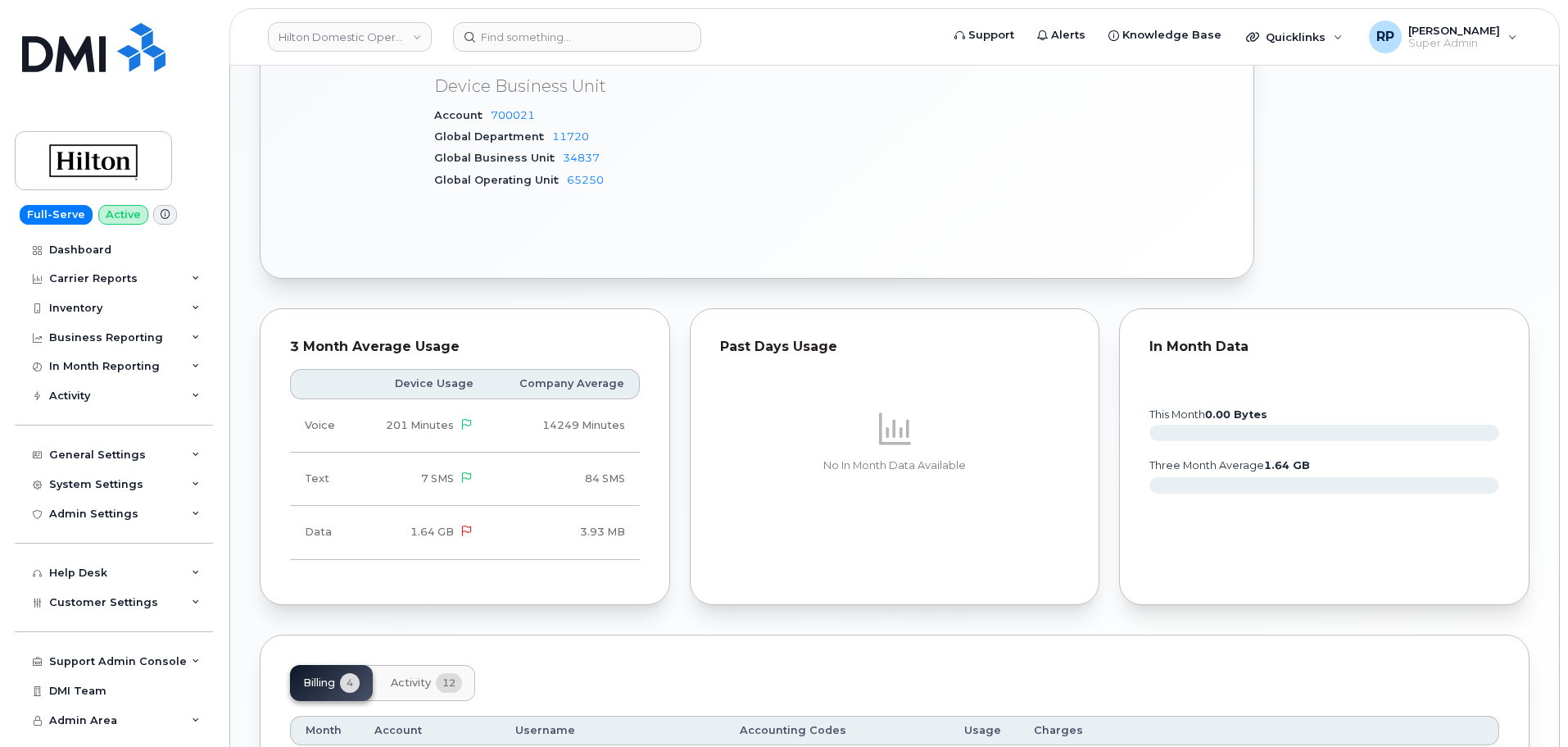
scroll to position [1093, 0]
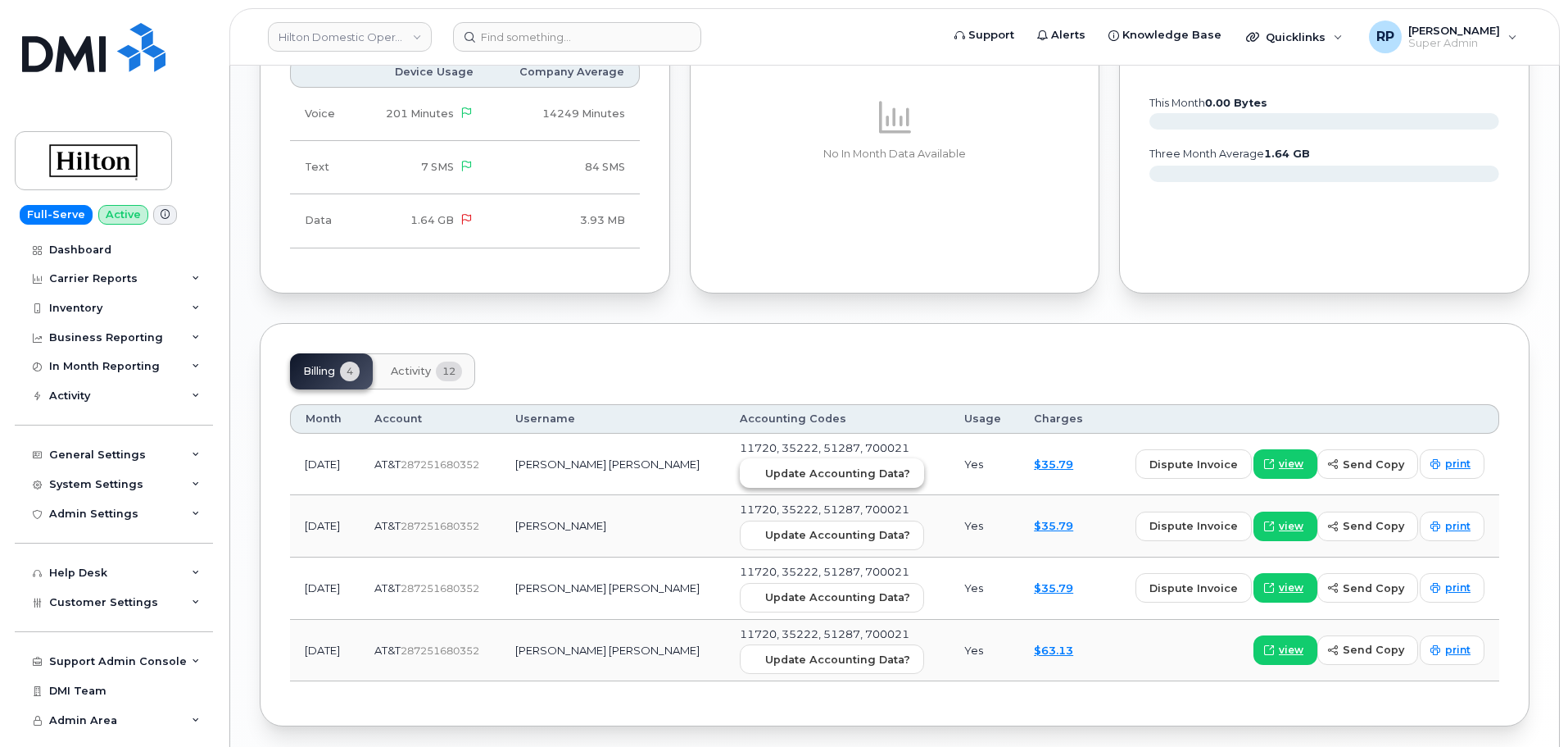
click at [793, 465] on span "Update Accounting Data?" at bounding box center [838, 473] width 145 height 16
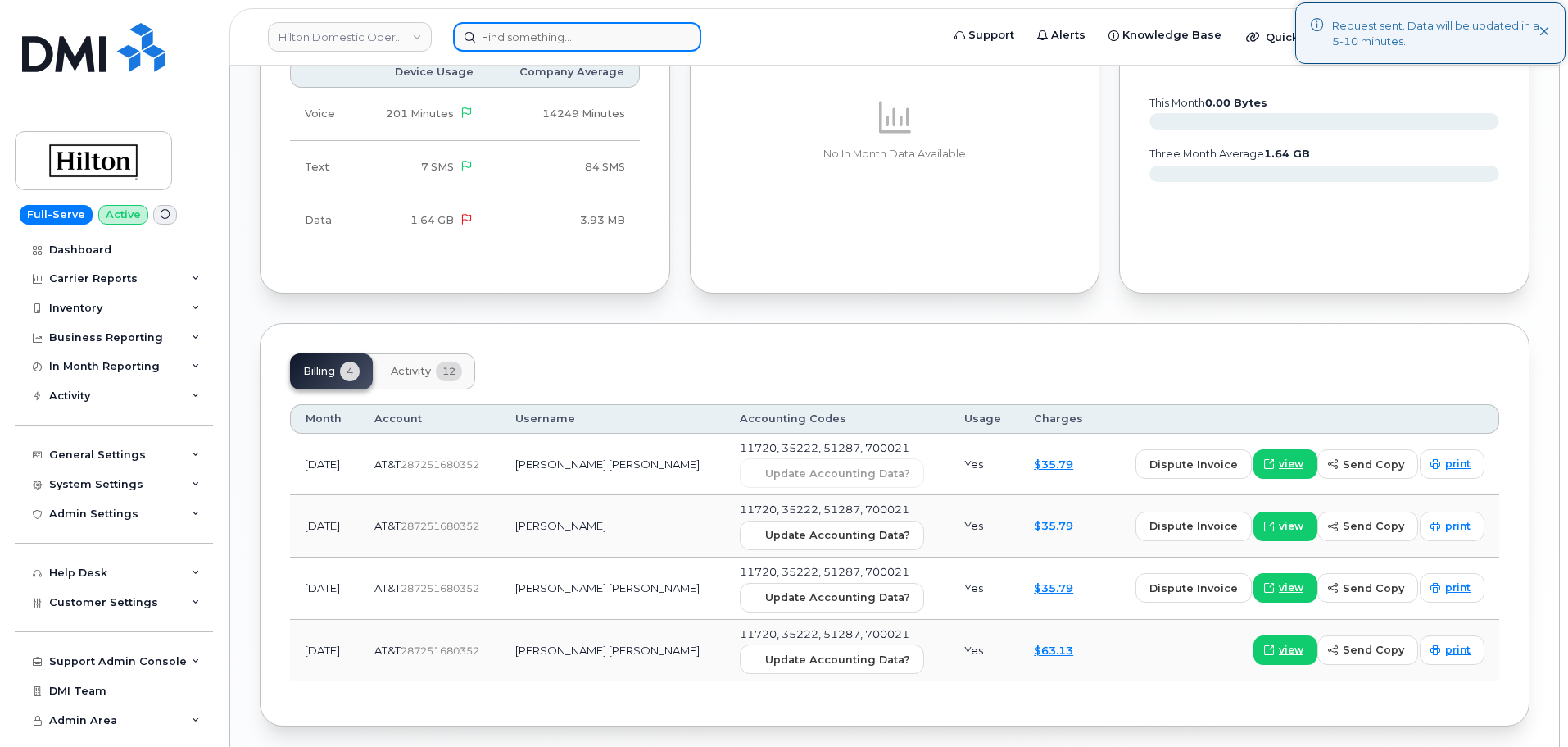
click at [519, 36] on input at bounding box center [577, 37] width 248 height 30
paste input "4152904699"
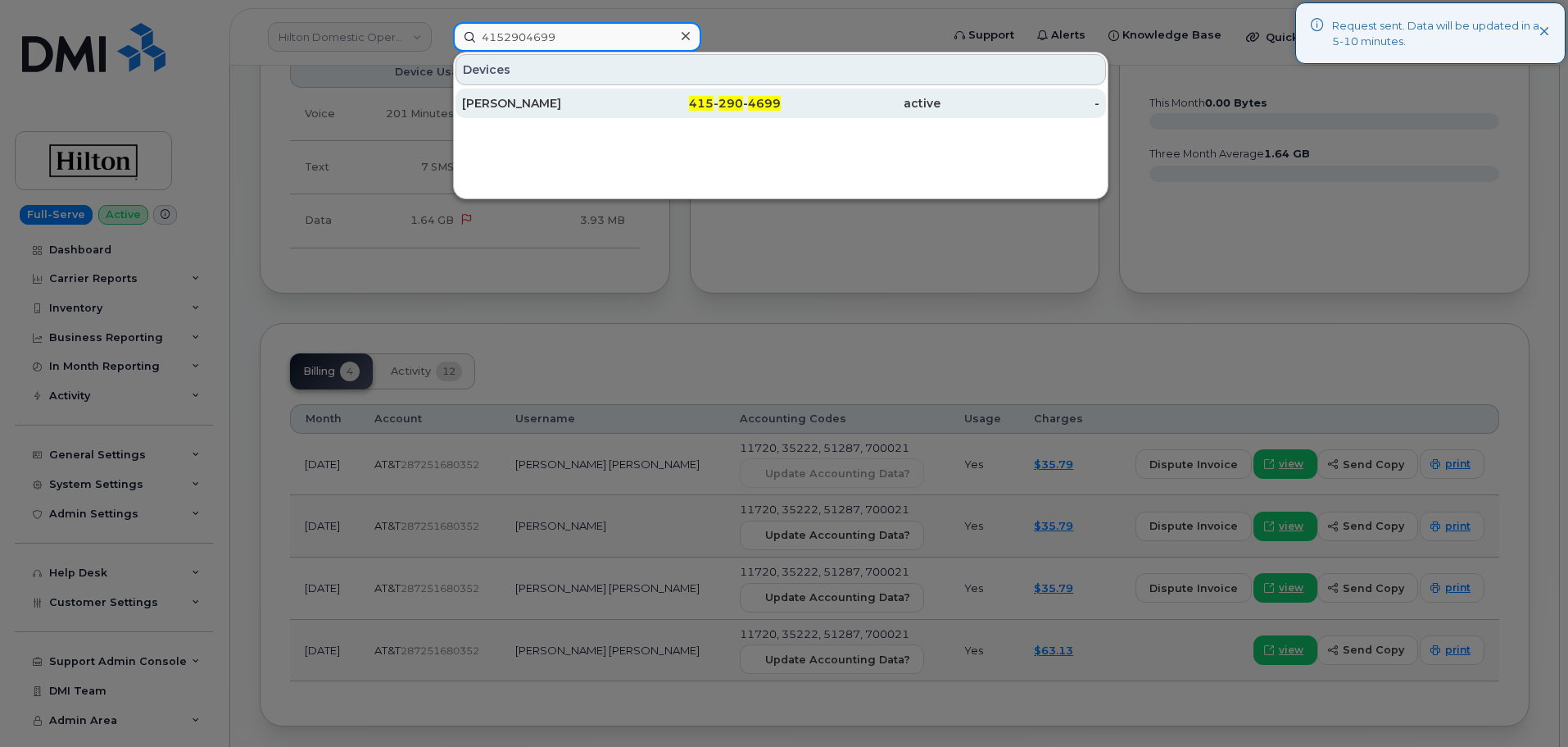
type input "4152904699"
click at [618, 107] on div "[PERSON_NAME]" at bounding box center [541, 103] width 160 height 17
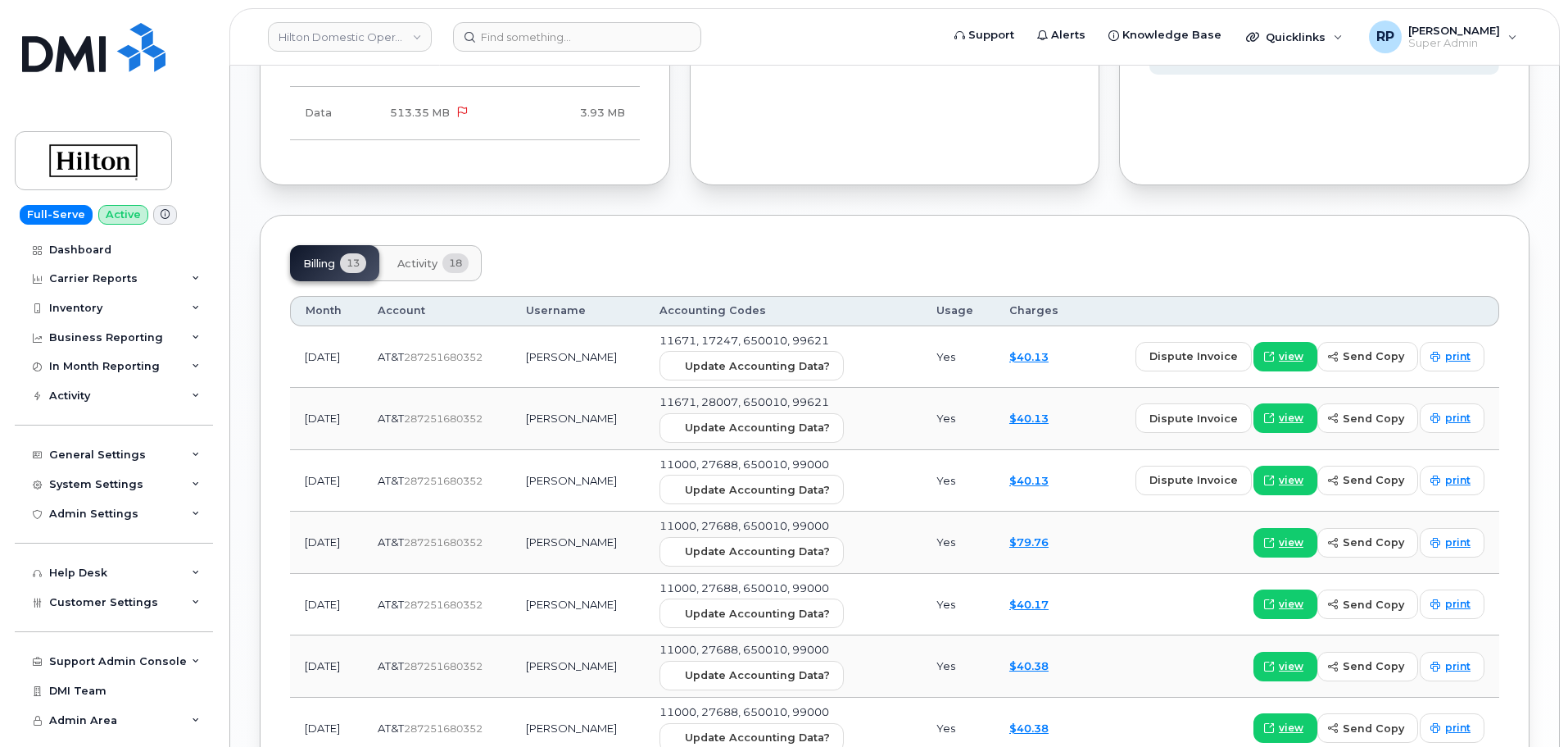
scroll to position [1229, 0]
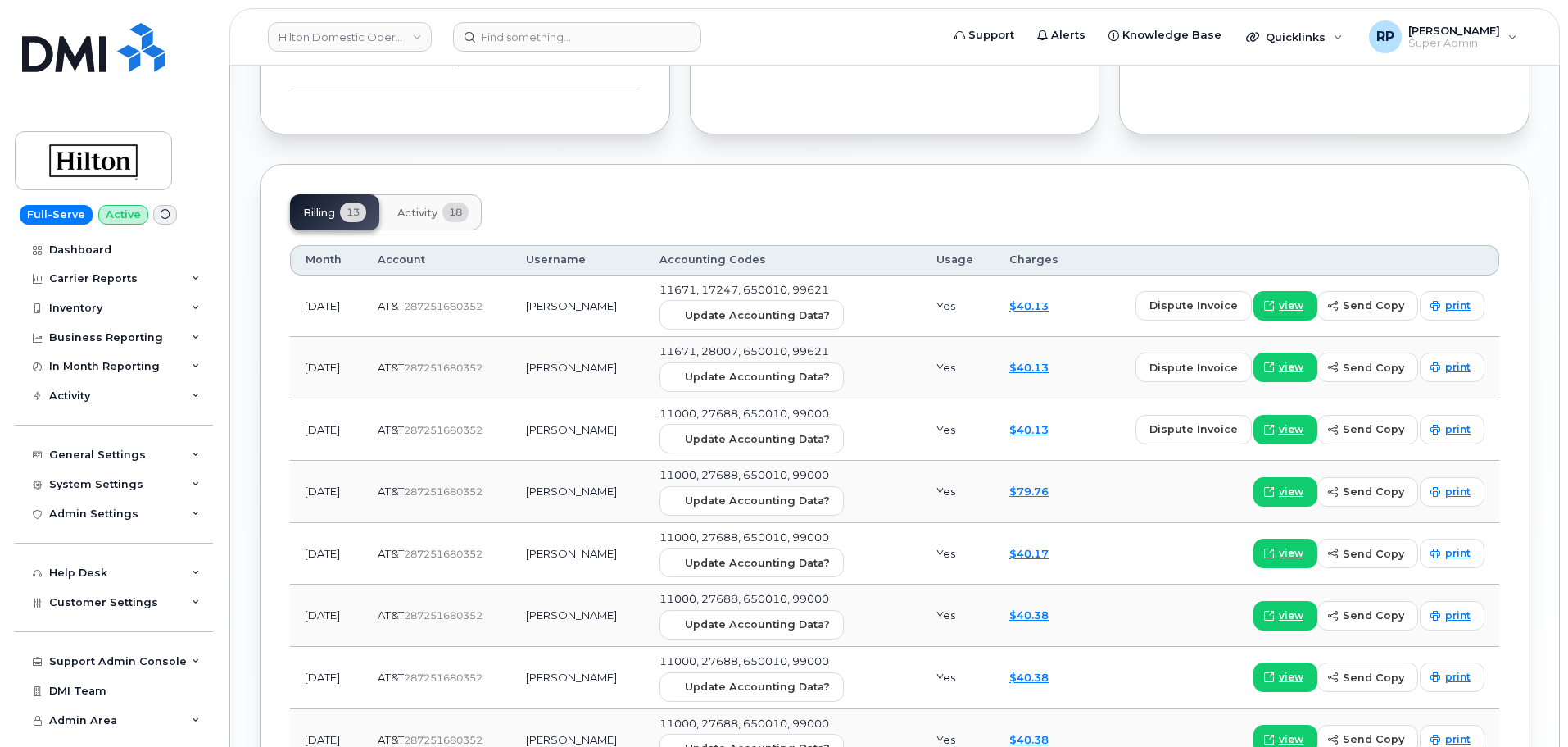
click at [747, 318] on td "11671, 17247, 650010, 99621 Update Accounting Data?" at bounding box center [783, 306] width 277 height 62
click at [747, 311] on button "Update Accounting Data?" at bounding box center [751, 315] width 185 height 30
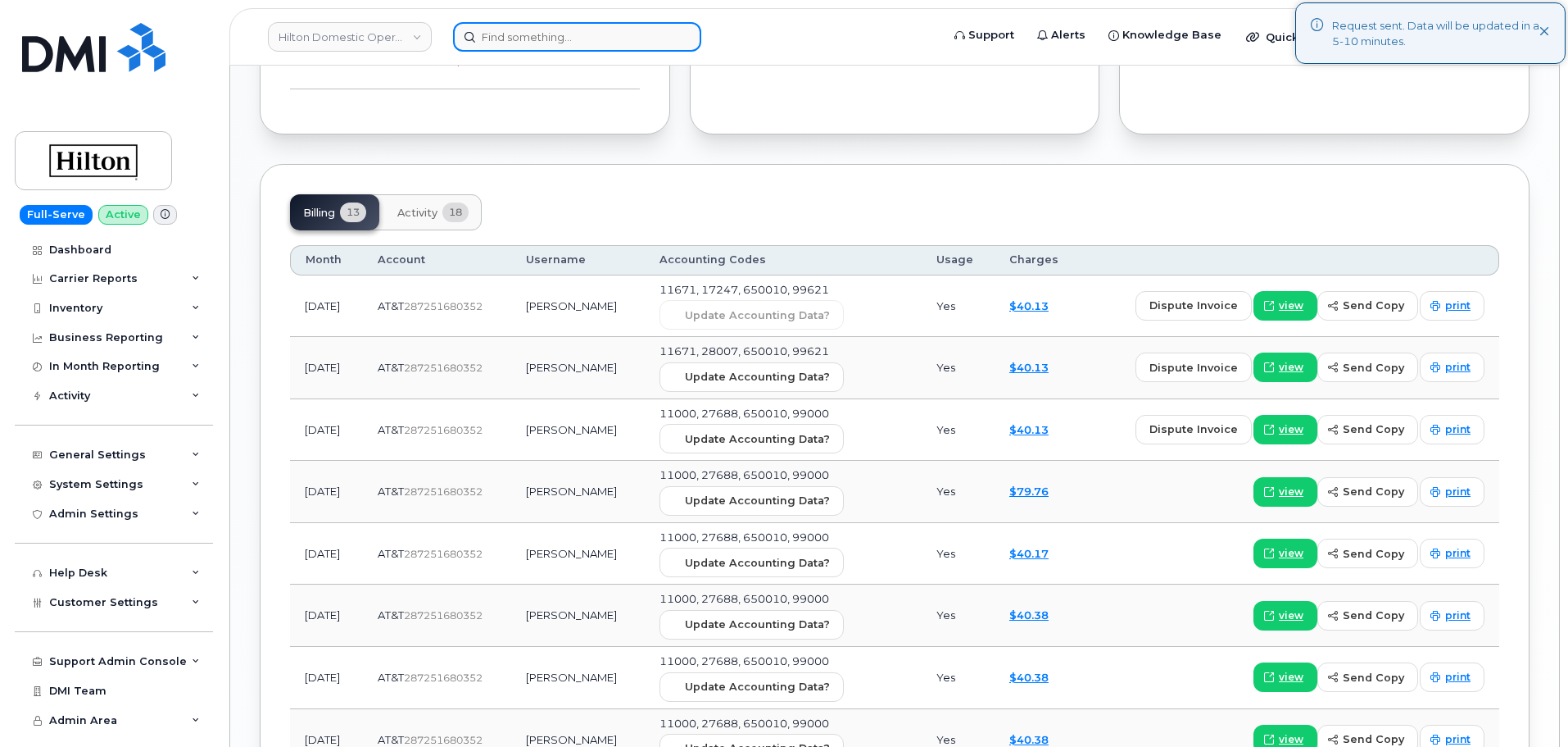
click at [609, 36] on input at bounding box center [577, 37] width 248 height 30
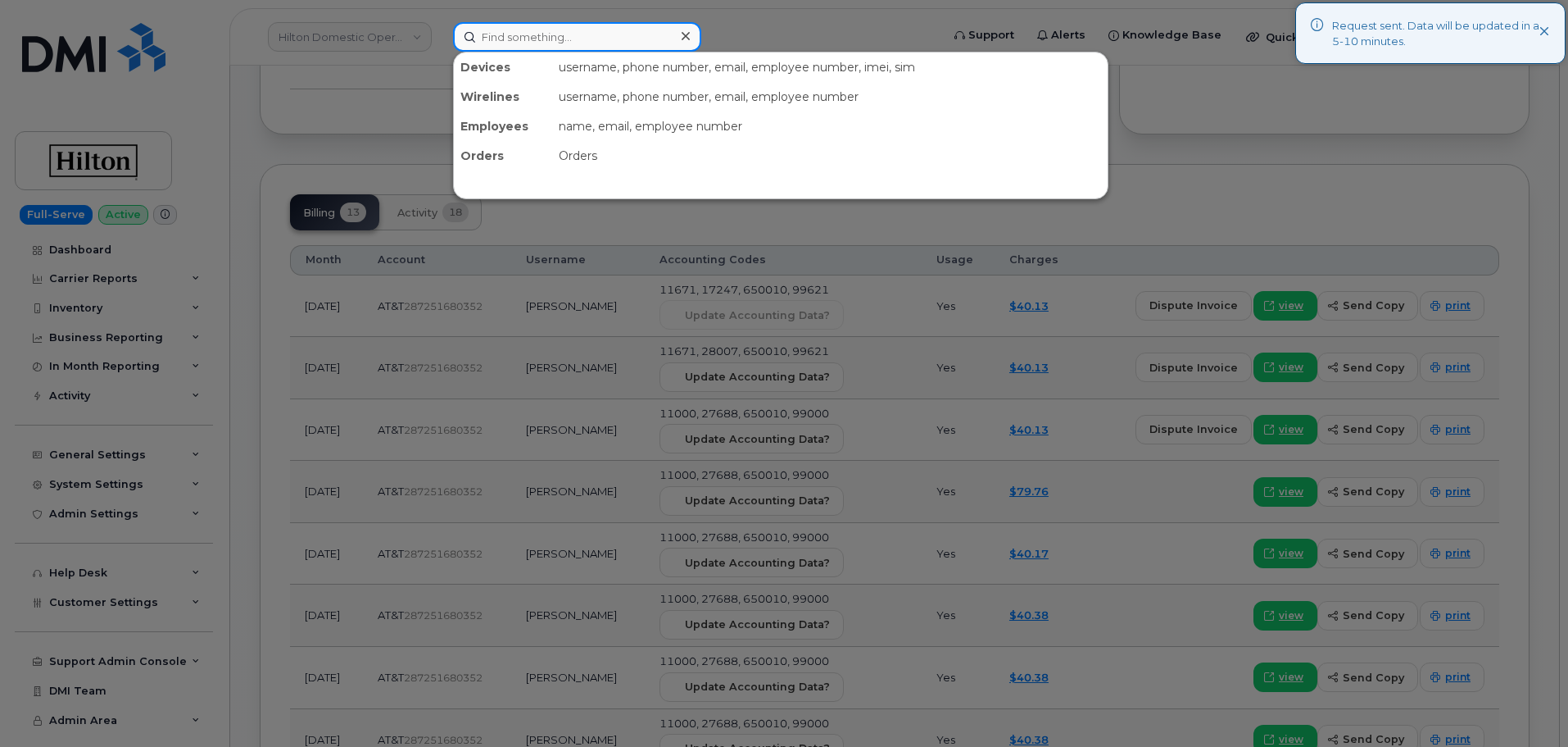
paste input "5712949332"
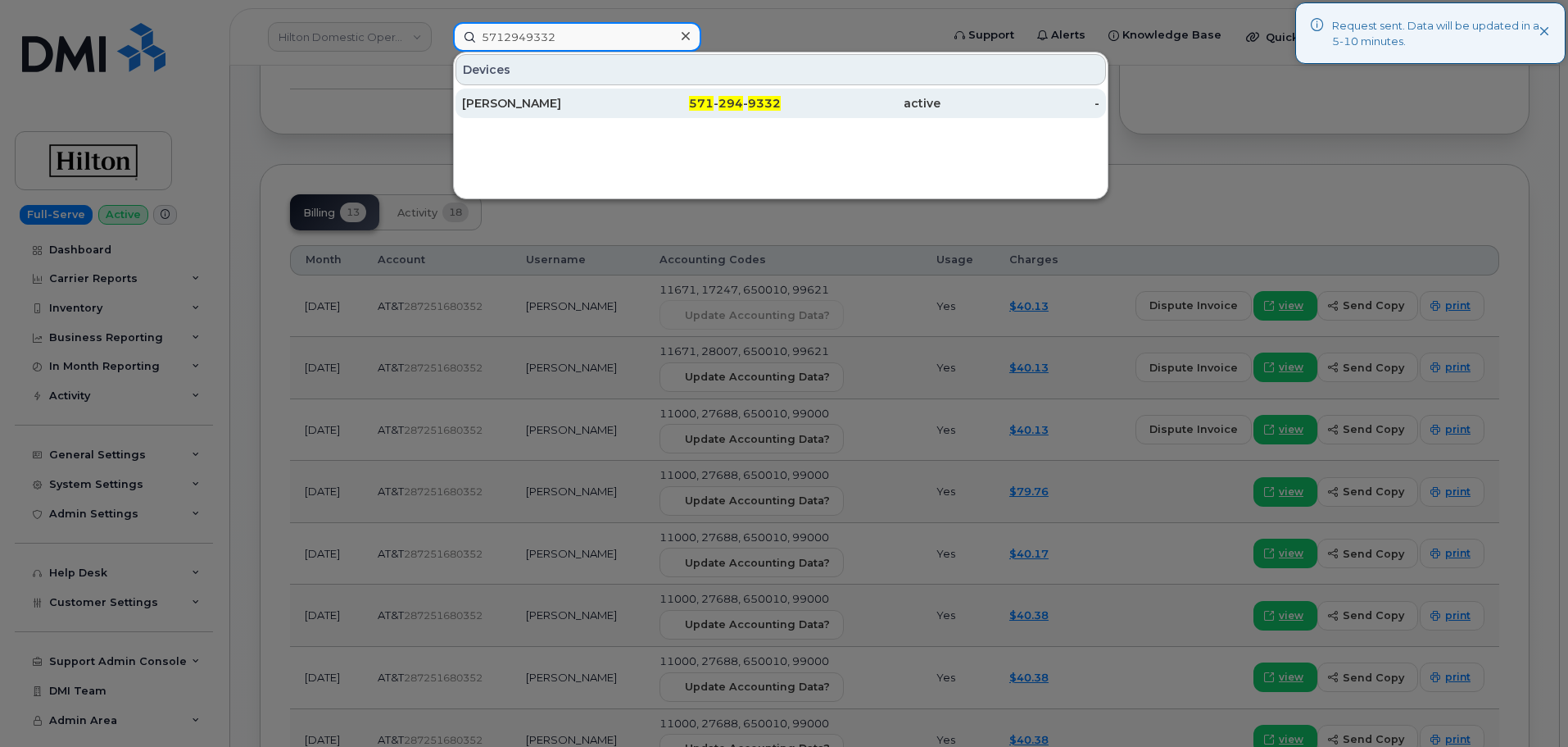
type input "5712949332"
click at [574, 104] on div "ANTONY VEREG" at bounding box center [541, 103] width 160 height 17
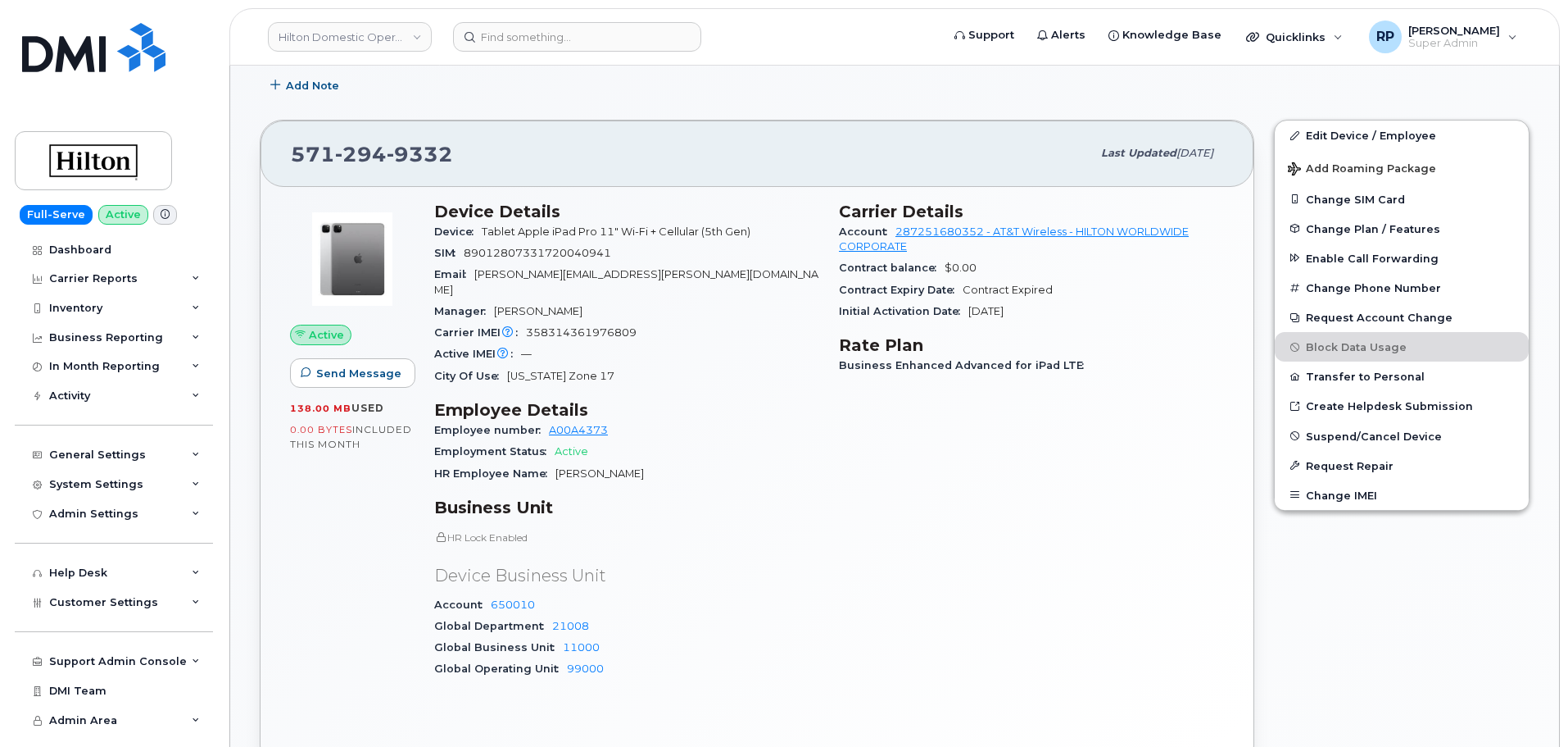
scroll to position [1093, 0]
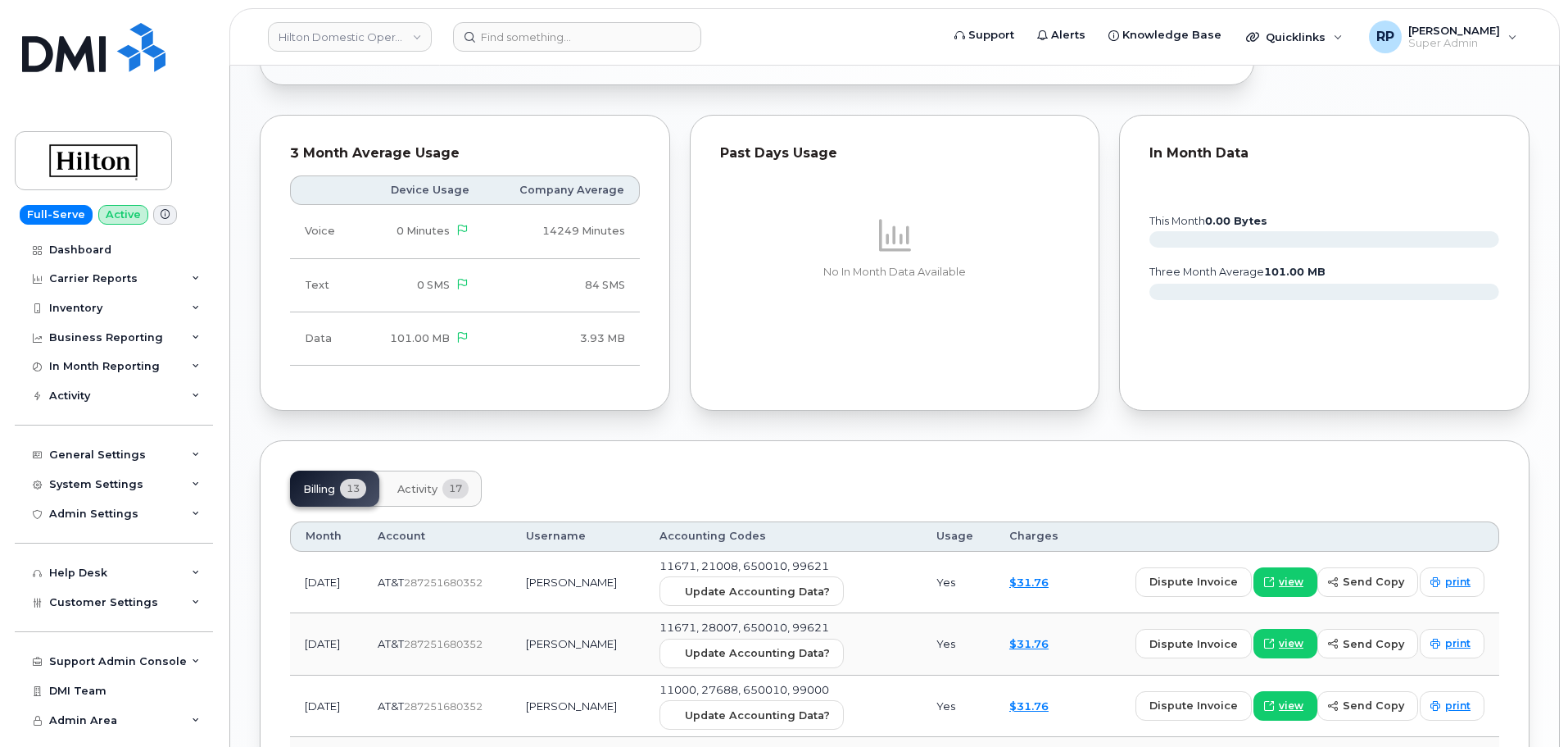
click at [745, 556] on td "11671, 21008, 650010, 99621 Update Accounting Data?" at bounding box center [783, 583] width 277 height 62
click at [748, 583] on span "Update Accounting Data?" at bounding box center [757, 591] width 145 height 16
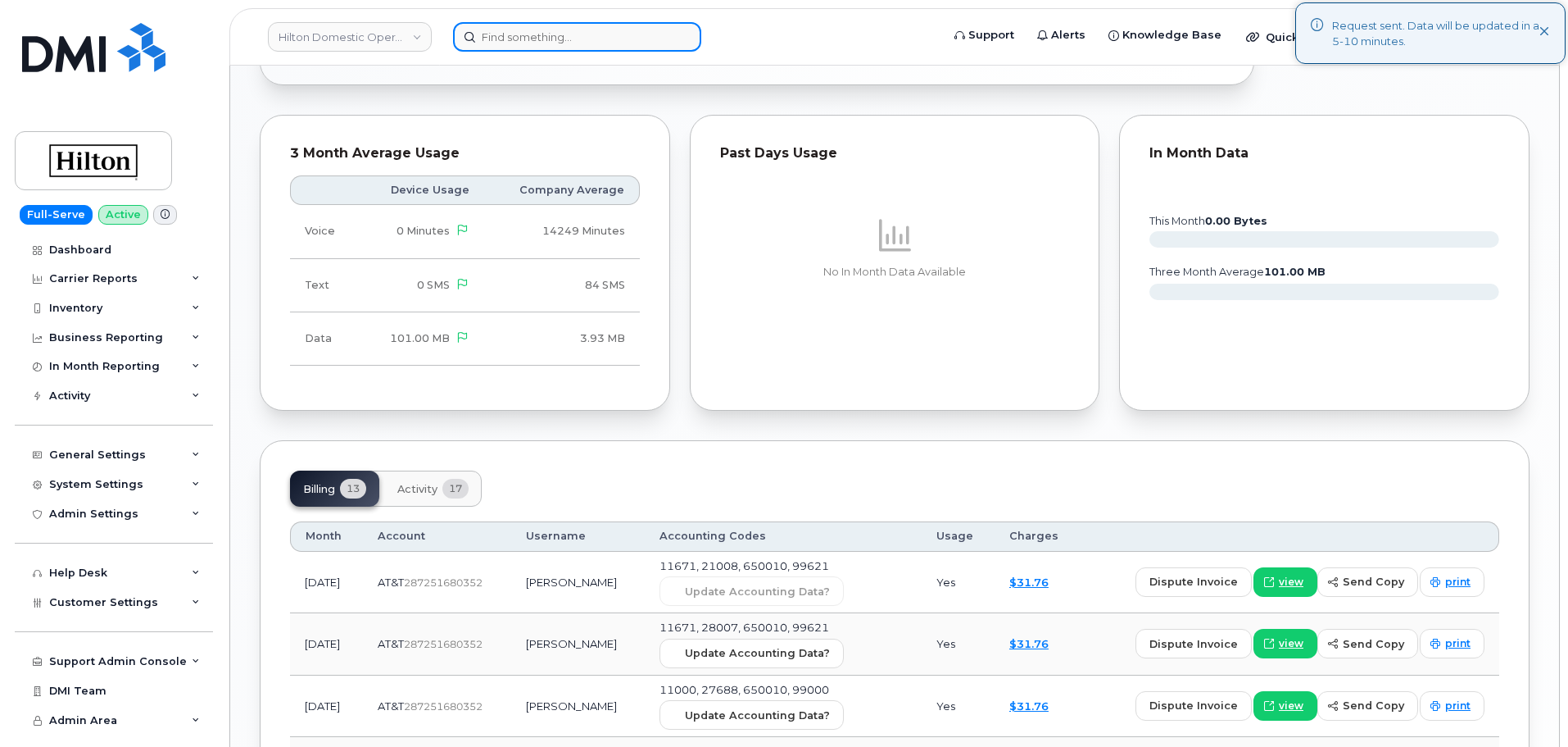
click at [526, 39] on input at bounding box center [577, 37] width 248 height 30
paste input "5713595554"
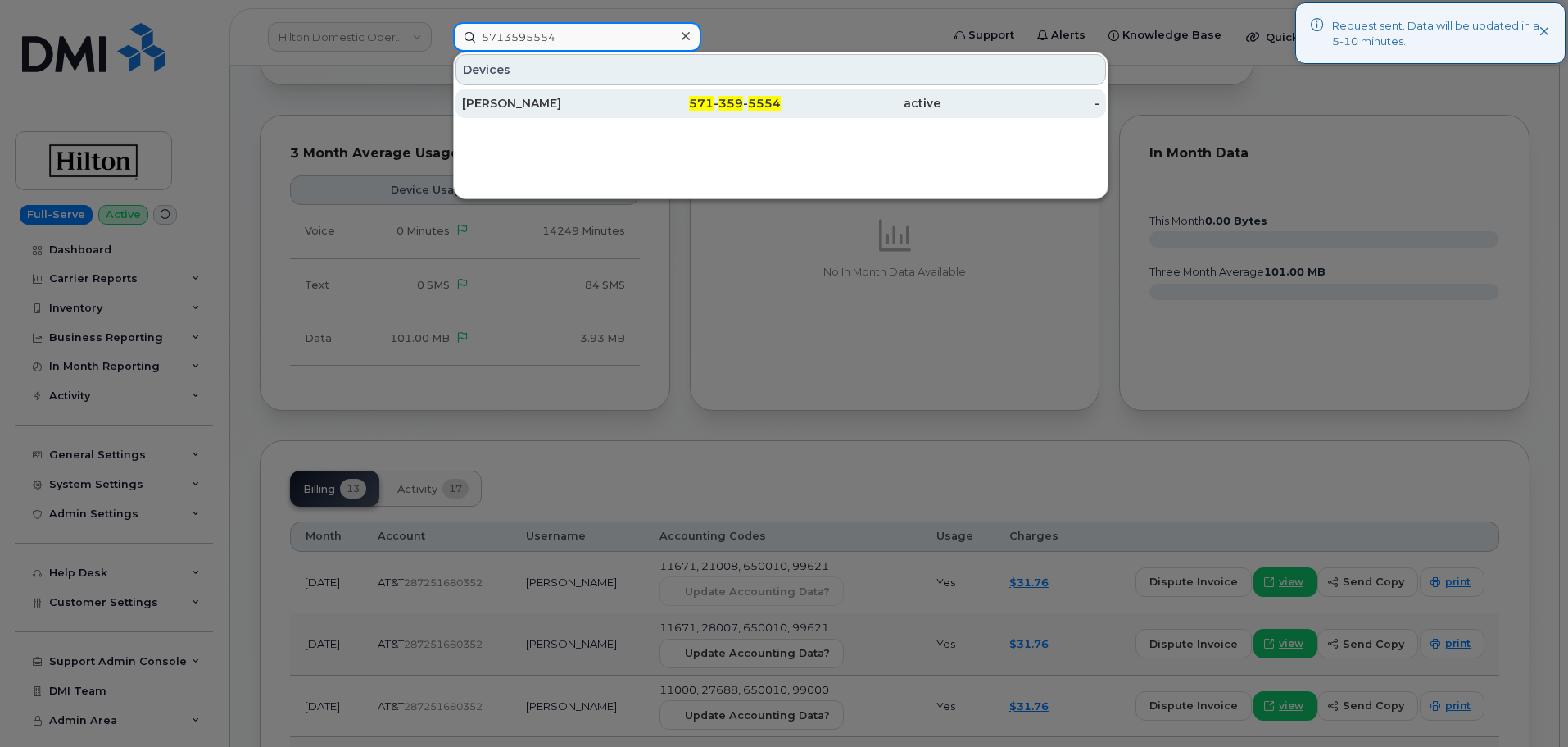
type input "5713595554"
click at [664, 93] on div "571 - 359 - 5554" at bounding box center [701, 103] width 160 height 30
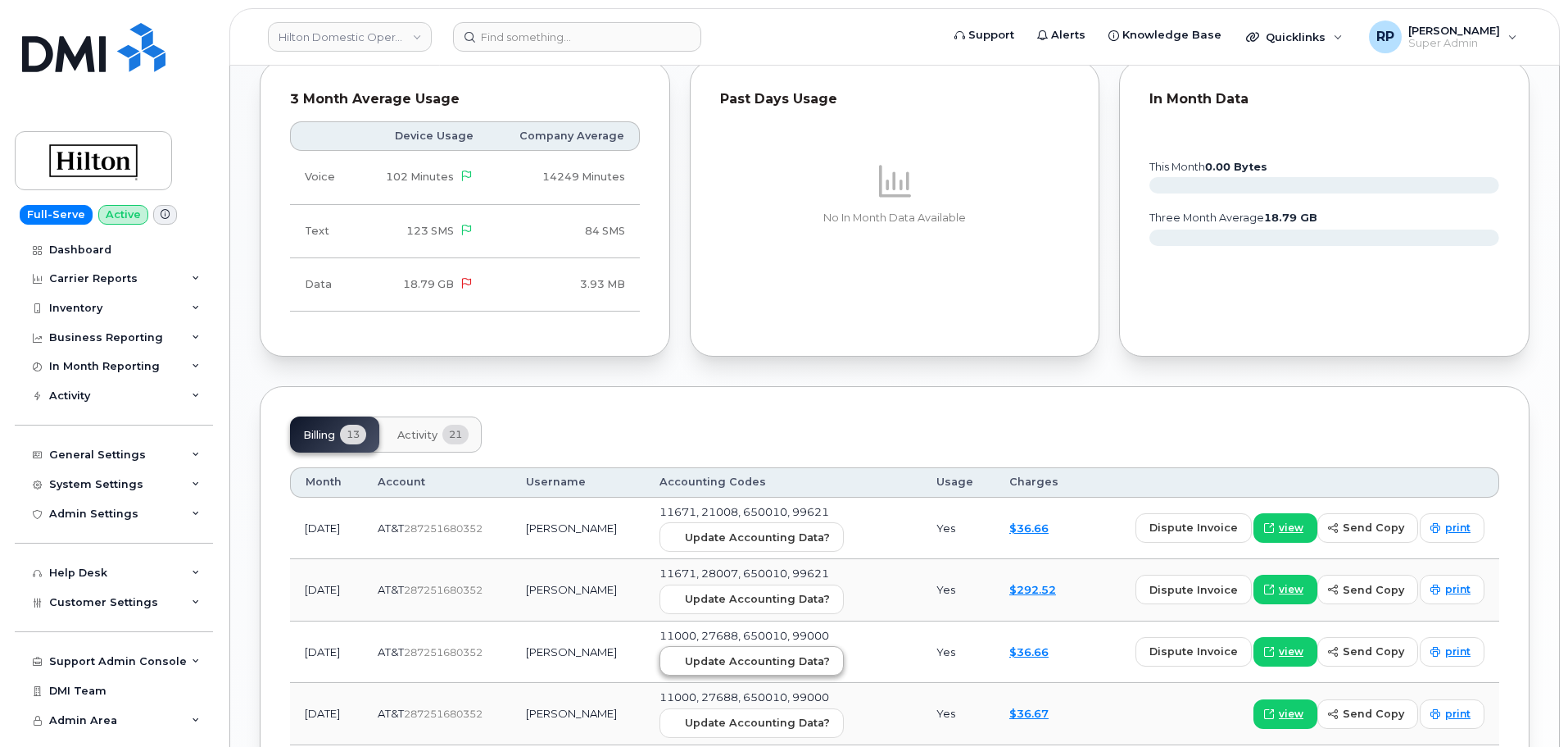
scroll to position [1229, 0]
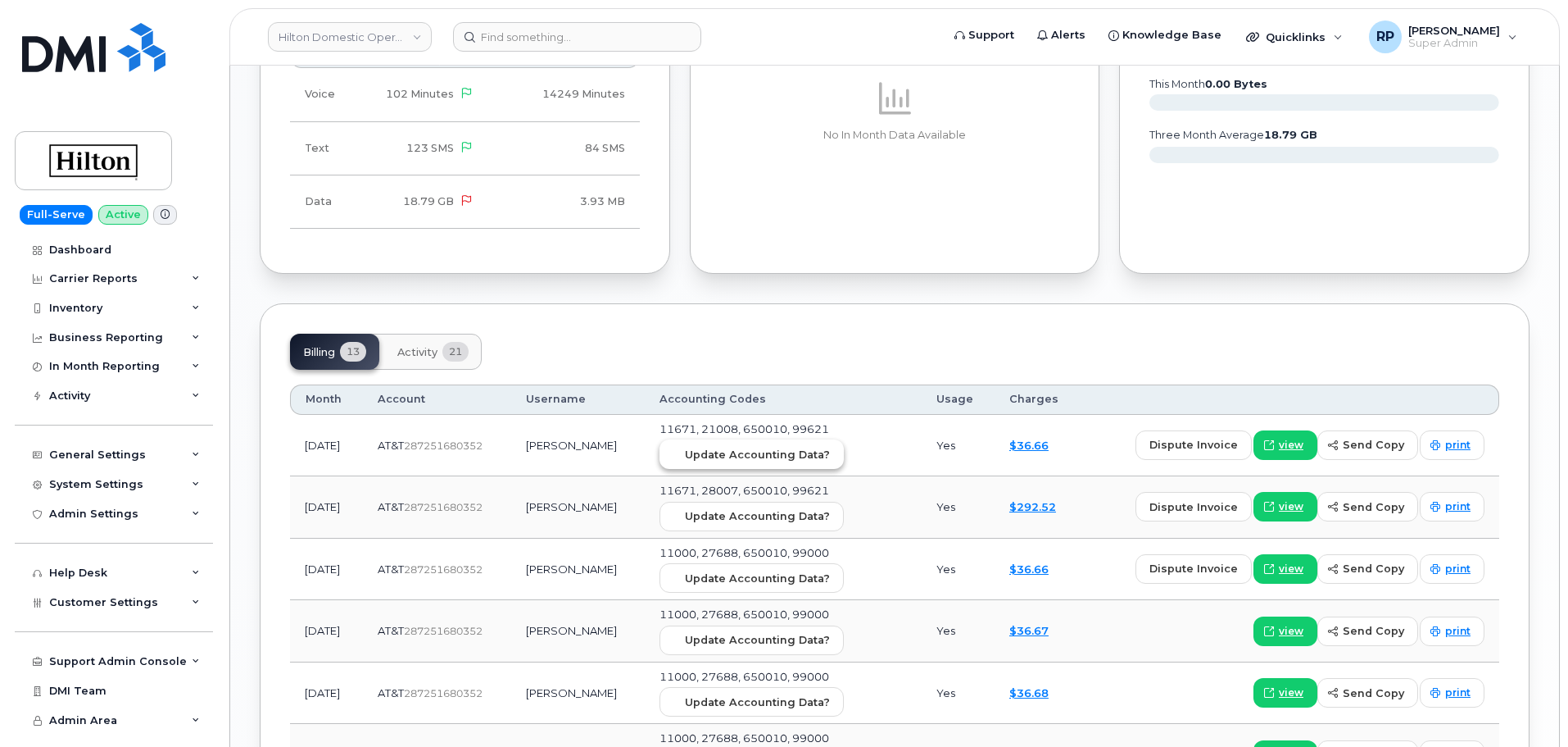
click at [723, 447] on span "Update Accounting Data?" at bounding box center [757, 455] width 145 height 16
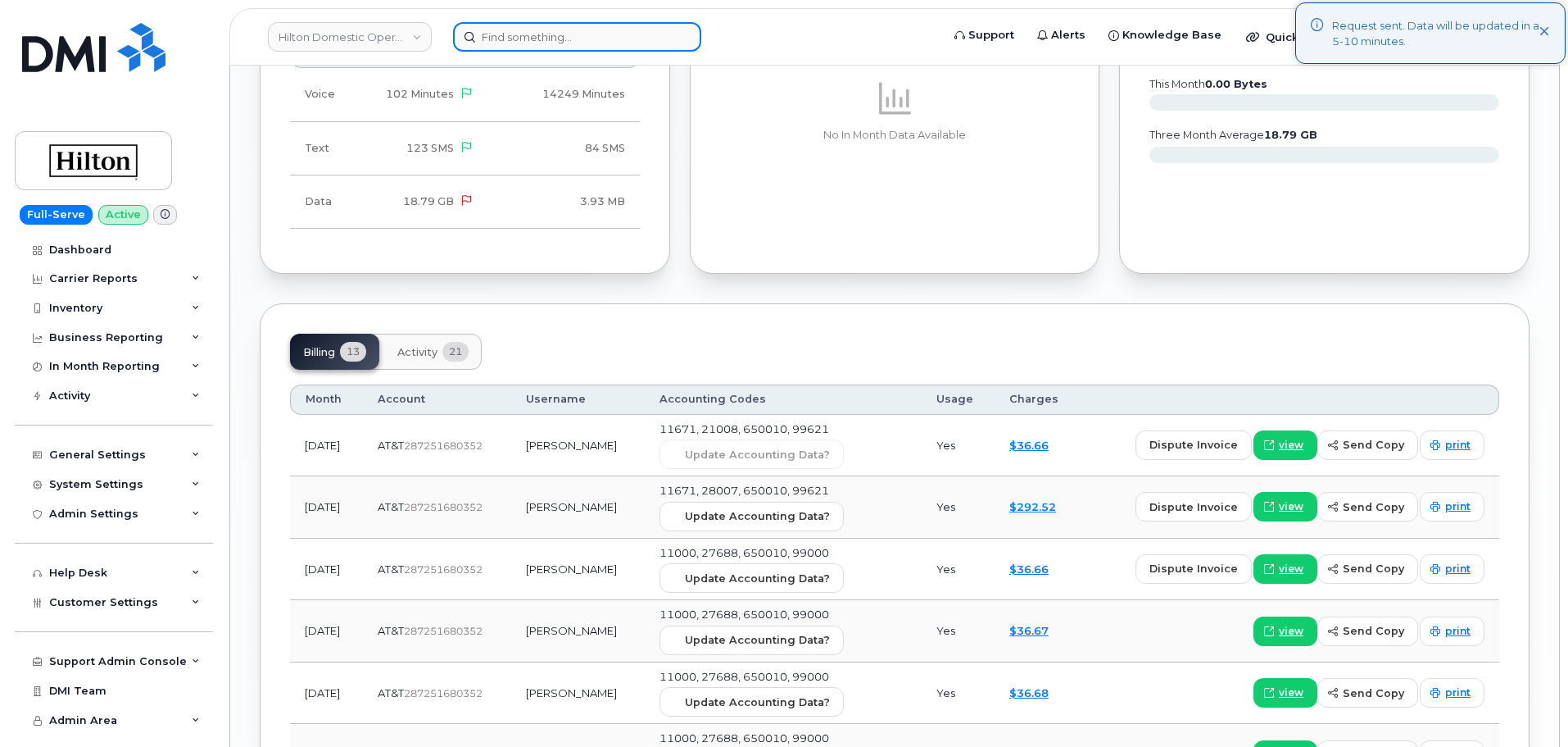
click at [532, 33] on input at bounding box center [577, 37] width 248 height 30
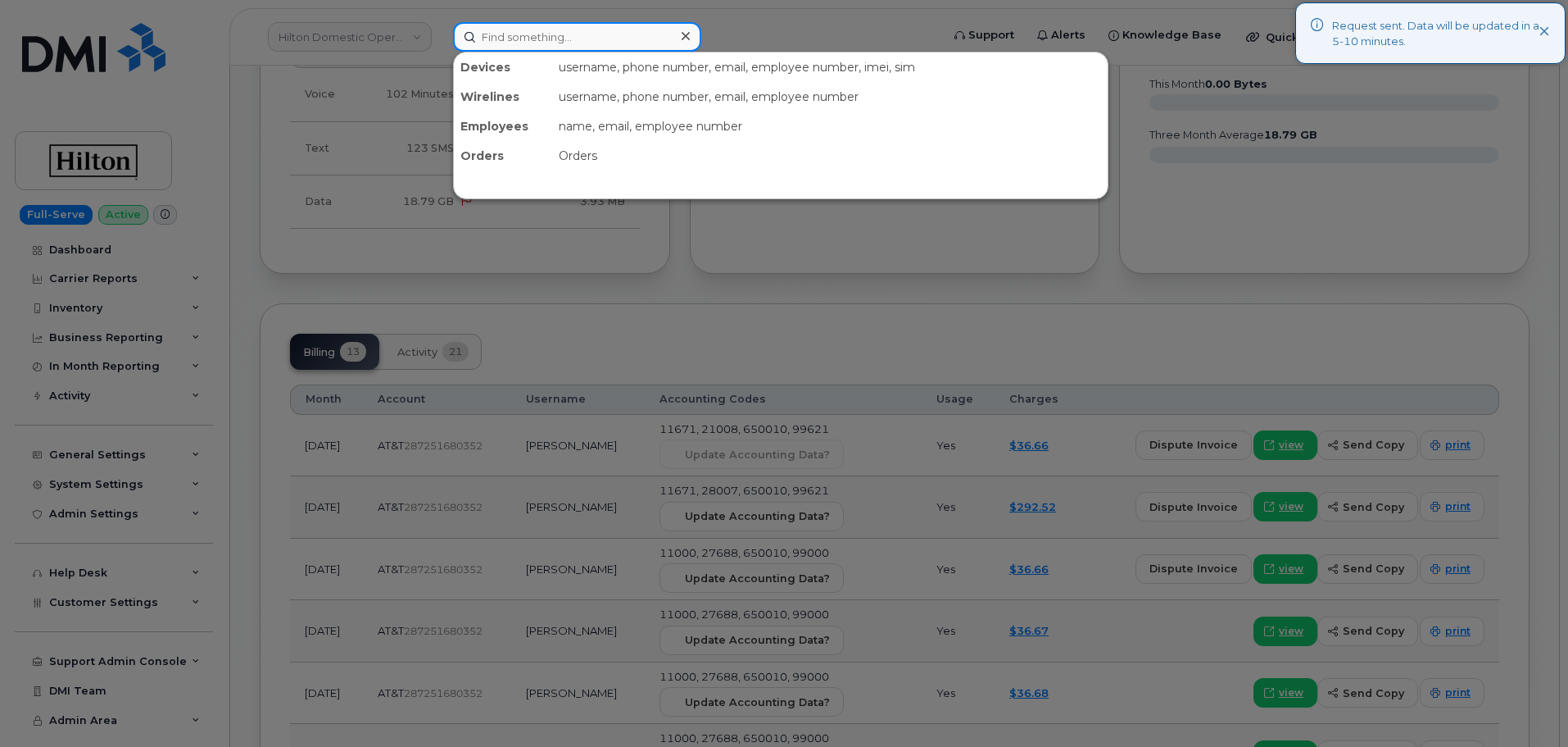
paste input "7732634681"
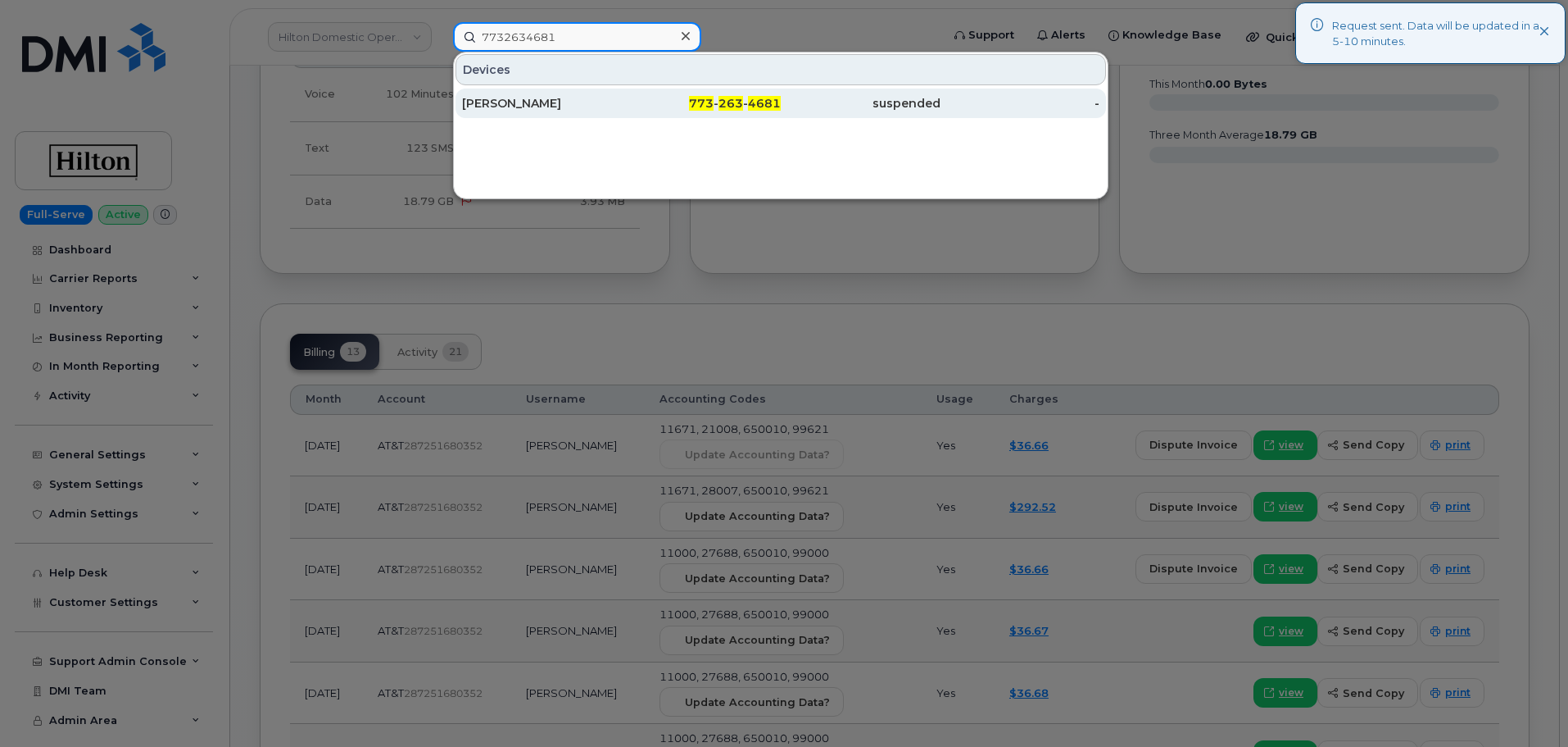
type input "7732634681"
click at [541, 108] on div "[PERSON_NAME]" at bounding box center [541, 103] width 160 height 17
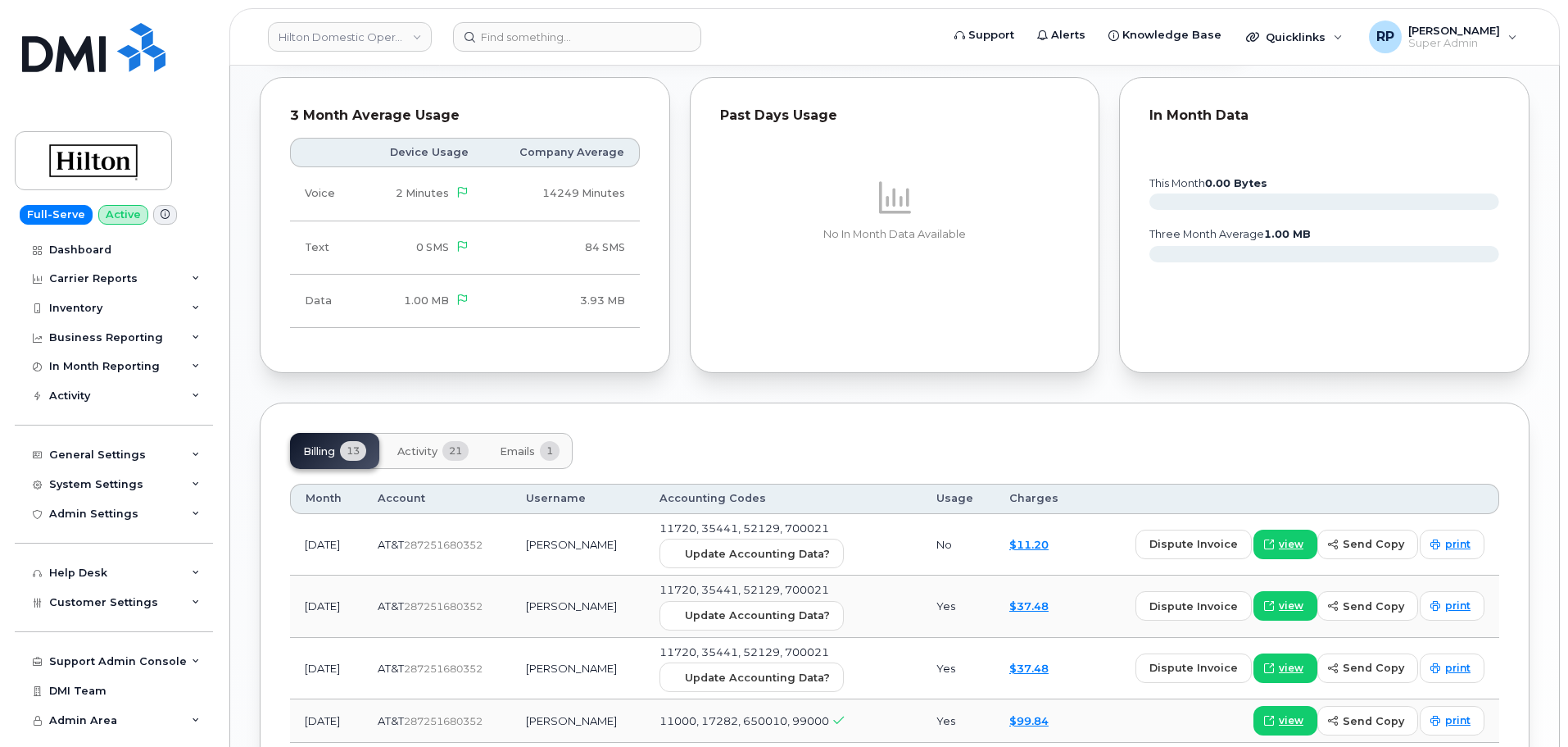
scroll to position [1093, 0]
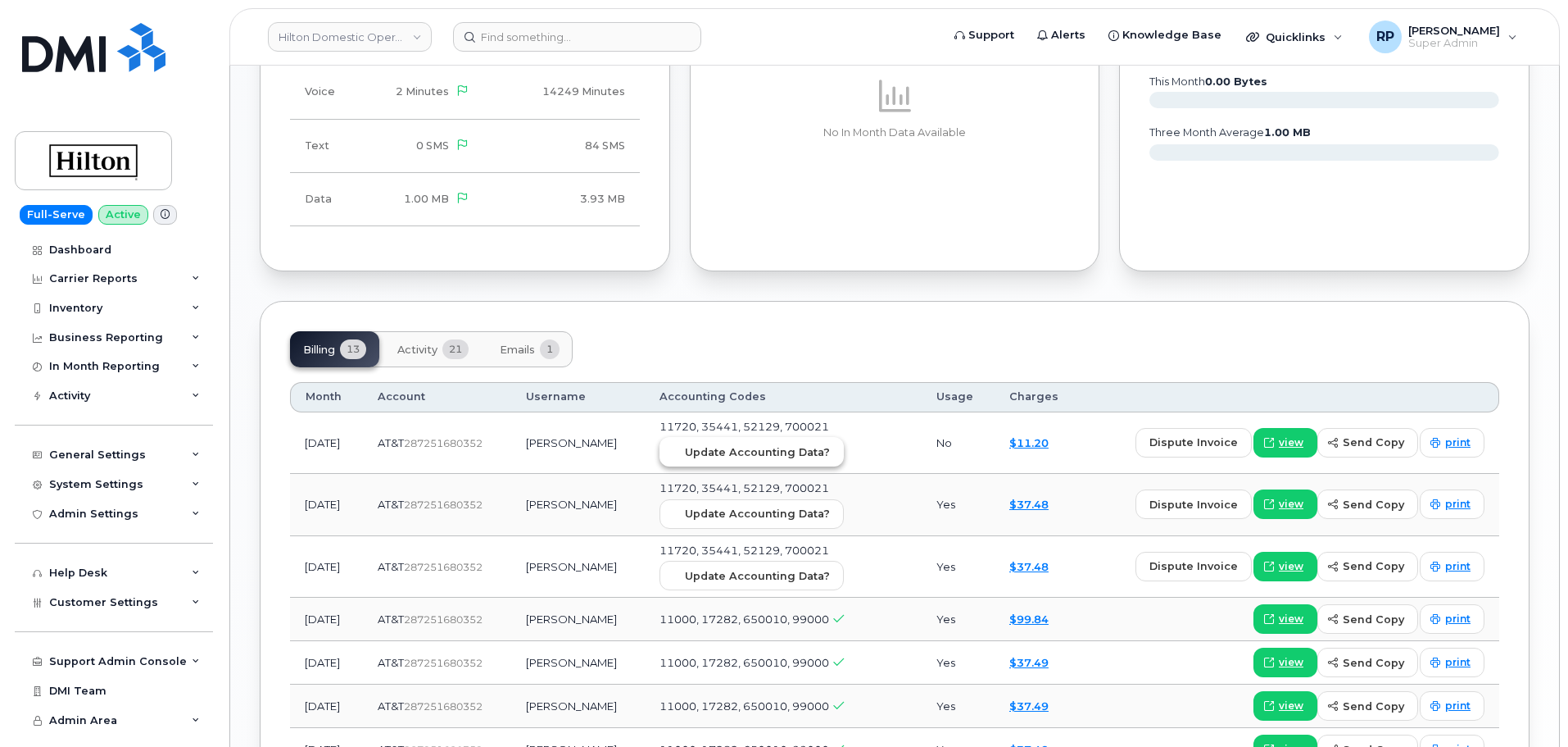
click at [777, 444] on span "Update Accounting Data?" at bounding box center [757, 452] width 145 height 16
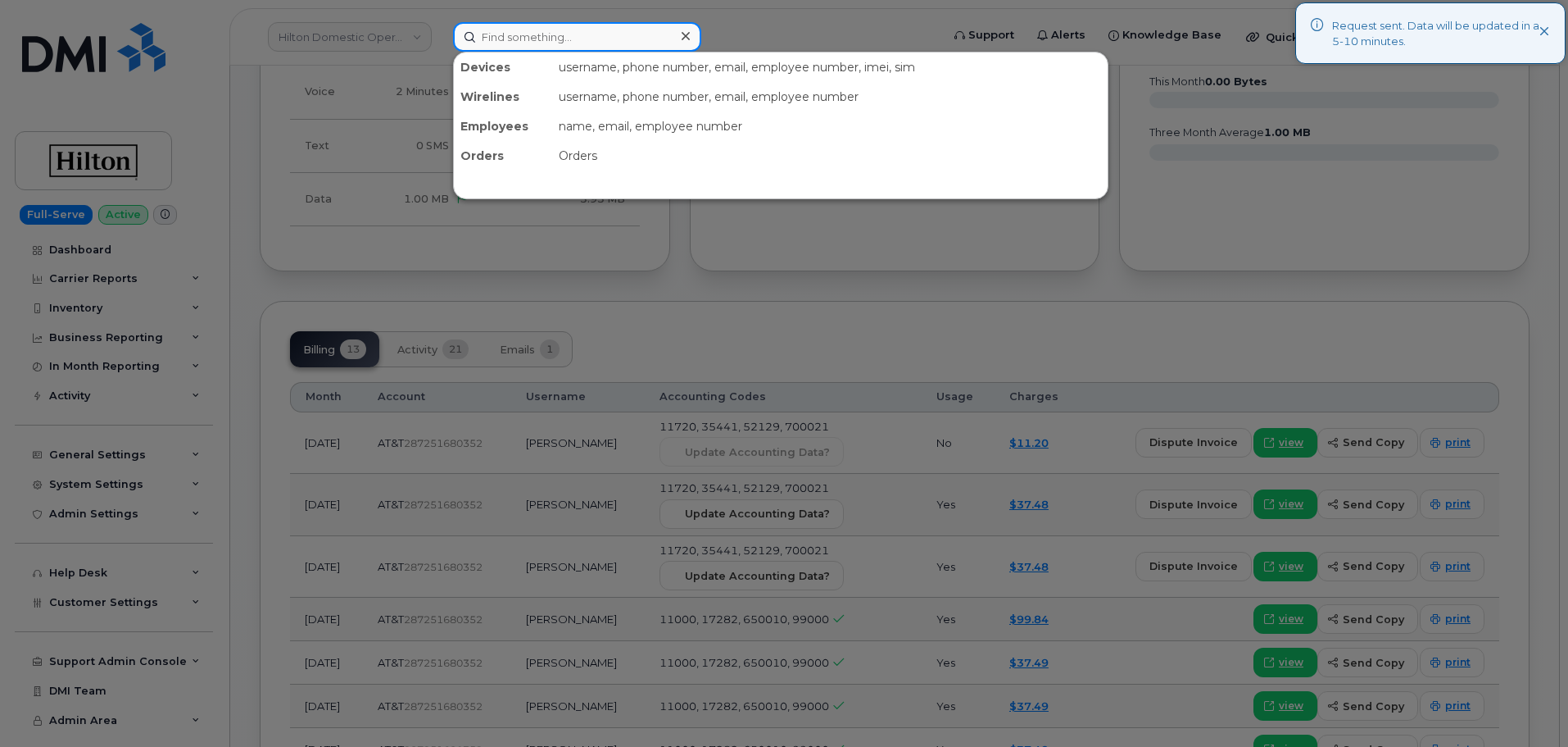
click at [547, 43] on input at bounding box center [577, 37] width 248 height 30
paste input "7732172033"
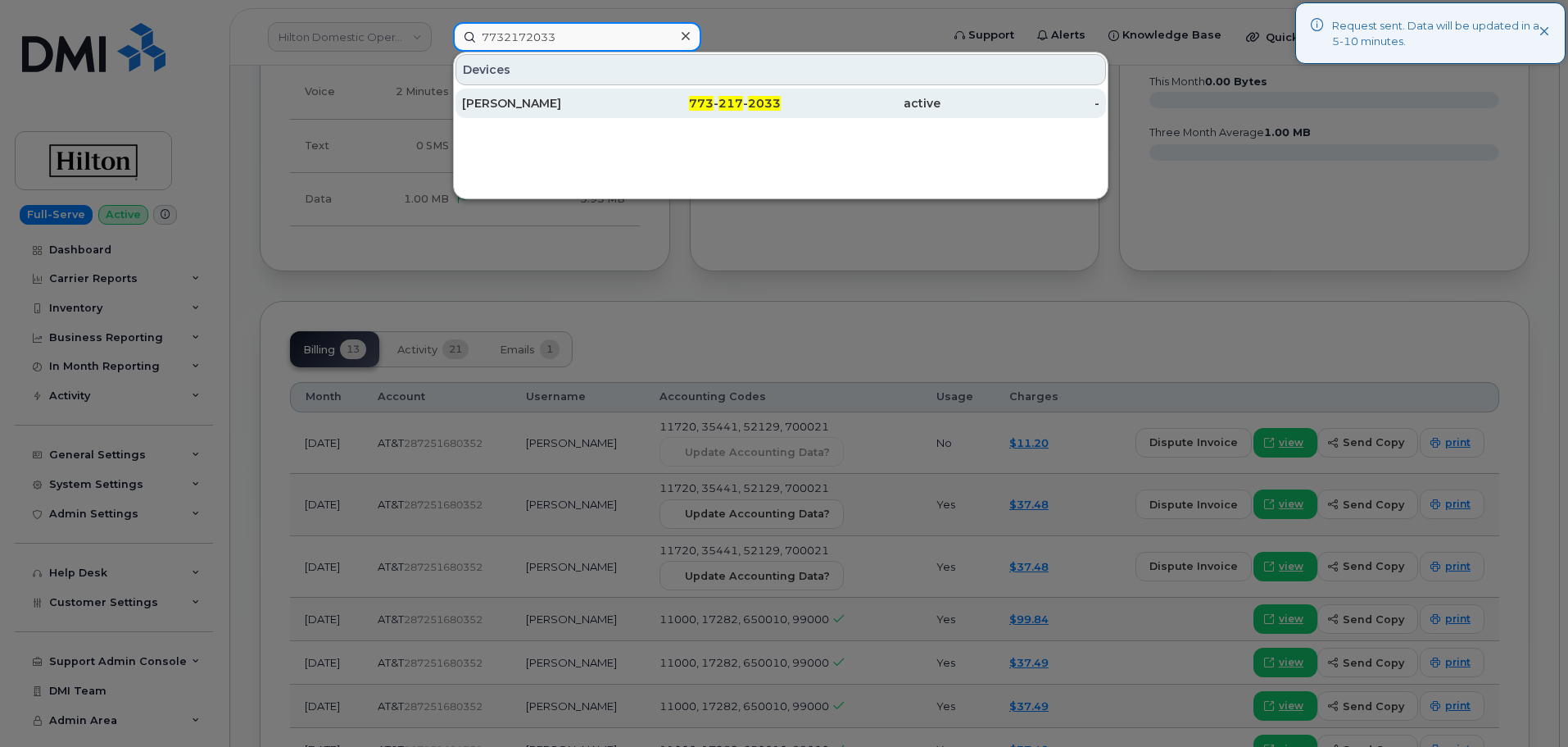
type input "7732172033"
click at [578, 106] on div "REBECCA WILLIAMS" at bounding box center [541, 103] width 160 height 17
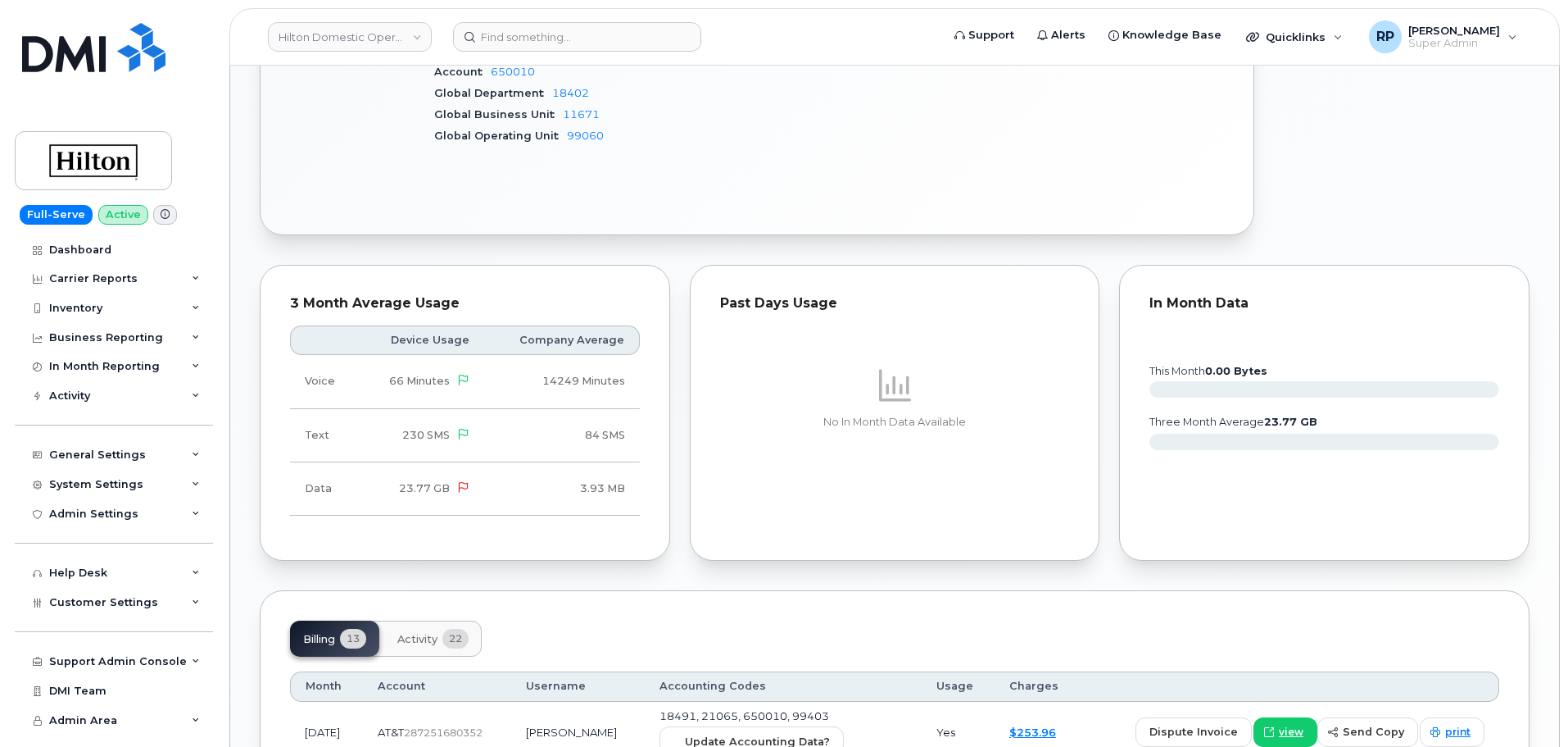
scroll to position [1093, 0]
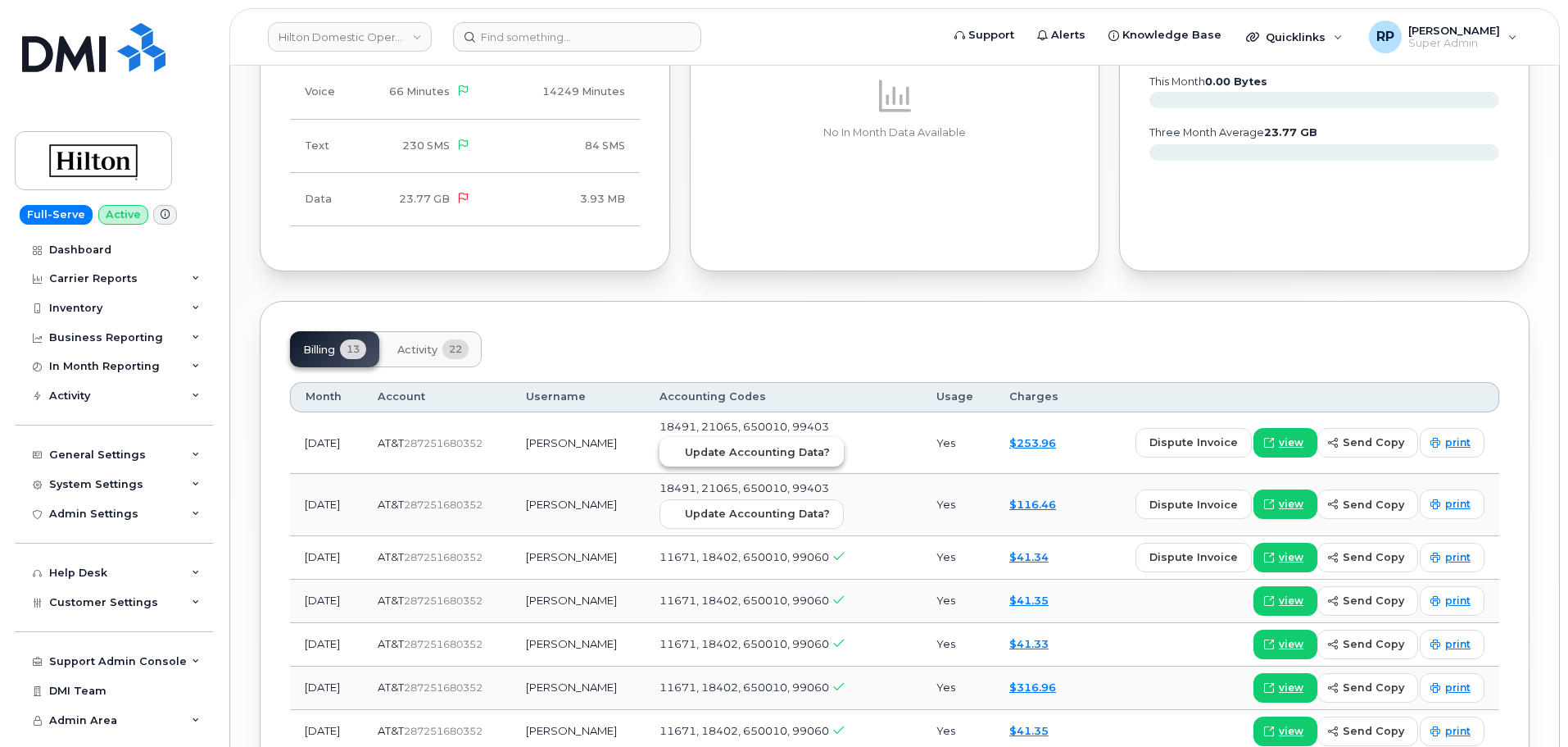
click at [734, 444] on span "Update Accounting Data?" at bounding box center [757, 452] width 145 height 16
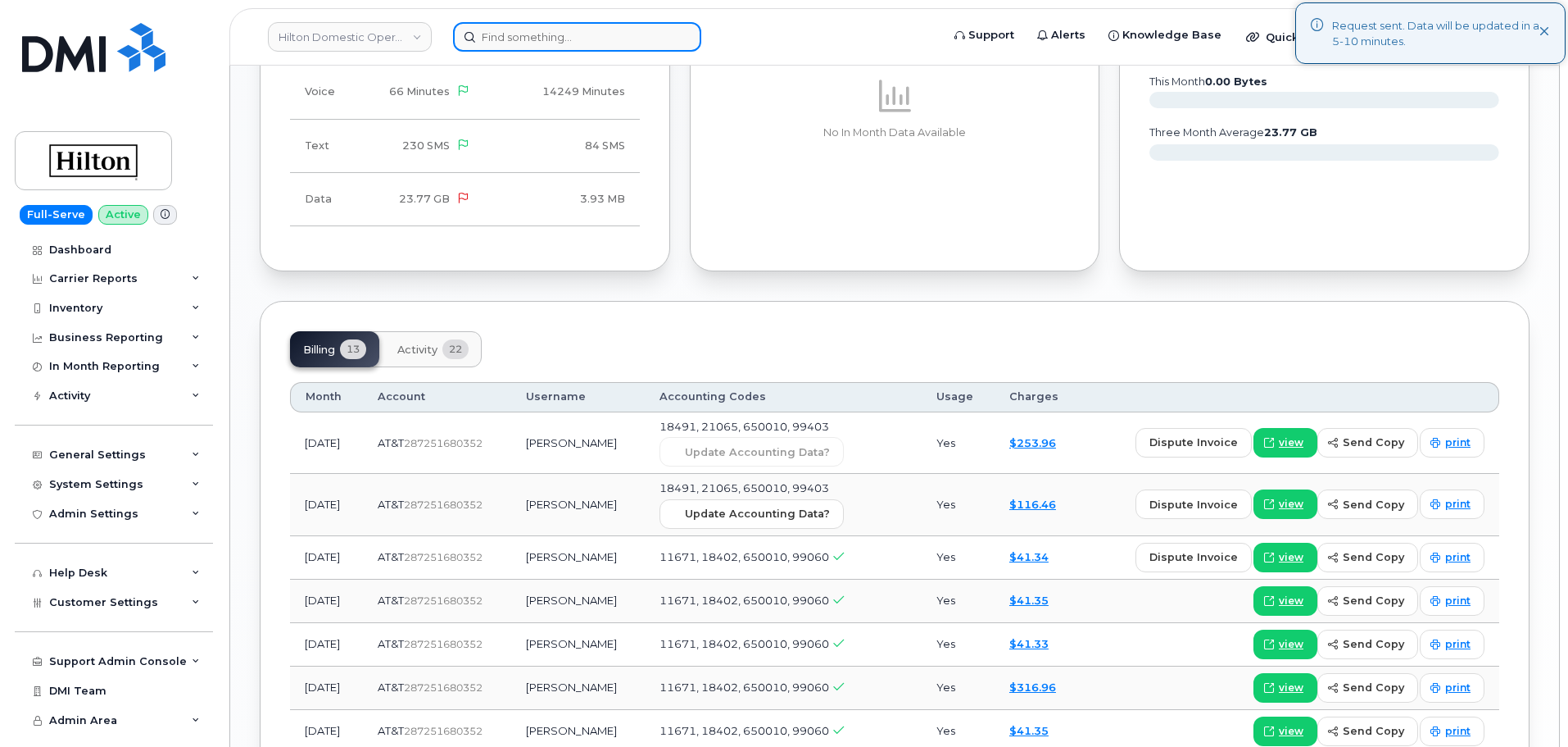
click at [548, 30] on input at bounding box center [577, 37] width 248 height 30
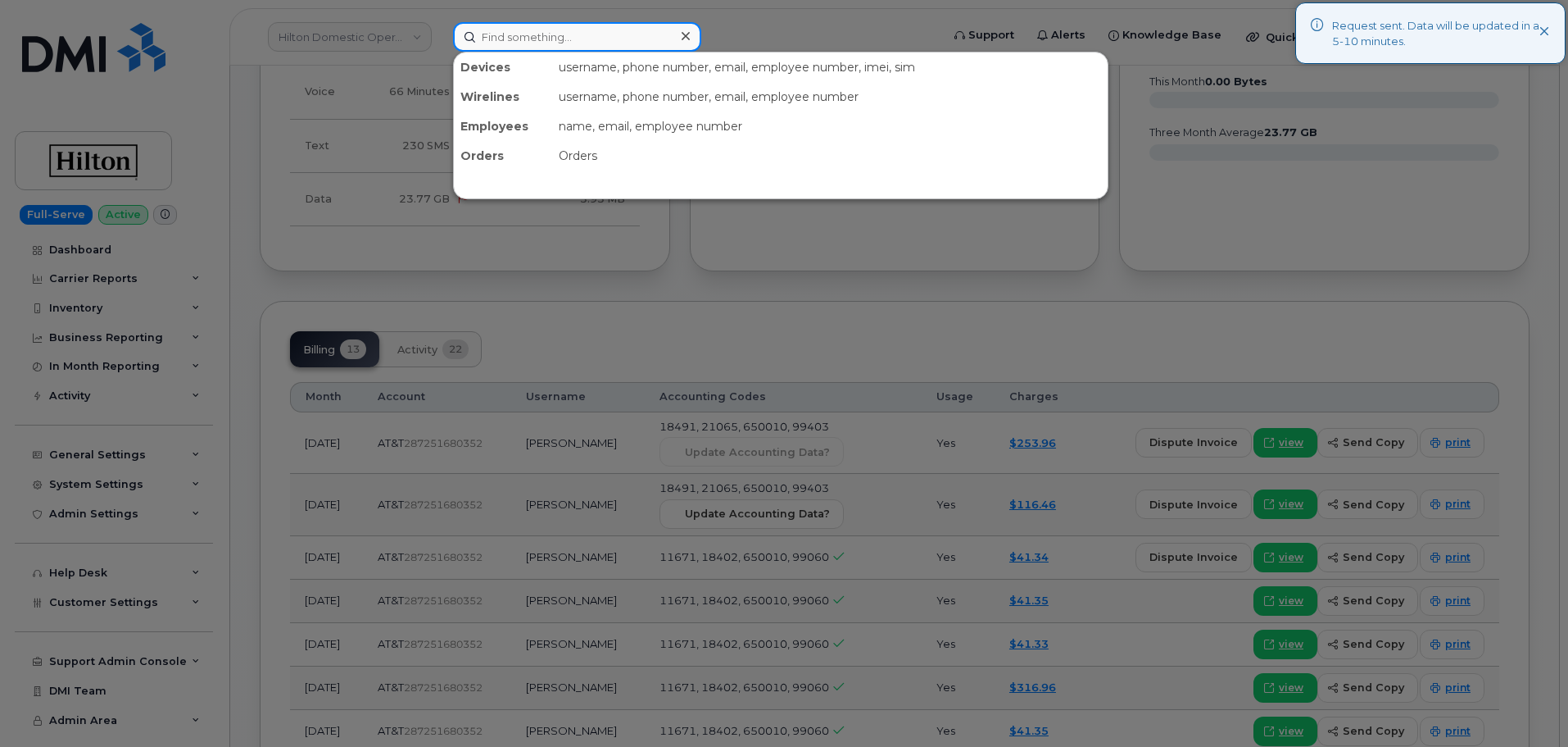
paste input "9016058715"
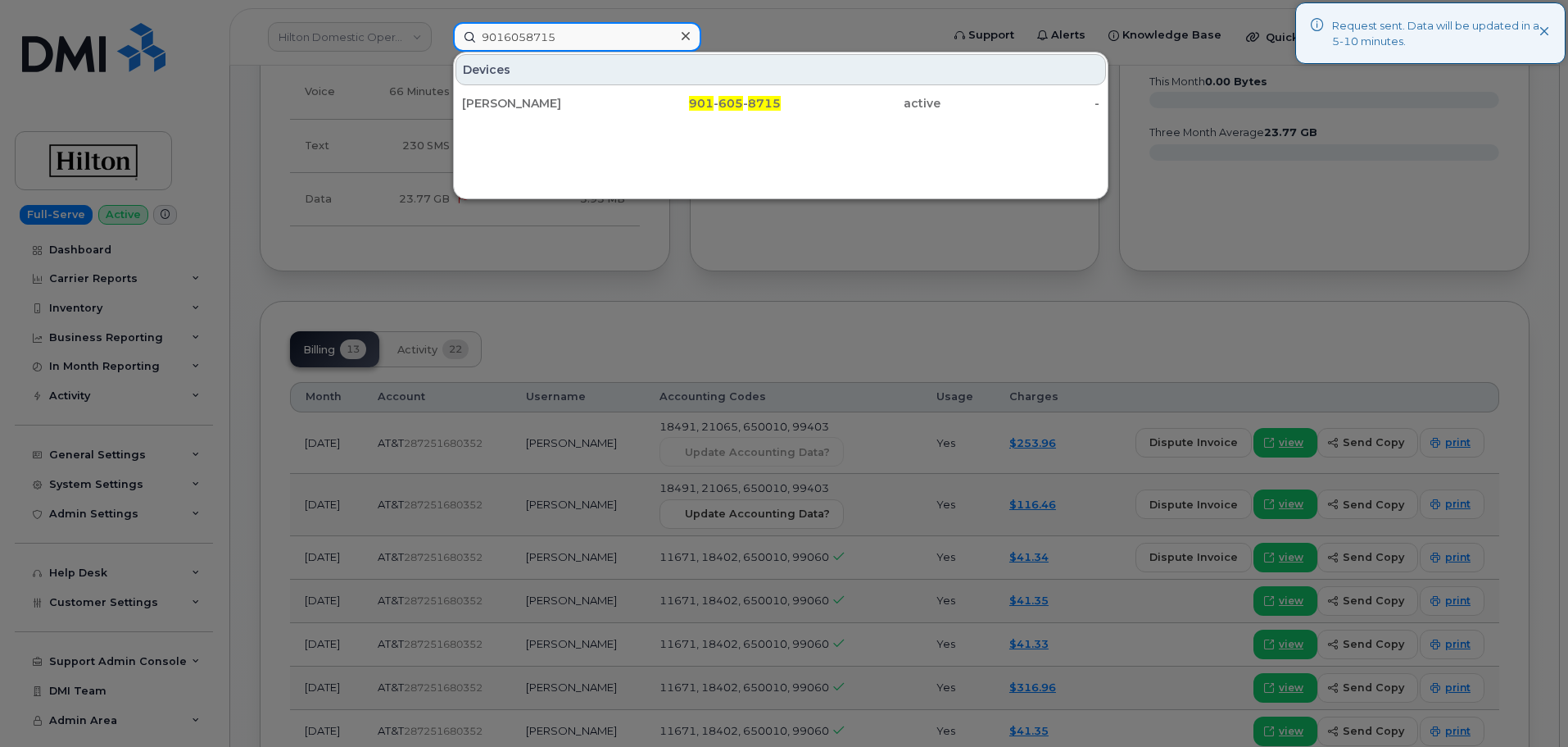
type input "9016058715"
click at [582, 111] on div "REGULO FLOREZ" at bounding box center [541, 103] width 160 height 30
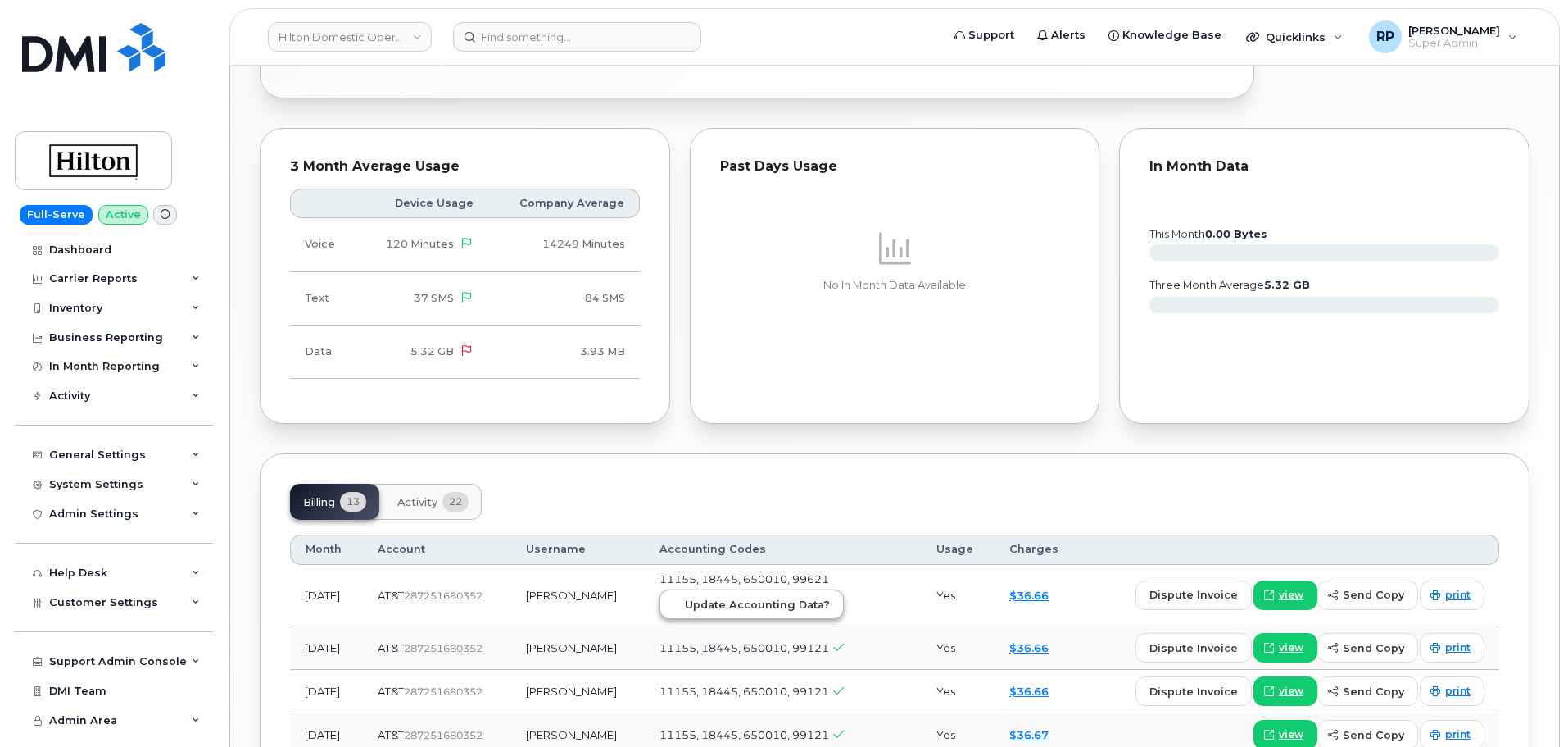
scroll to position [941, 0]
click at [780, 595] on span "Update Accounting Data?" at bounding box center [757, 603] width 145 height 16
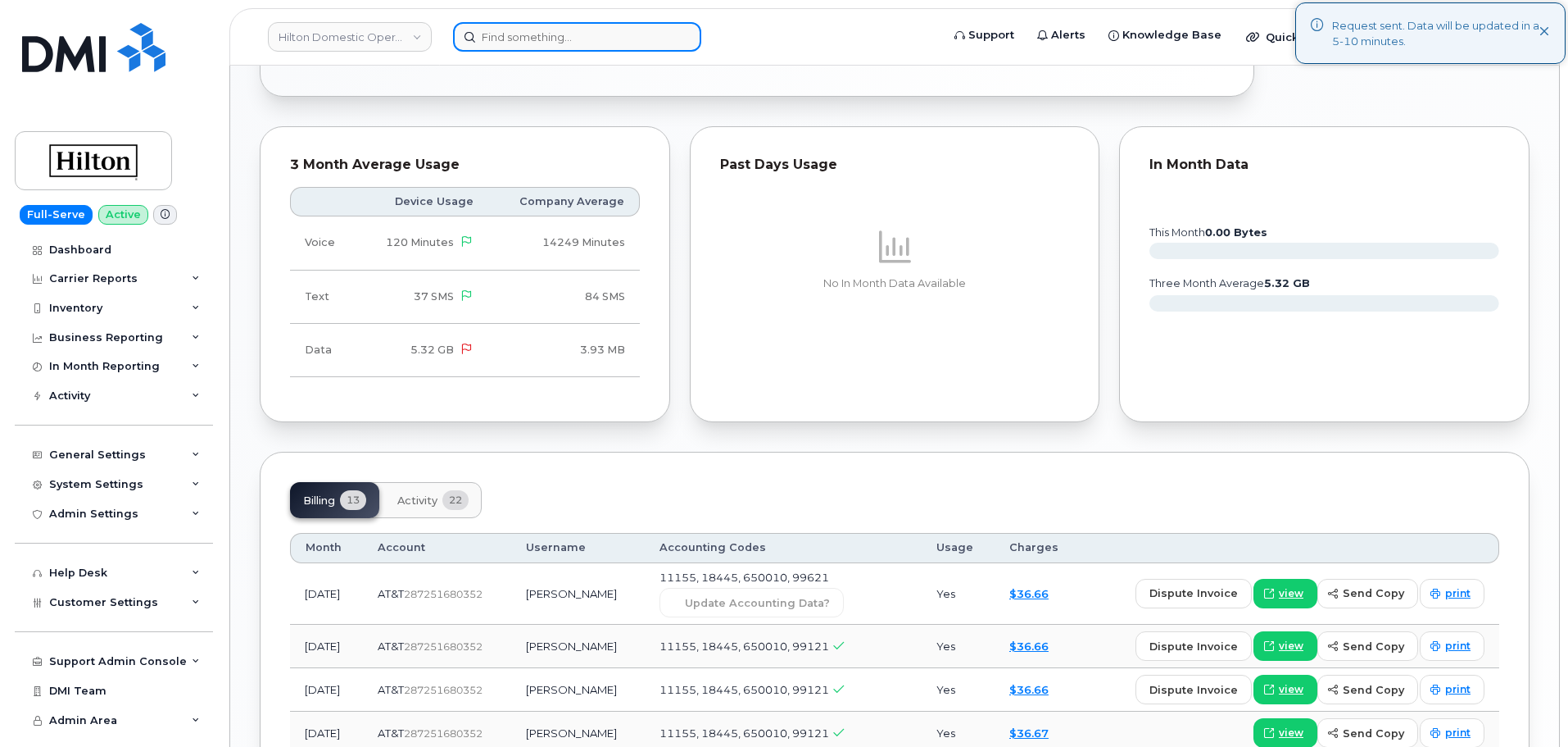
click at [540, 36] on input at bounding box center [577, 37] width 248 height 30
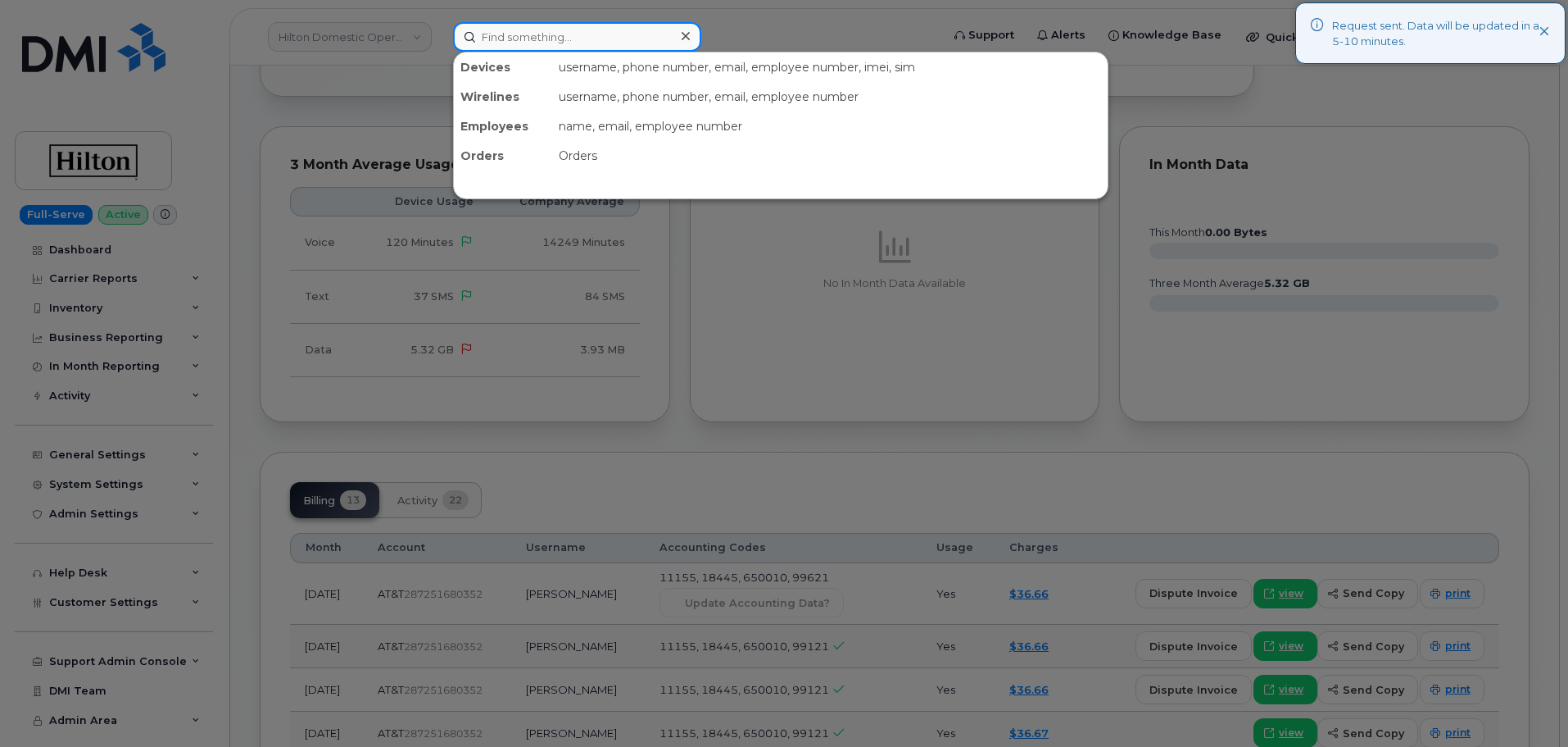
paste input "5127048225"
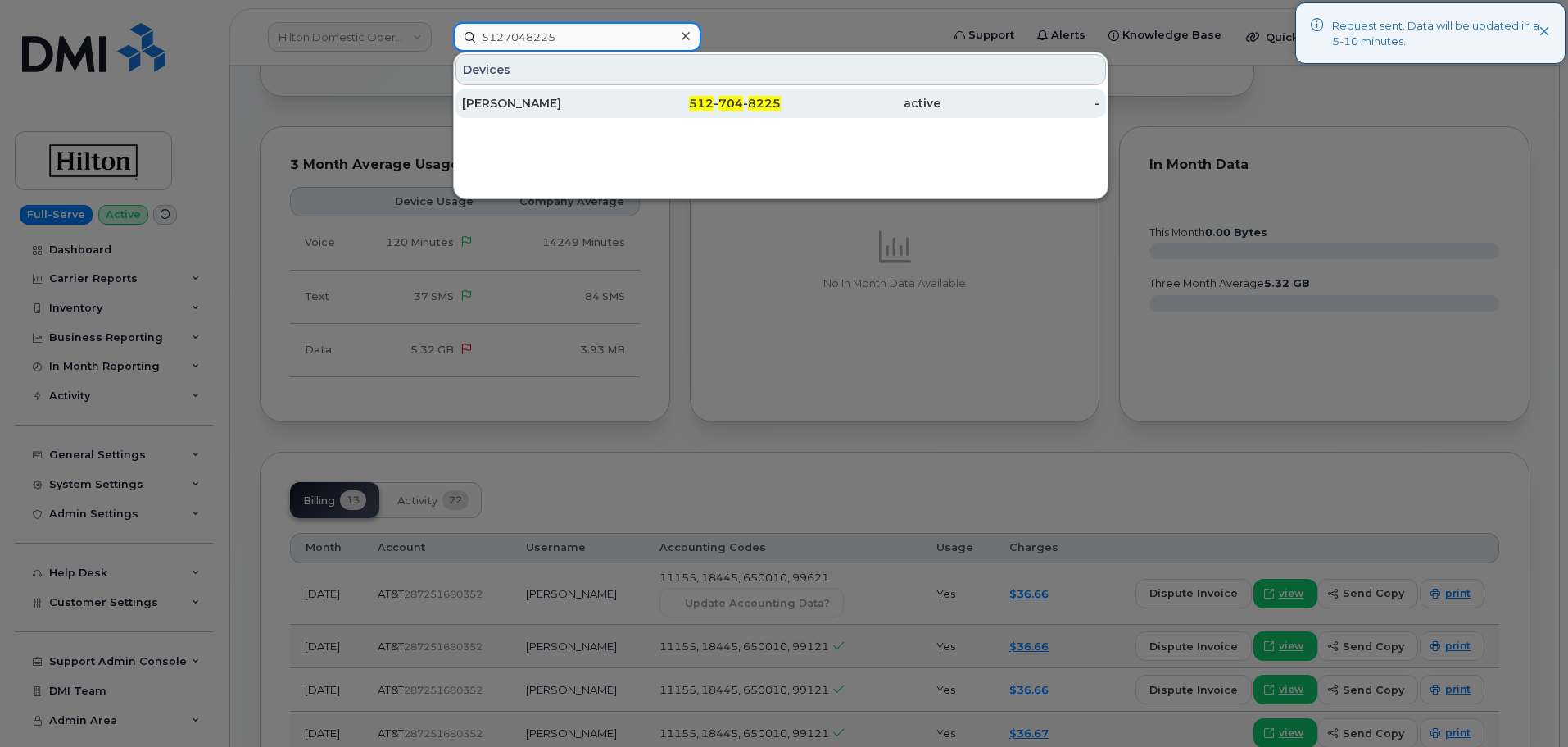
type input "5127048225"
click at [559, 113] on div "[PERSON_NAME]" at bounding box center [541, 103] width 160 height 30
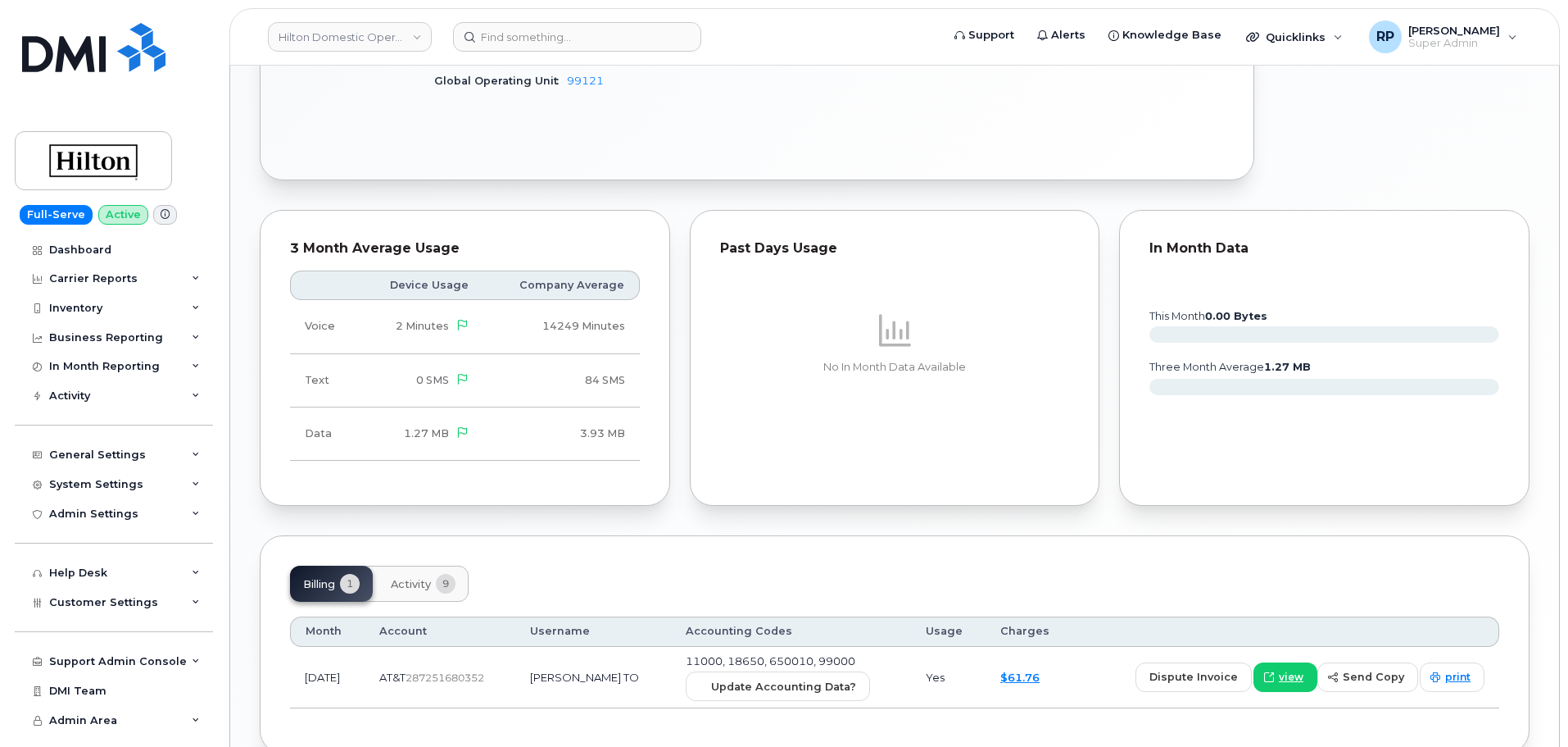
scroll to position [932, 0]
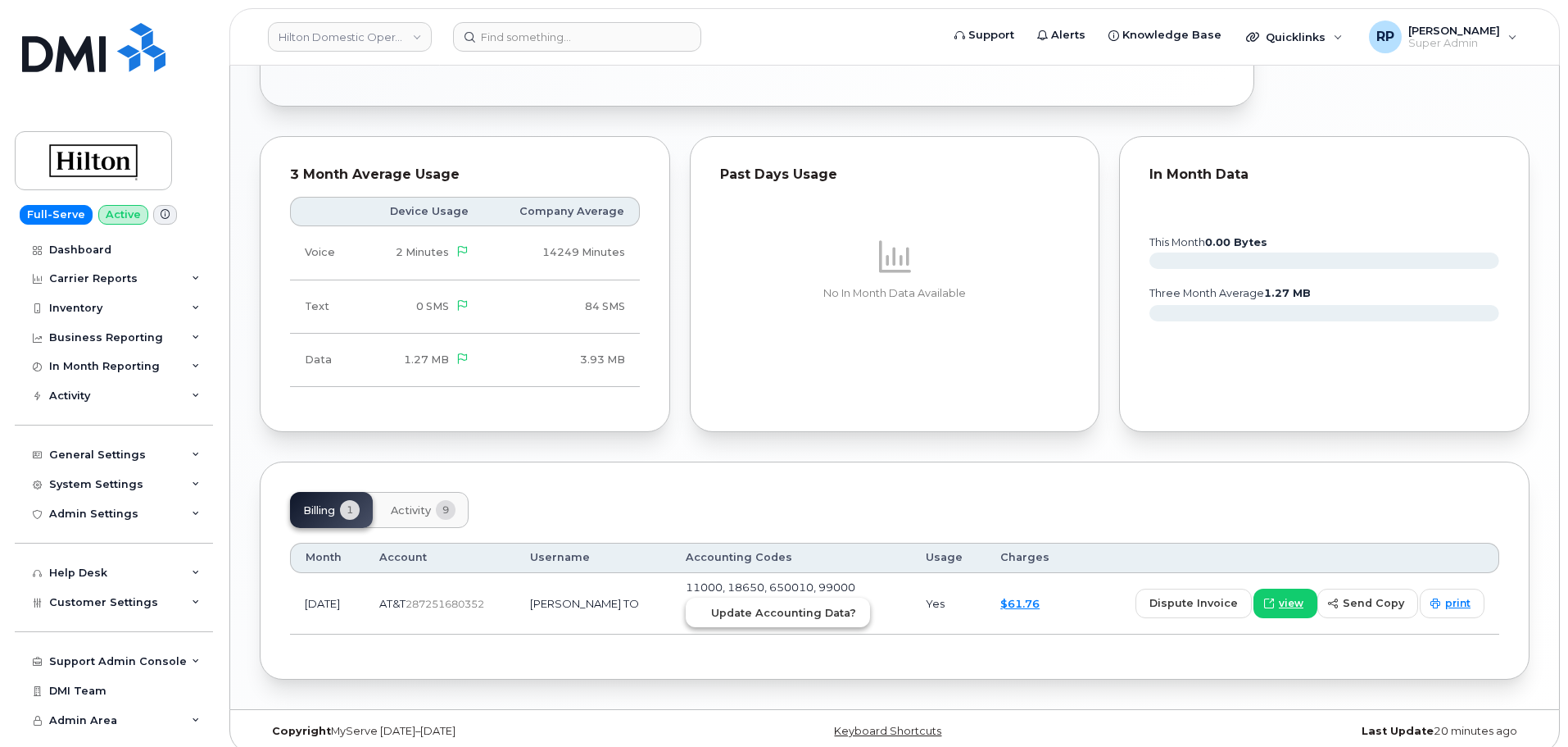
click at [784, 604] on span "Update Accounting Data?" at bounding box center [784, 612] width 145 height 16
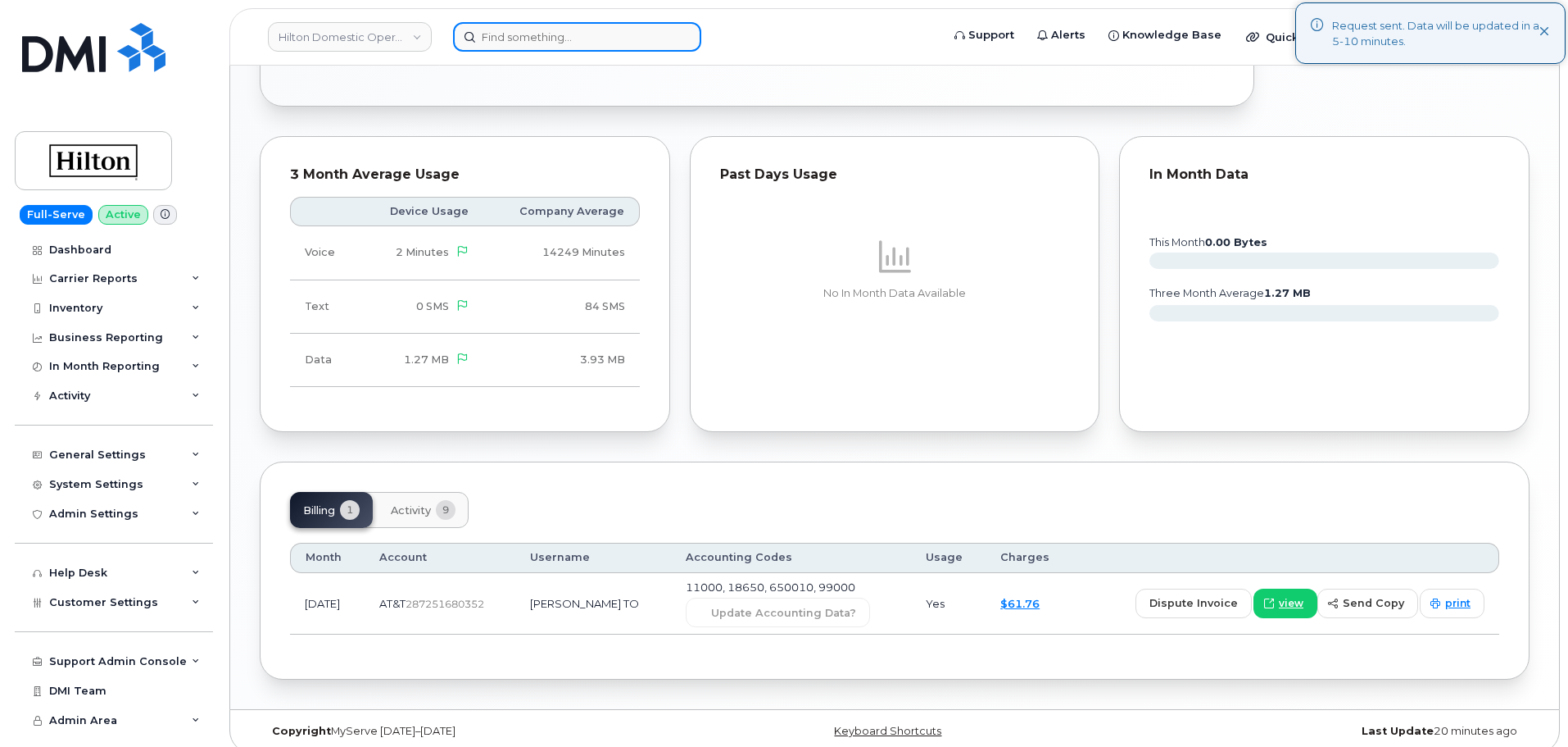
click at [596, 35] on input at bounding box center [577, 37] width 248 height 30
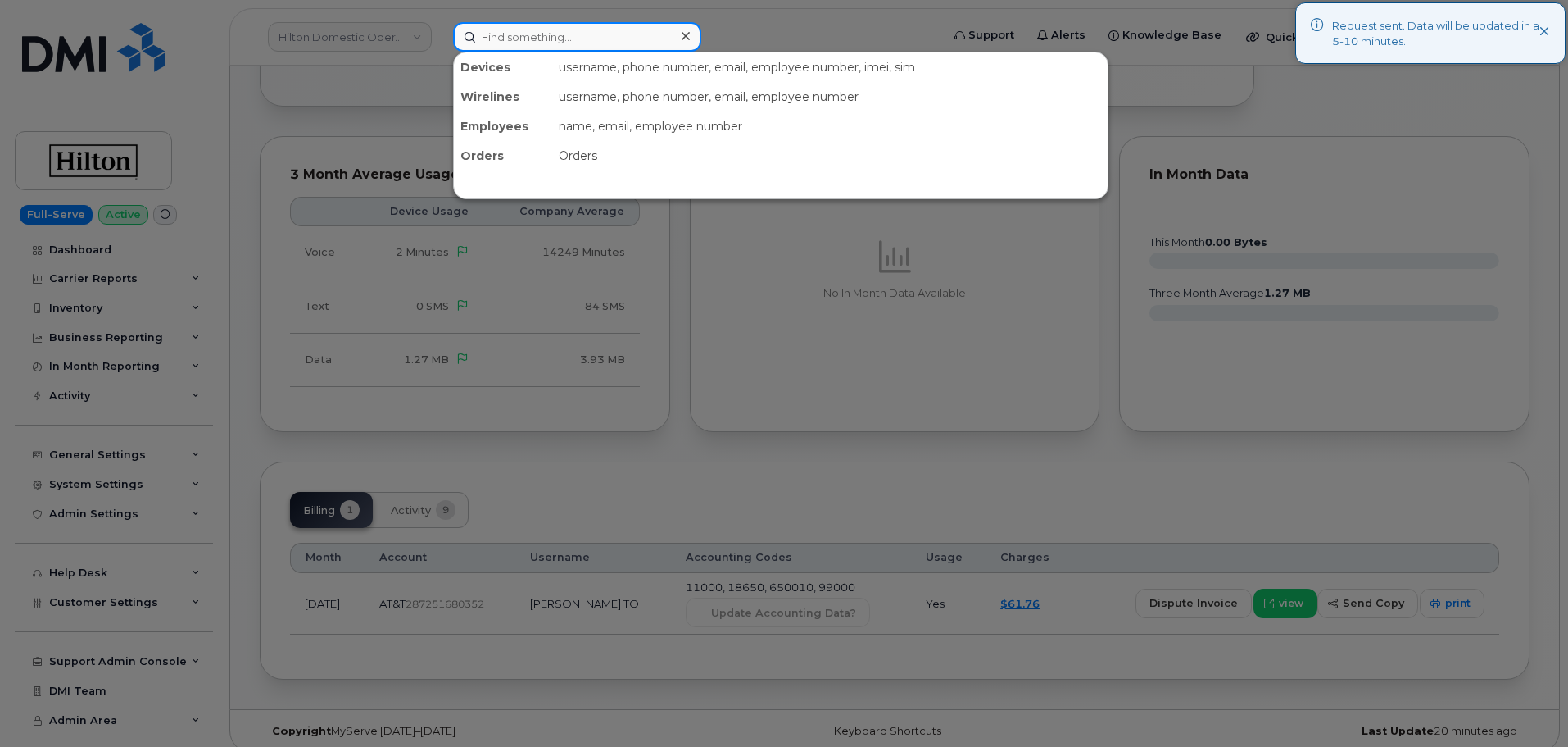
paste input "5715054560"
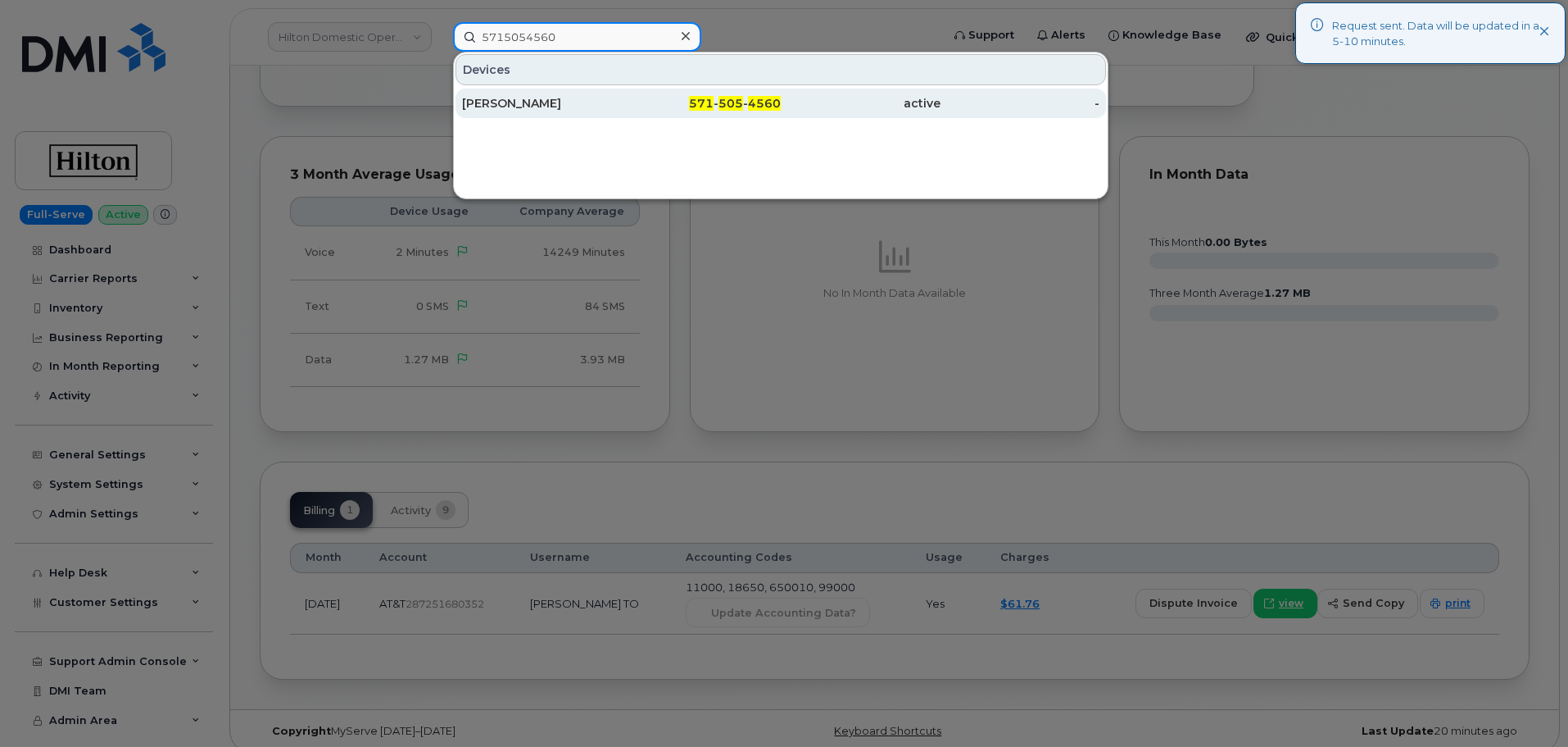
type input "5715054560"
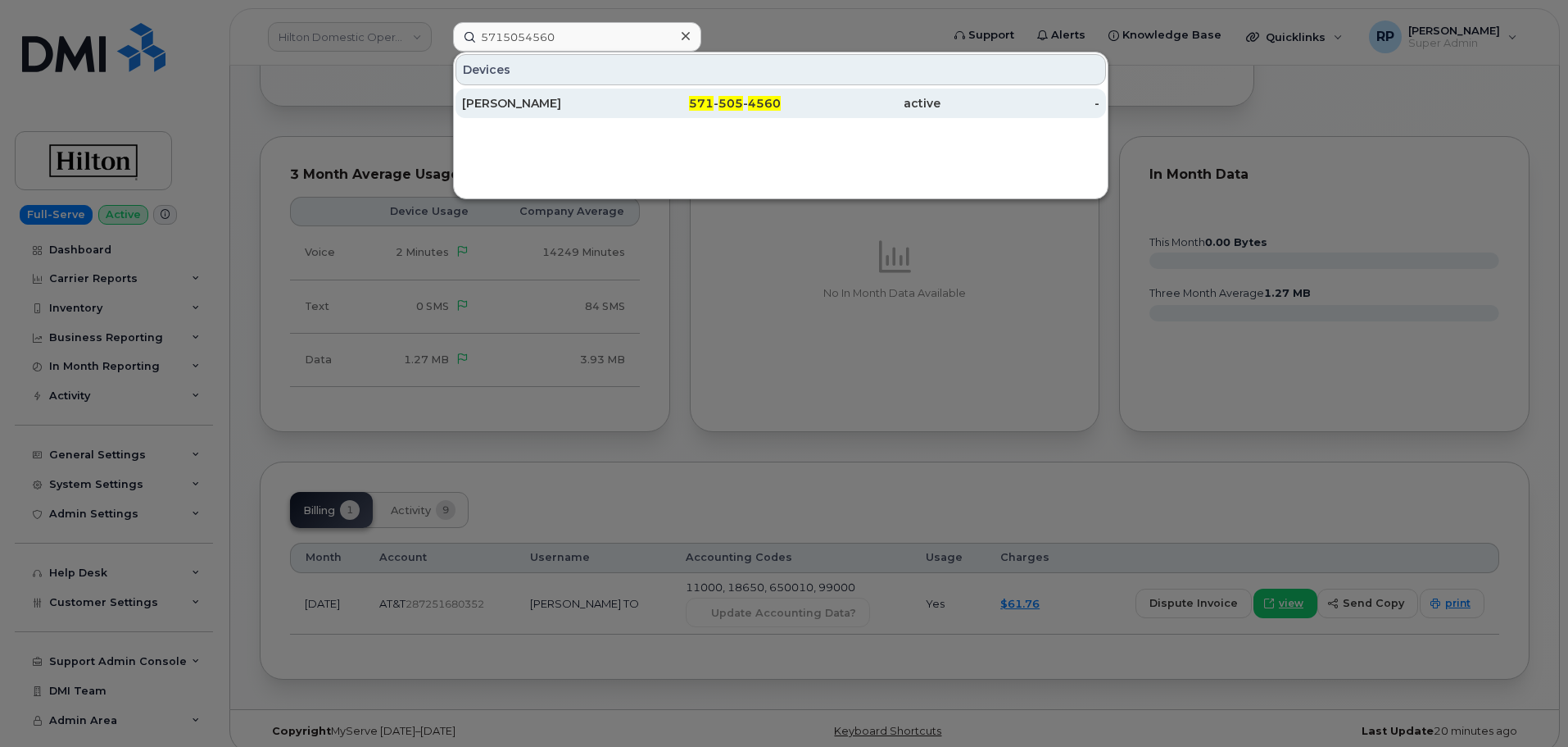
click at [547, 110] on div "[PERSON_NAME]" at bounding box center [541, 103] width 160 height 17
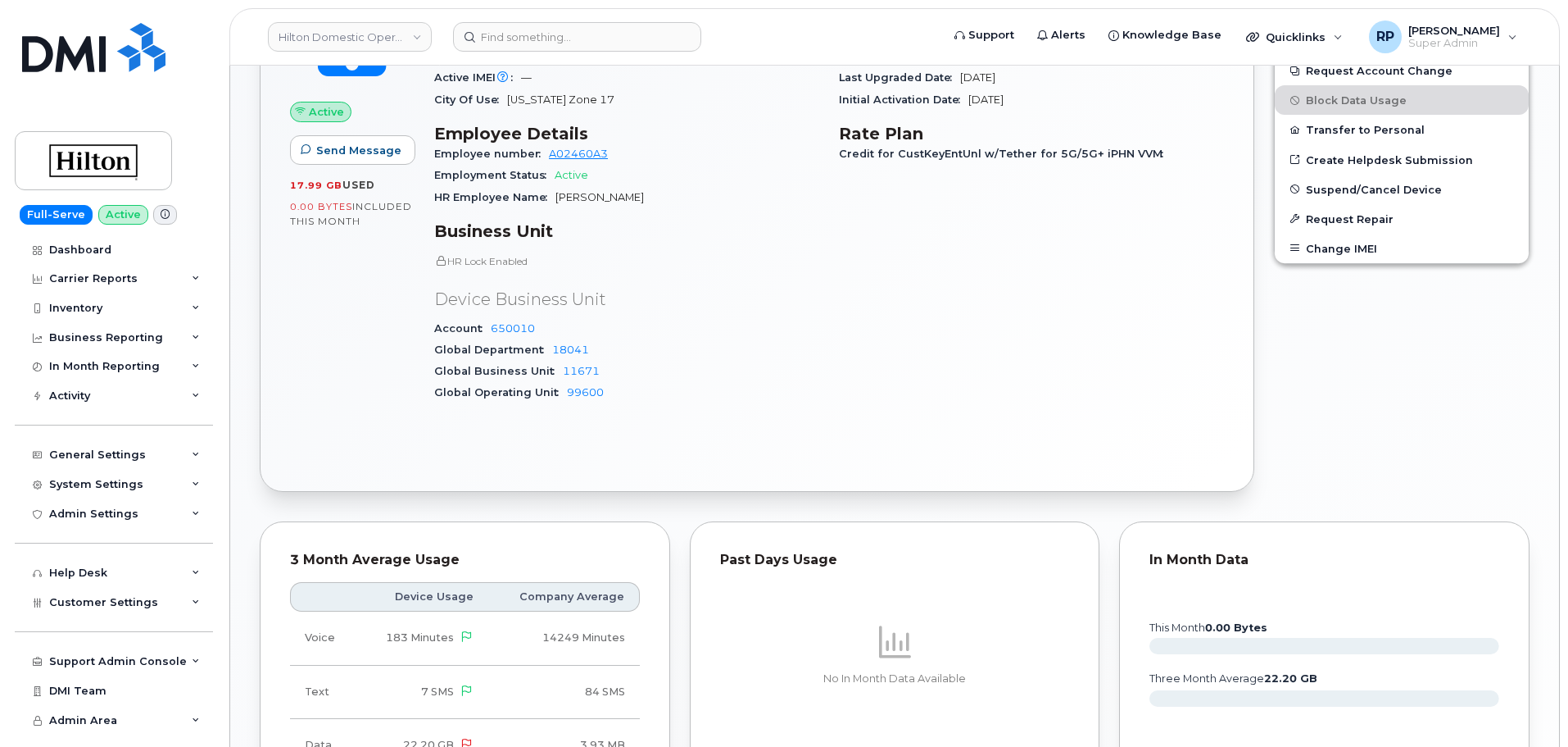
scroll to position [1060, 0]
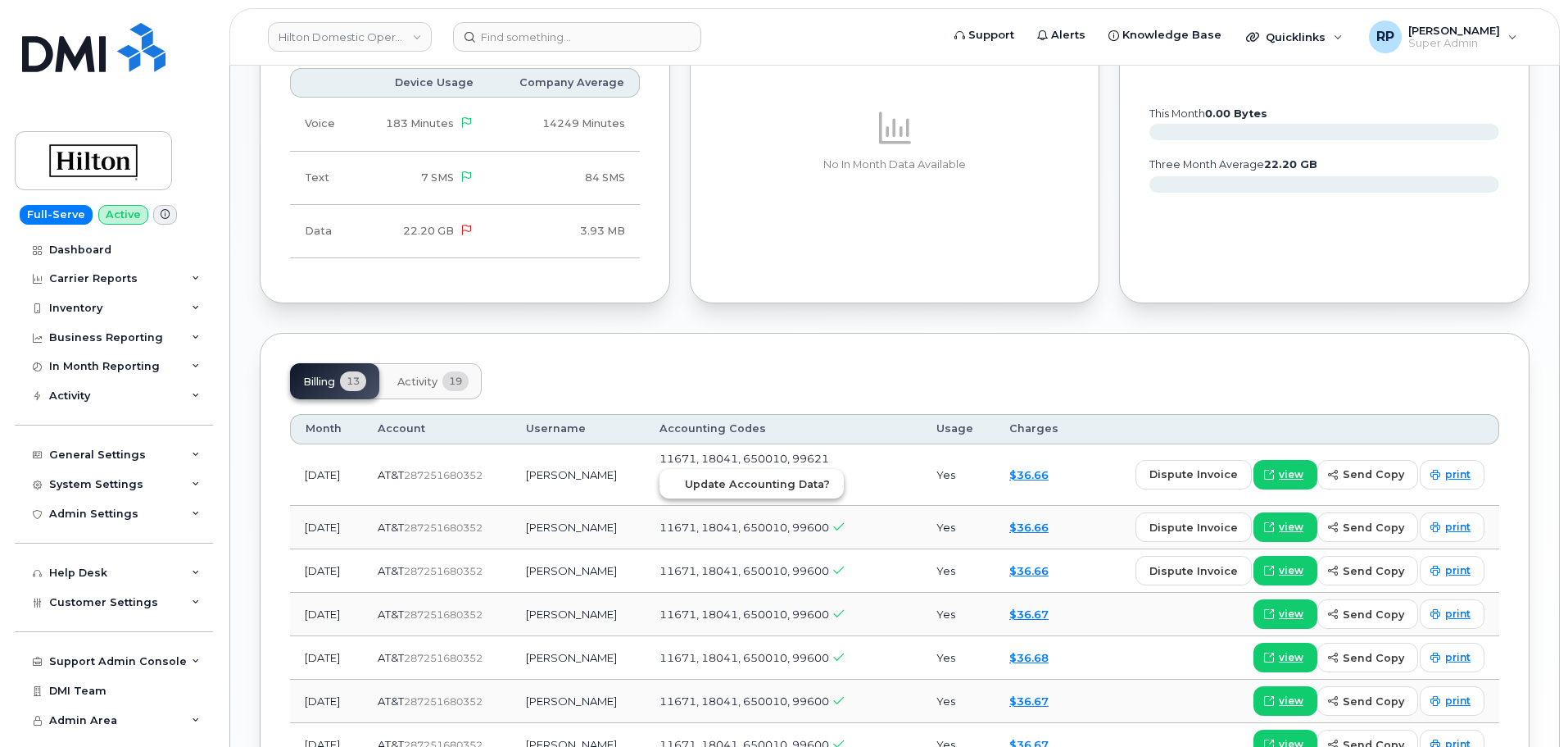
click at [777, 476] on span "Update Accounting Data?" at bounding box center [757, 484] width 145 height 16
